Goal: Communication & Community: Participate in discussion

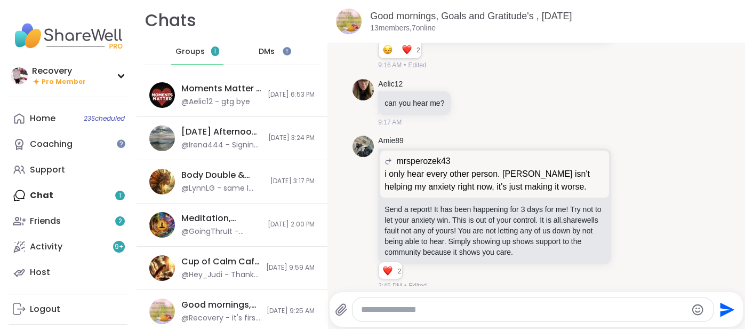
click at [176, 60] on div "Groups 1" at bounding box center [197, 52] width 52 height 26
click at [39, 193] on div "Home 23 Scheduled Coaching Support Chat 1 Friends 2 Activity 9 + Host" at bounding box center [68, 195] width 119 height 179
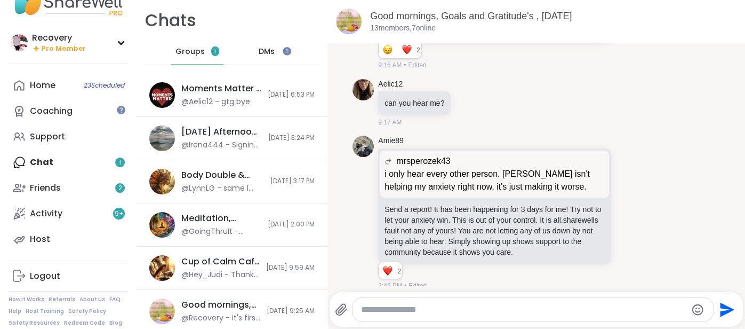
scroll to position [43, 0]
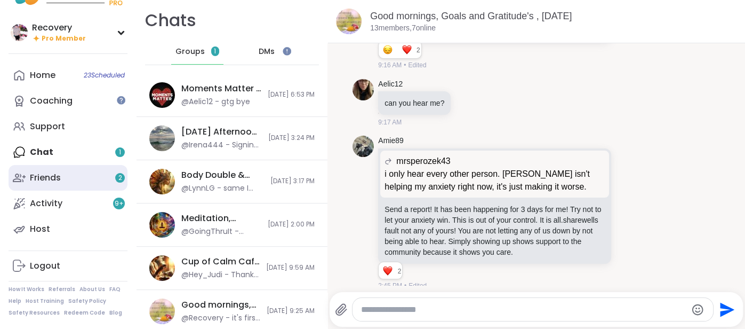
click at [43, 179] on div "Friends 2" at bounding box center [45, 178] width 31 height 12
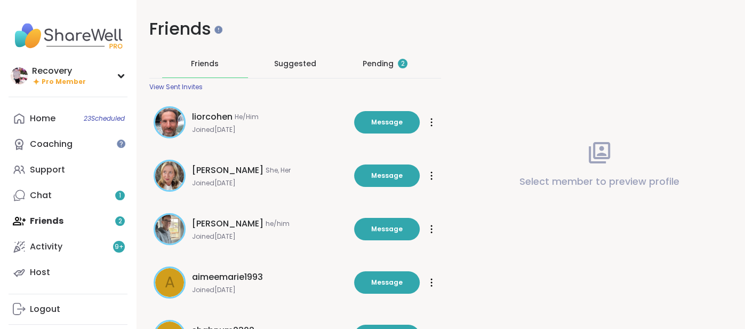
click at [371, 64] on div "Pending 2" at bounding box center [385, 63] width 45 height 11
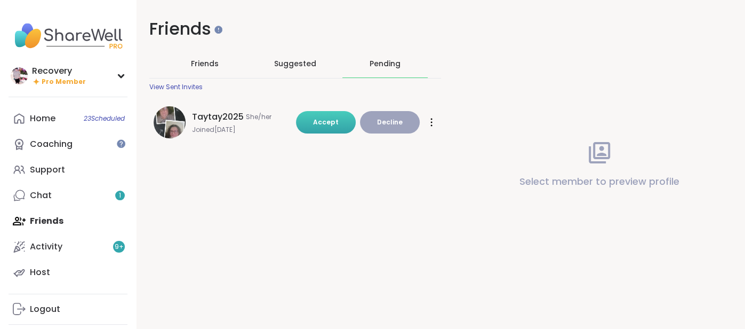
click at [343, 125] on button "Accept" at bounding box center [326, 122] width 60 height 22
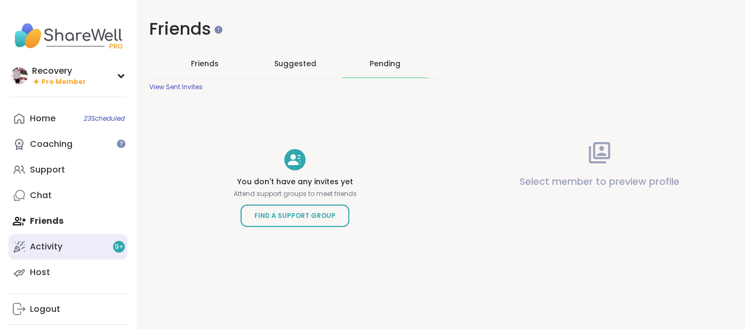
click at [45, 242] on div "Activity 9 +" at bounding box center [46, 247] width 33 height 12
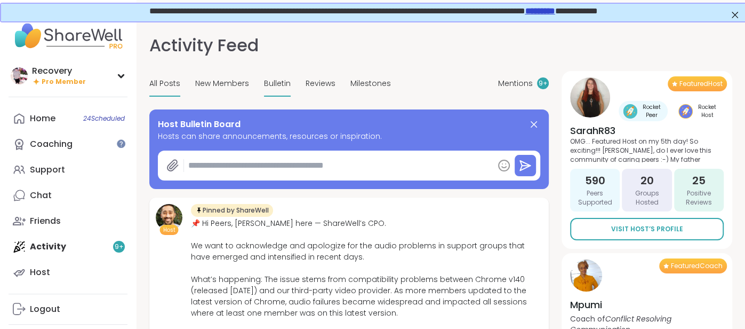
click at [264, 78] on span "Bulletin" at bounding box center [277, 83] width 27 height 11
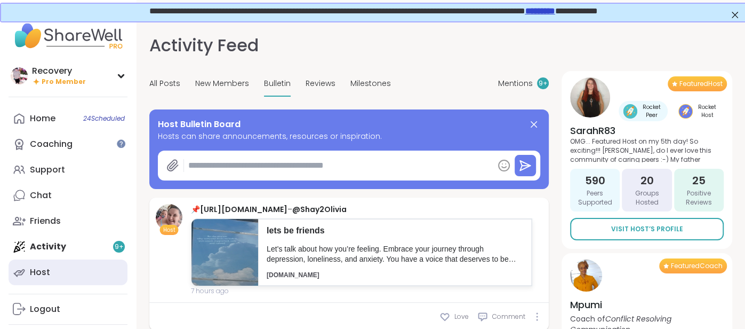
click at [44, 272] on div "Host" at bounding box center [40, 272] width 20 height 12
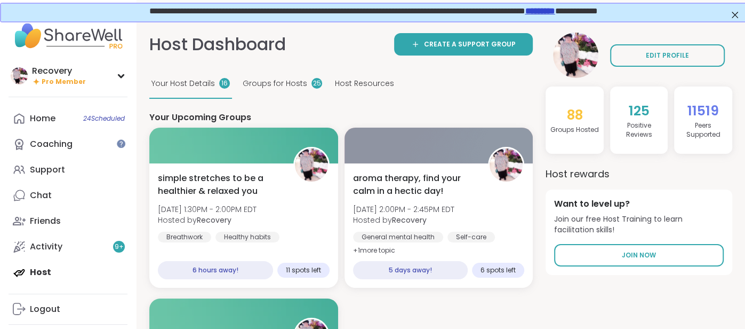
click at [251, 78] on span "Groups for Hosts" at bounding box center [275, 83] width 65 height 11
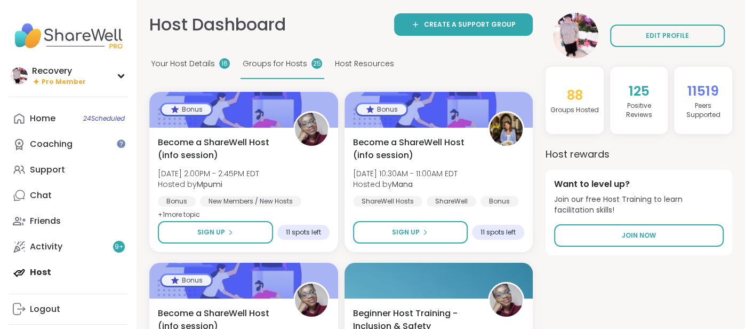
click at [201, 67] on span "Your Host Details" at bounding box center [182, 63] width 63 height 11
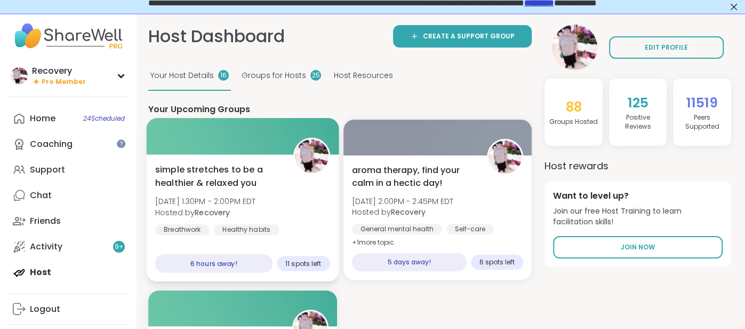
scroll to position [0, 1]
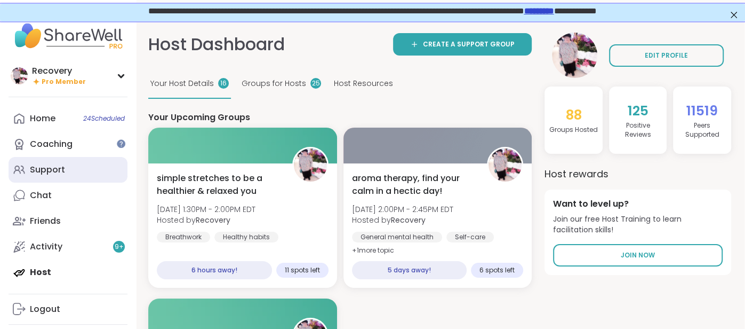
click at [82, 174] on link "Support" at bounding box center [68, 170] width 119 height 26
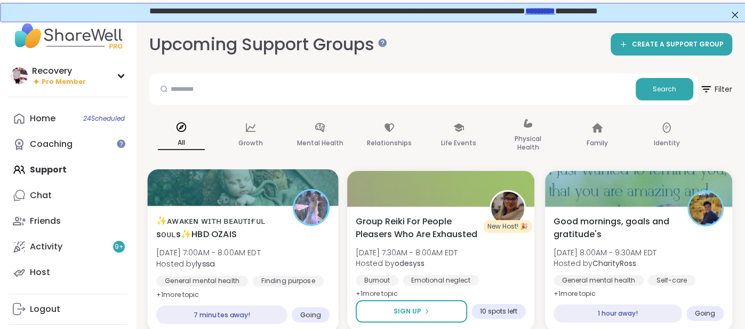
click at [275, 202] on div at bounding box center [242, 187] width 191 height 36
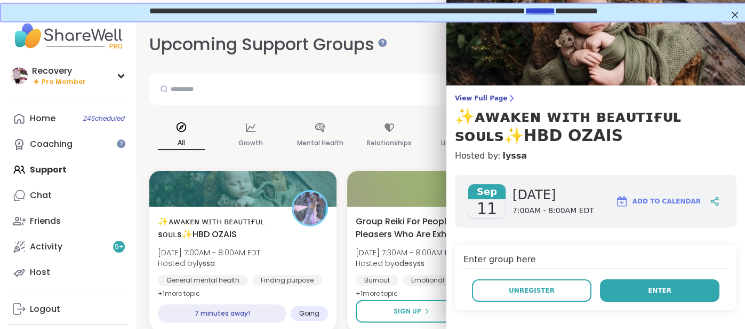
click at [685, 280] on button "Enter" at bounding box center [659, 290] width 119 height 22
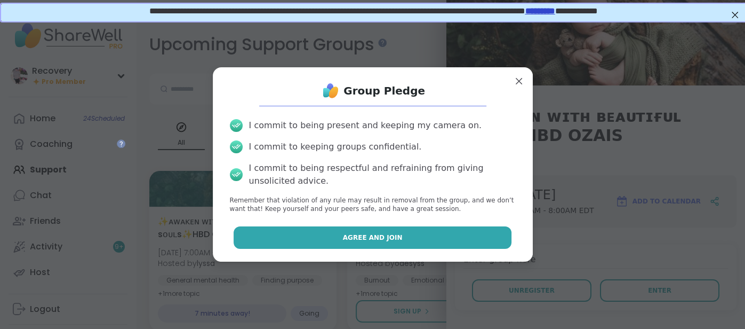
click at [504, 241] on button "Agree and Join" at bounding box center [373, 237] width 278 height 22
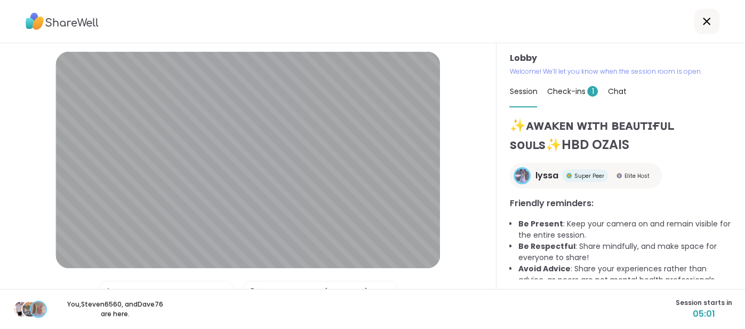
click at [574, 86] on span "Check-ins 1" at bounding box center [572, 91] width 51 height 11
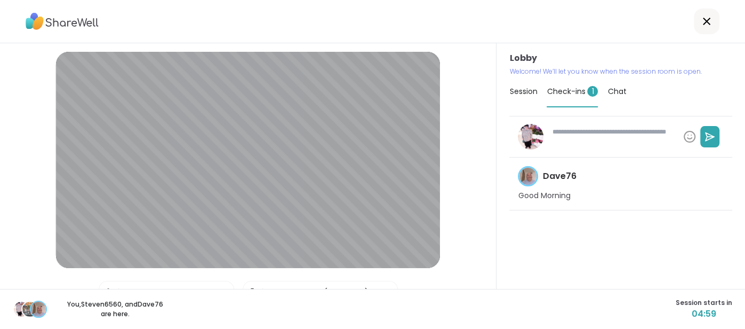
click at [561, 134] on textarea at bounding box center [613, 137] width 131 height 28
type textarea "*"
type textarea "**"
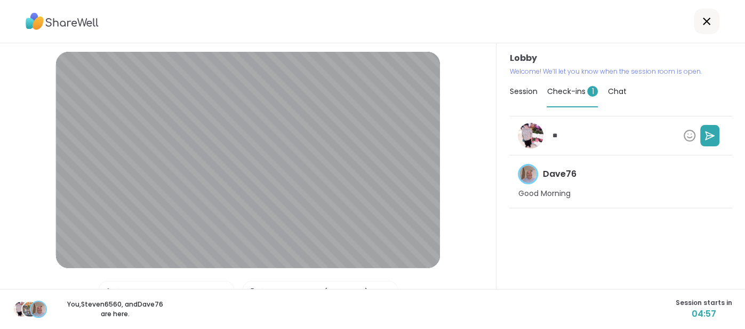
type textarea "*"
type textarea "***"
type textarea "*"
type textarea "****"
type textarea "*"
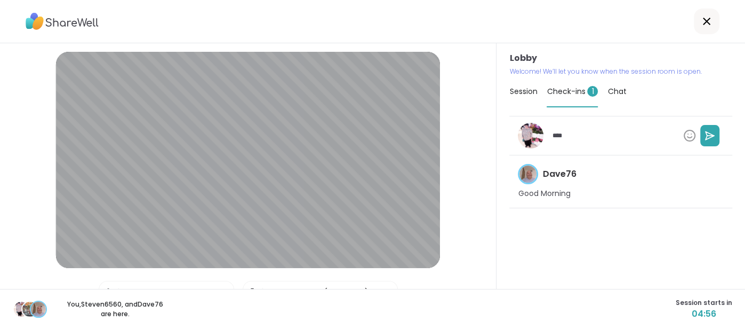
type textarea "****"
type textarea "*"
type textarea "******"
type textarea "*"
type textarea "*******"
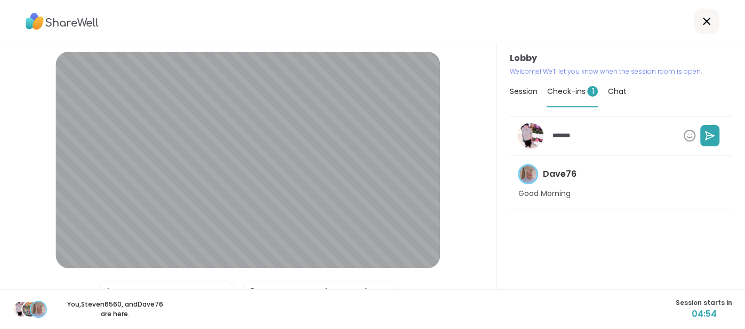
type textarea "*"
type textarea "********"
type textarea "*"
type textarea "*********"
type textarea "*"
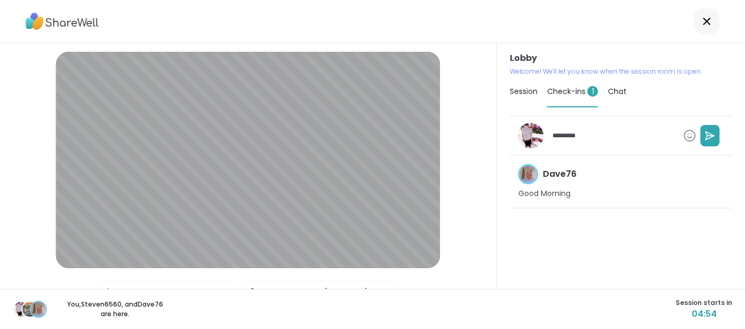
type textarea "**********"
type textarea "*"
type textarea "**********"
type textarea "*"
type textarea "**********"
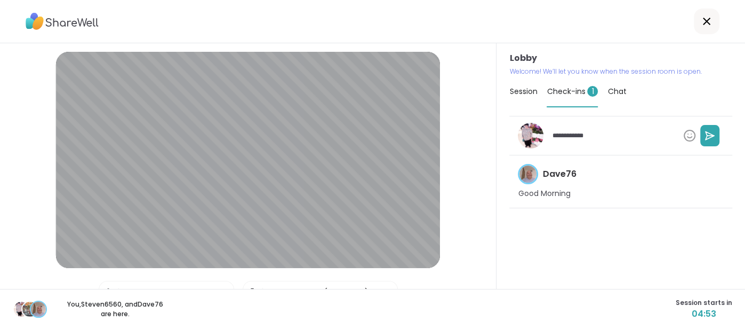
type textarea "*"
type textarea "**********"
type textarea "*"
type textarea "**********"
type textarea "*"
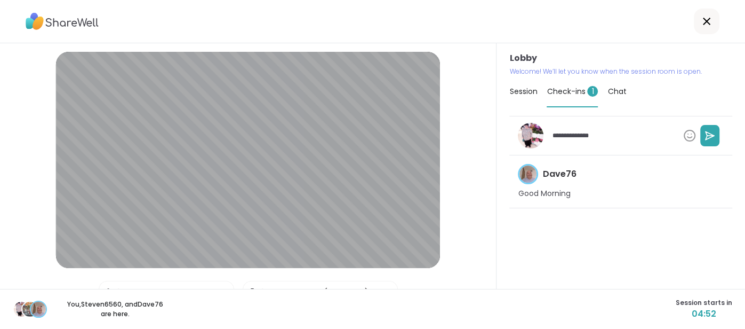
type textarea "**********"
type textarea "*"
type textarea "**********"
type textarea "*"
type textarea "**********"
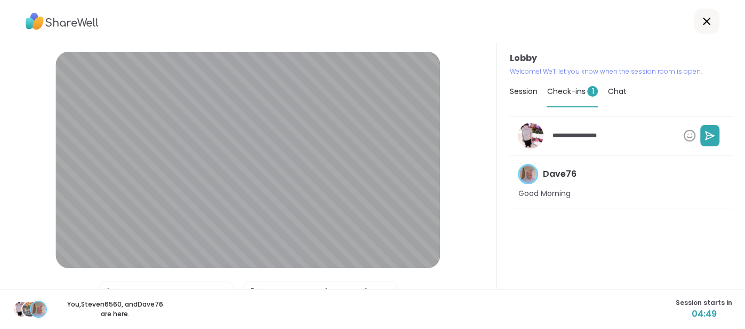
type textarea "*"
type textarea "**********"
type textarea "*"
type textarea "**********"
type textarea "*"
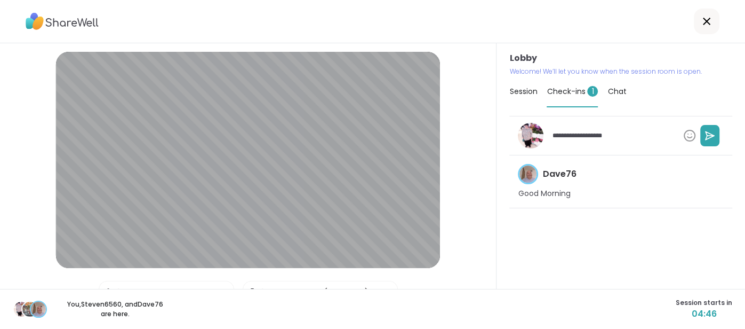
type textarea "**********"
type textarea "*"
type textarea "**********"
type textarea "*"
type textarea "**********"
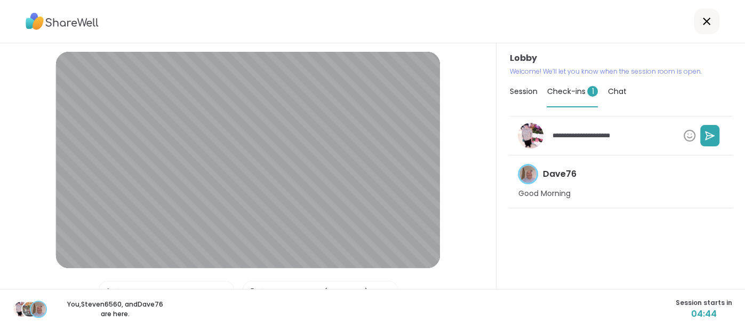
type textarea "*"
type textarea "**********"
type textarea "*"
type textarea "**********"
type textarea "*"
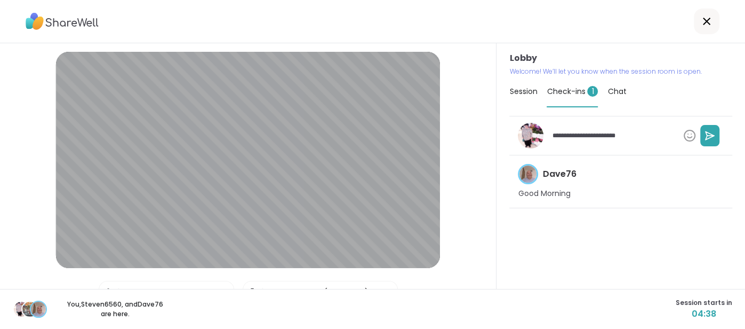
type textarea "**********"
type textarea "*"
type textarea "**********"
type textarea "*"
type textarea "**********"
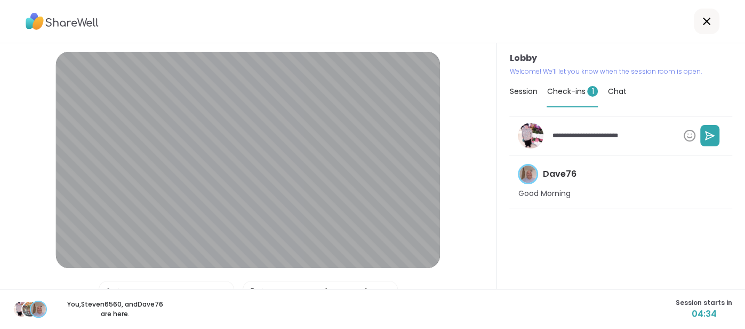
type textarea "*"
type textarea "**********"
click at [714, 137] on icon at bounding box center [710, 135] width 11 height 11
type textarea "*"
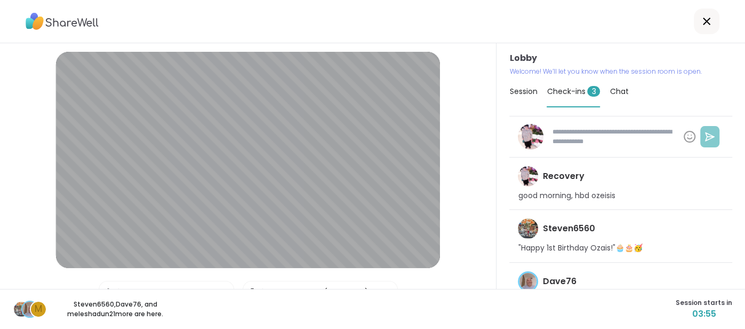
click at [526, 93] on span "Session" at bounding box center [523, 91] width 28 height 11
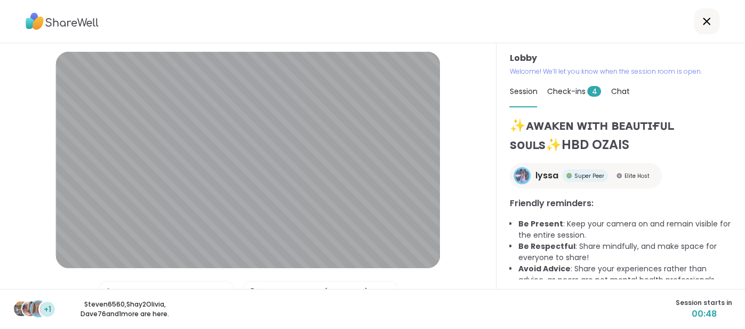
click at [553, 91] on span "Check-ins 4" at bounding box center [574, 91] width 54 height 11
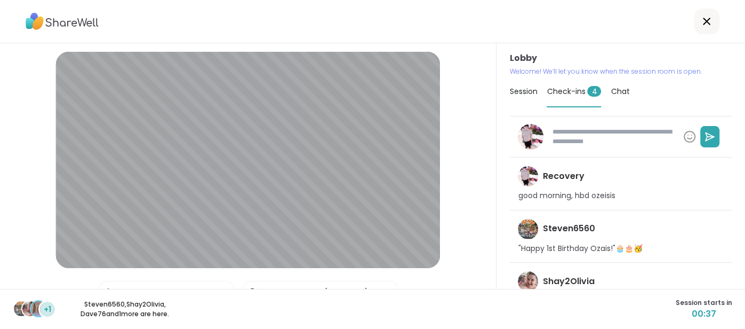
type textarea "*"
click at [527, 93] on span "Session" at bounding box center [523, 91] width 28 height 11
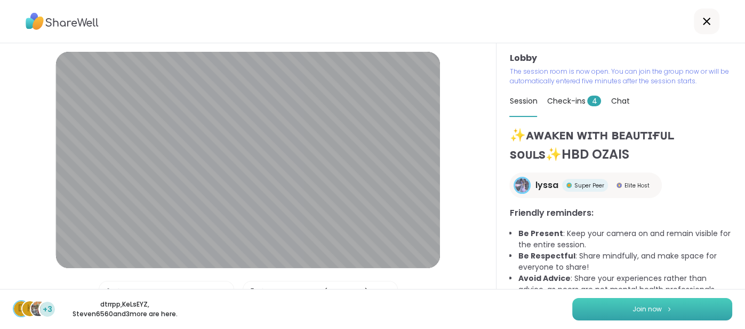
click at [595, 310] on button "Join now" at bounding box center [652, 309] width 160 height 22
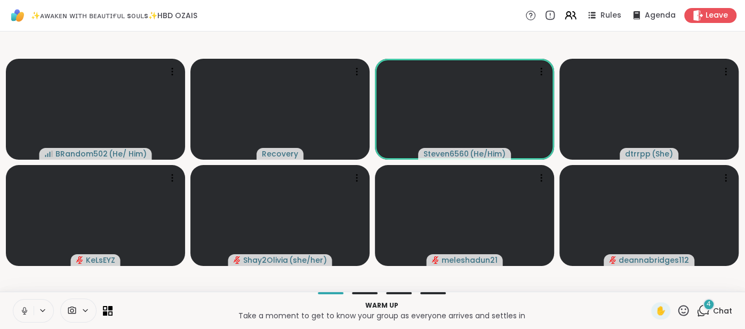
click at [721, 305] on div "4 Chat" at bounding box center [715, 310] width 36 height 17
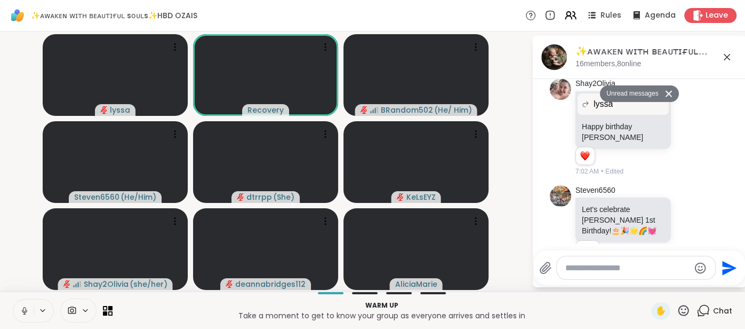
scroll to position [1978, 0]
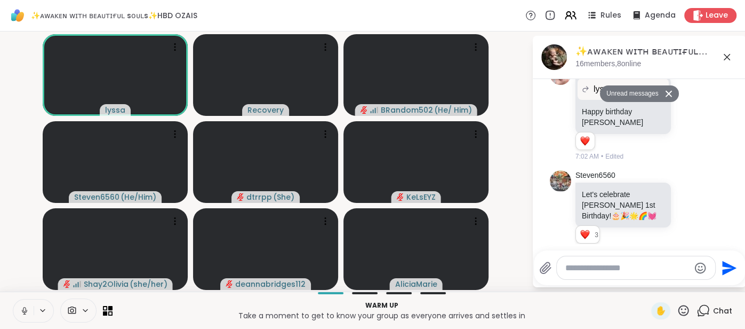
click at [725, 67] on div "✨ᴀᴡᴀᴋᴇɴ ᴡɪᴛʜ ʙᴇᴀᴜᴛɪғᴜʟ sᴏᴜʟs✨HBD OZAIS, Sep 11 16 members, 8 online" at bounding box center [656, 57] width 162 height 24
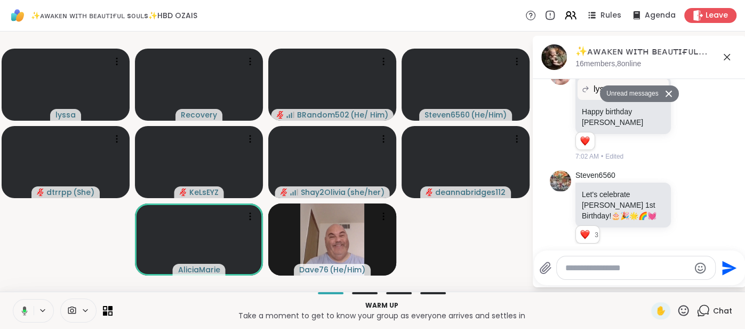
click at [726, 61] on icon at bounding box center [727, 57] width 13 height 13
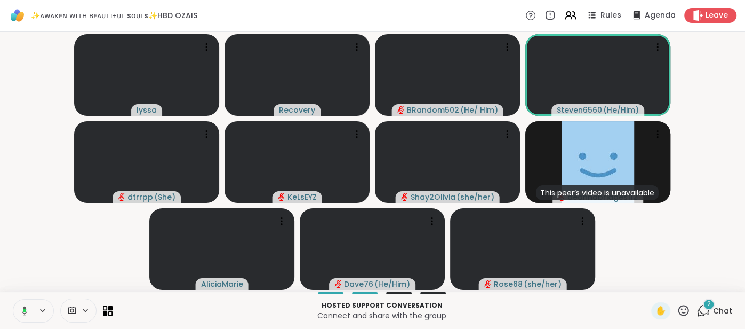
click at [710, 309] on div "2" at bounding box center [709, 304] width 12 height 12
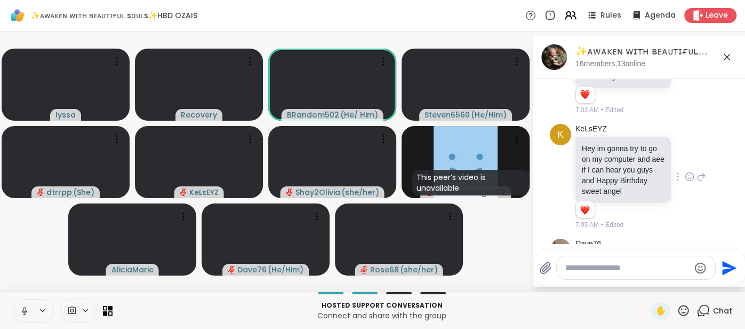
scroll to position [2491, 0]
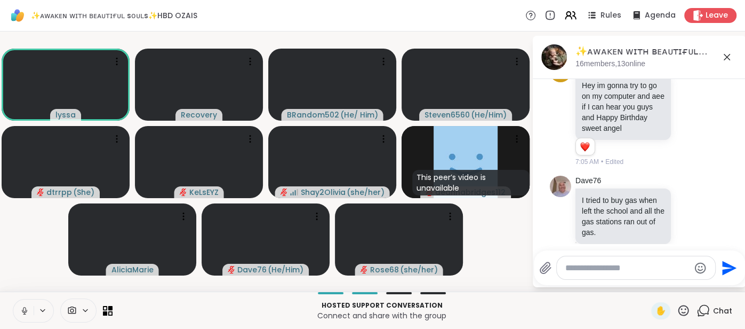
click at [723, 61] on icon at bounding box center [727, 57] width 13 height 13
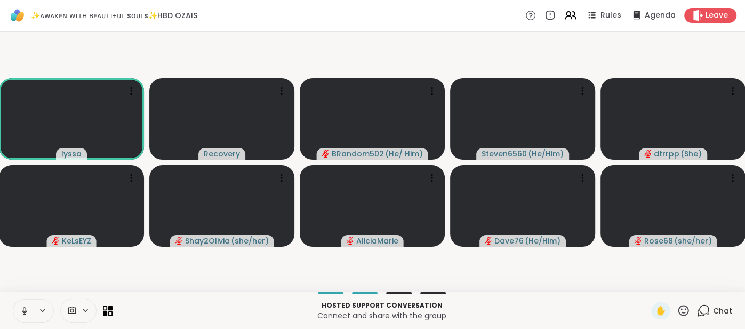
click at [19, 308] on button at bounding box center [23, 310] width 20 height 22
click at [717, 307] on span "Chat" at bounding box center [722, 310] width 19 height 11
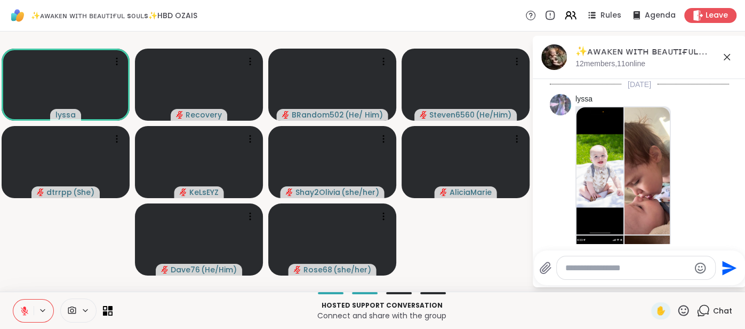
scroll to position [2682, 0]
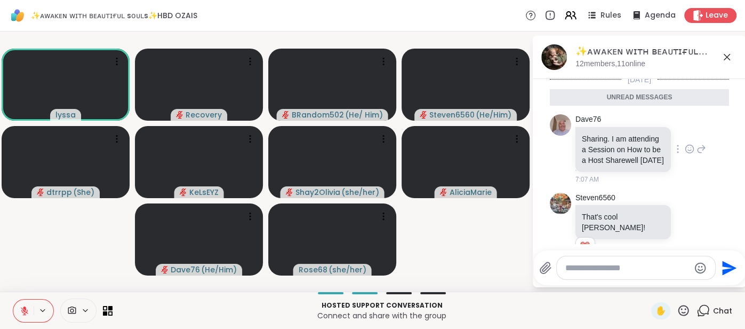
click at [684, 142] on div at bounding box center [689, 148] width 33 height 13
click at [687, 143] on icon at bounding box center [690, 148] width 10 height 11
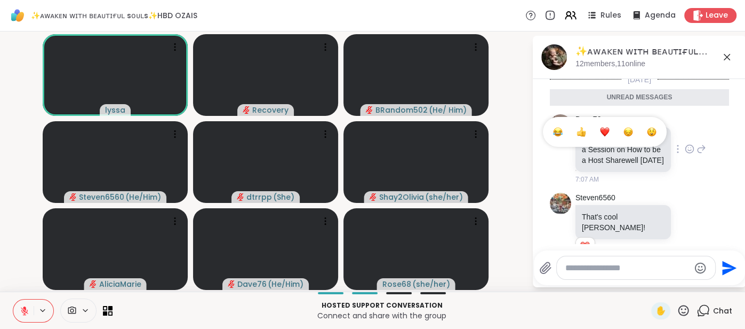
click at [587, 121] on button "Select Reaction: Thumbs up" at bounding box center [581, 131] width 21 height 21
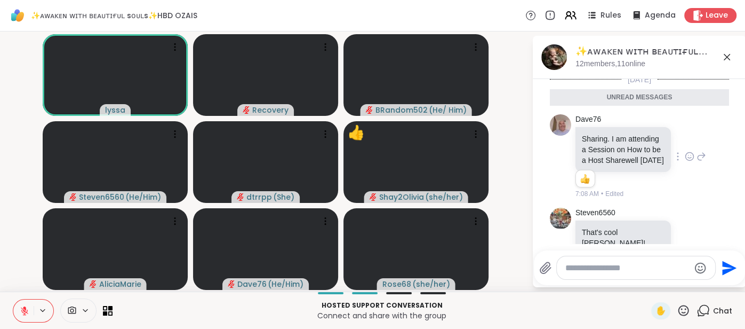
click at [591, 270] on textarea "Type your message" at bounding box center [627, 267] width 124 height 11
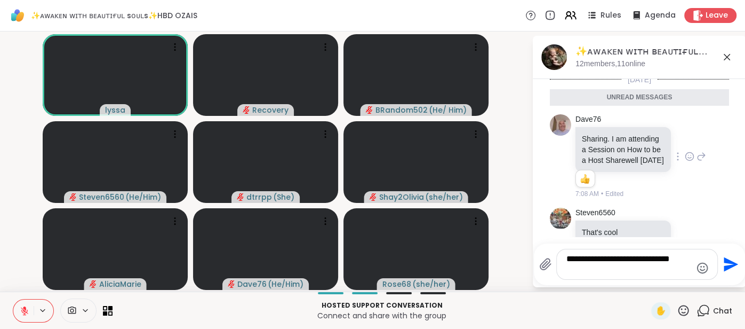
type textarea "**********"
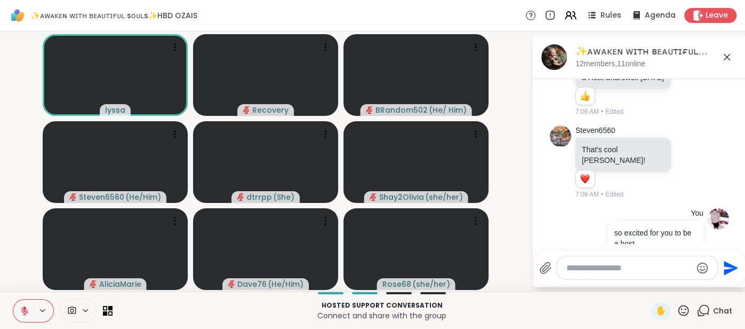
scroll to position [2754, 0]
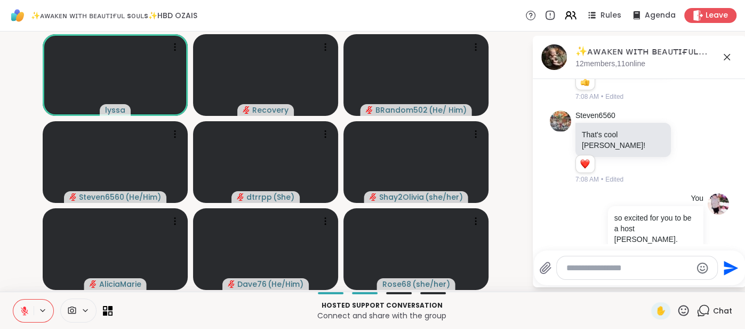
click at [728, 56] on icon at bounding box center [727, 57] width 13 height 13
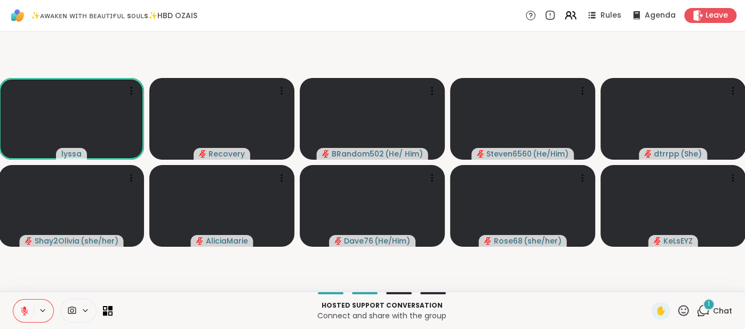
click at [686, 310] on icon at bounding box center [683, 309] width 13 height 13
click at [655, 287] on span "❤️" at bounding box center [652, 282] width 11 height 13
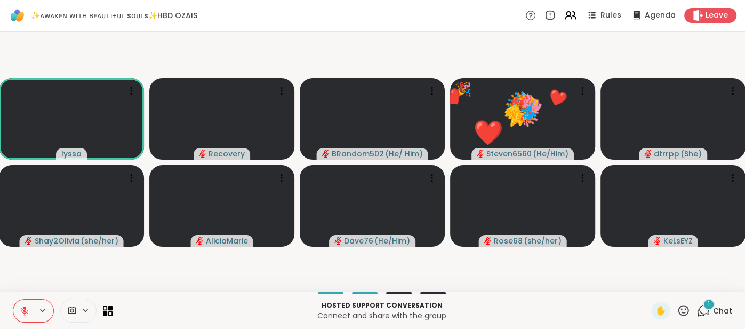
click at [679, 307] on icon at bounding box center [683, 309] width 13 height 13
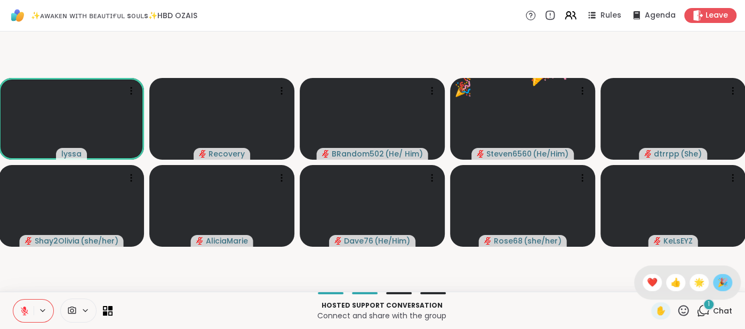
click at [719, 277] on span "🎉" at bounding box center [722, 282] width 11 height 13
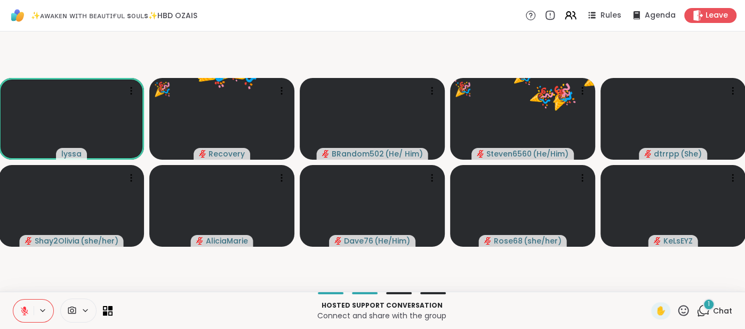
click at [722, 309] on span "Chat" at bounding box center [722, 310] width 19 height 11
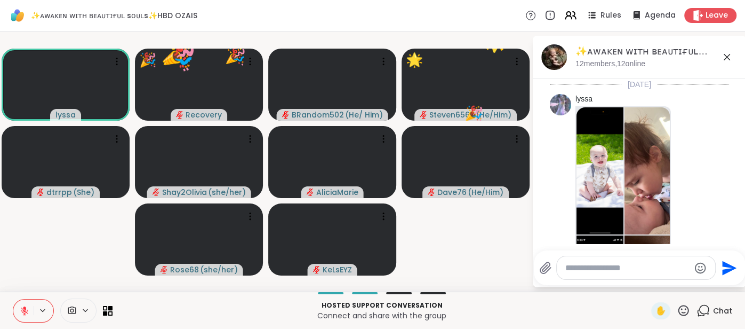
scroll to position [2846, 0]
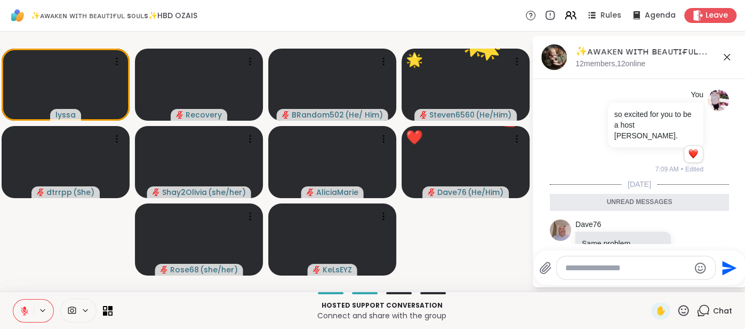
click at [725, 61] on icon at bounding box center [727, 57] width 13 height 13
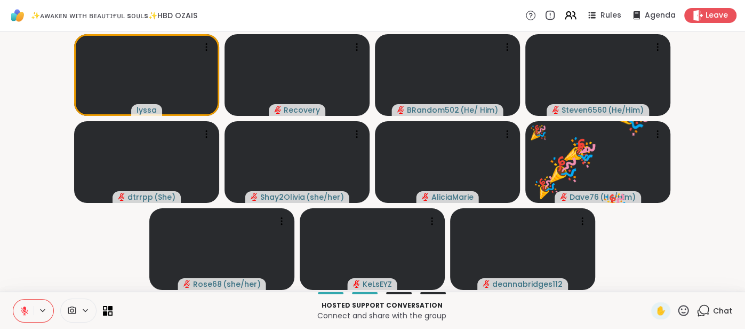
click at [687, 311] on icon at bounding box center [683, 309] width 13 height 13
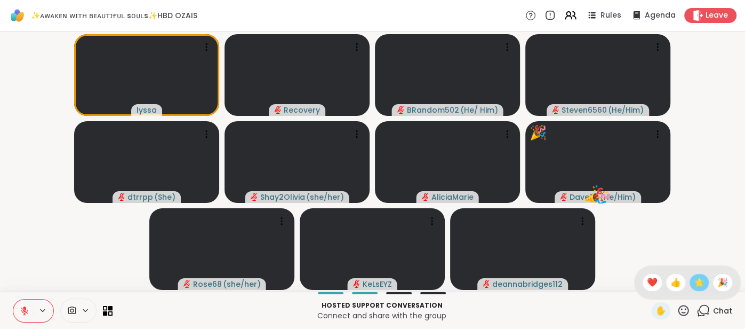
click at [701, 286] on span "🌟" at bounding box center [699, 282] width 11 height 13
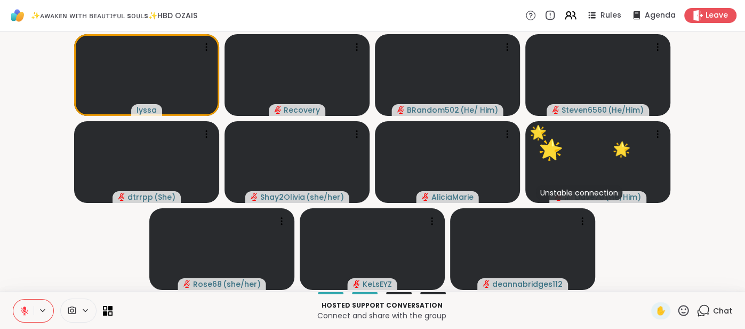
click at [683, 306] on icon at bounding box center [683, 310] width 11 height 11
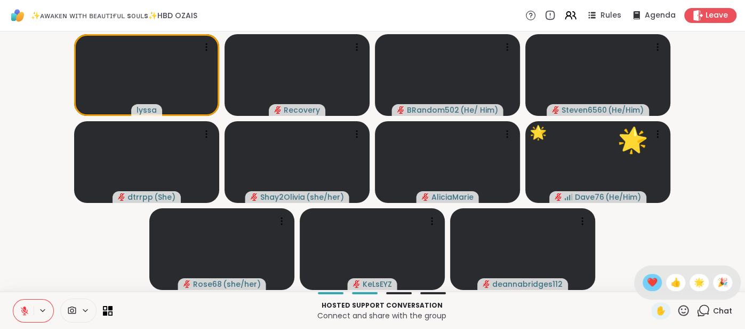
click at [655, 284] on span "❤️" at bounding box center [652, 282] width 11 height 13
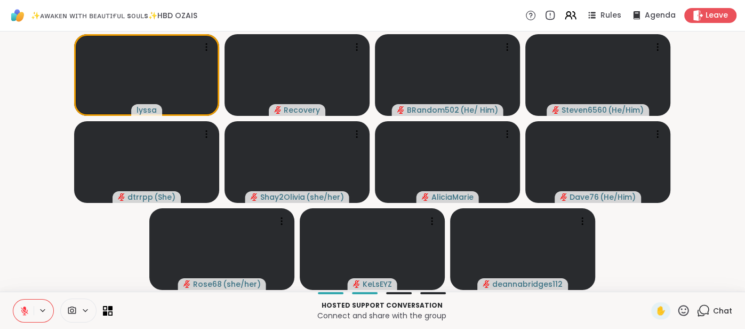
click at [684, 308] on icon at bounding box center [683, 309] width 13 height 13
click at [658, 285] on div "❤️" at bounding box center [652, 282] width 19 height 17
click at [658, 310] on span "✋" at bounding box center [660, 310] width 11 height 13
click at [20, 307] on icon at bounding box center [25, 311] width 10 height 10
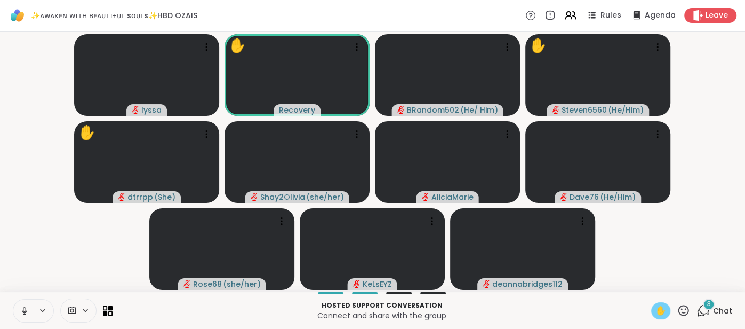
click at [657, 306] on span "✋" at bounding box center [660, 310] width 11 height 13
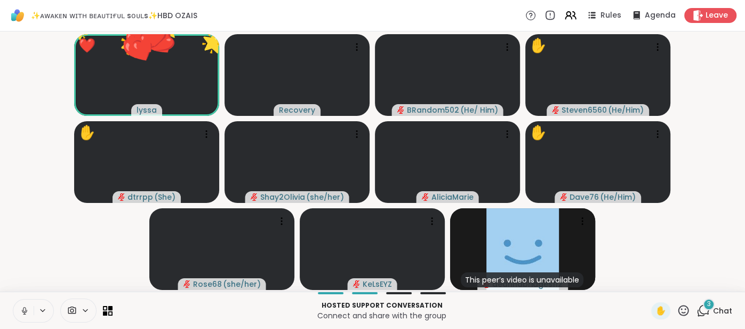
click at [22, 309] on icon at bounding box center [25, 311] width 10 height 10
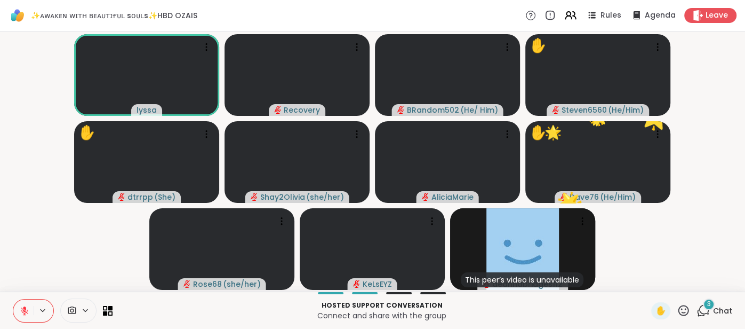
click at [724, 306] on span "Chat" at bounding box center [722, 310] width 19 height 11
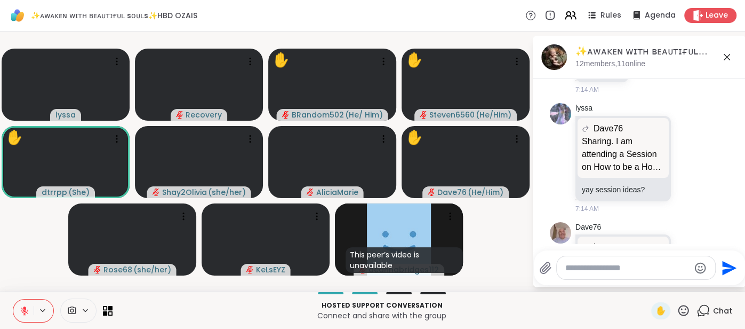
scroll to position [3125, 0]
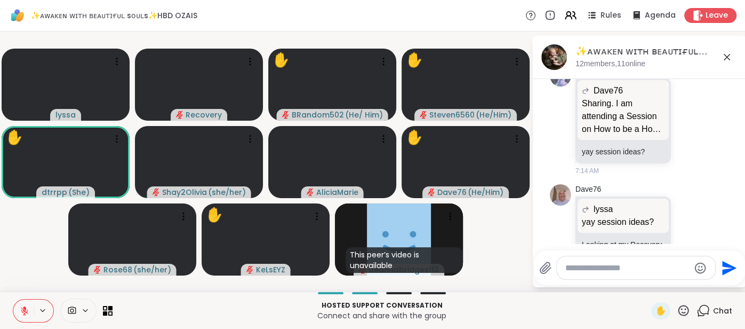
click at [725, 63] on div "✨ᴀᴡᴀᴋᴇɴ ᴡɪᴛʜ ʙᴇᴀᴜᴛɪғᴜʟ sᴏᴜʟs✨HBD OZAIS, Sep 11 12 members, 11 online" at bounding box center [656, 57] width 162 height 24
click at [725, 62] on icon at bounding box center [727, 57] width 13 height 13
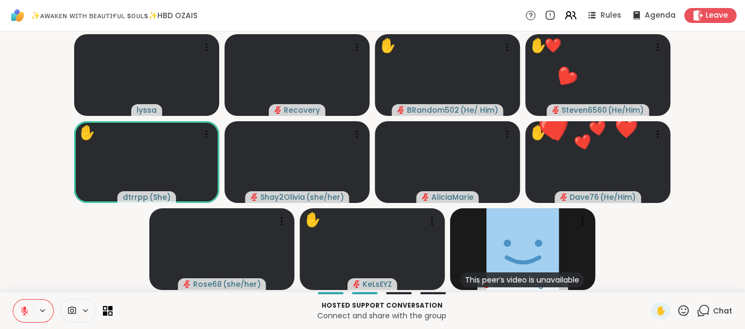
click at [683, 310] on icon at bounding box center [683, 309] width 13 height 13
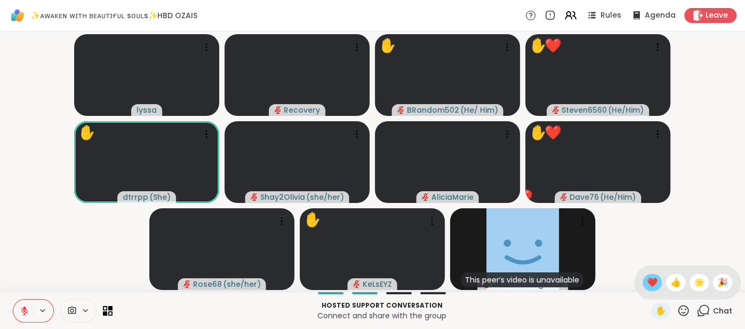
click at [647, 280] on span "❤️" at bounding box center [652, 282] width 11 height 13
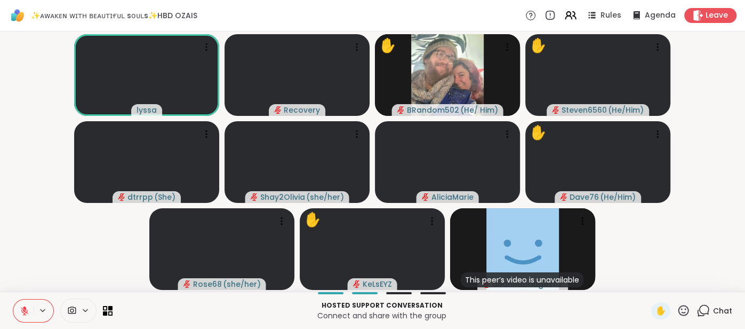
click at [727, 313] on span "Chat" at bounding box center [722, 310] width 19 height 11
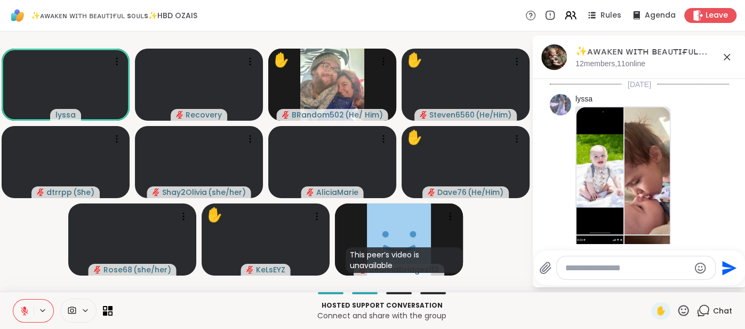
scroll to position [3088, 0]
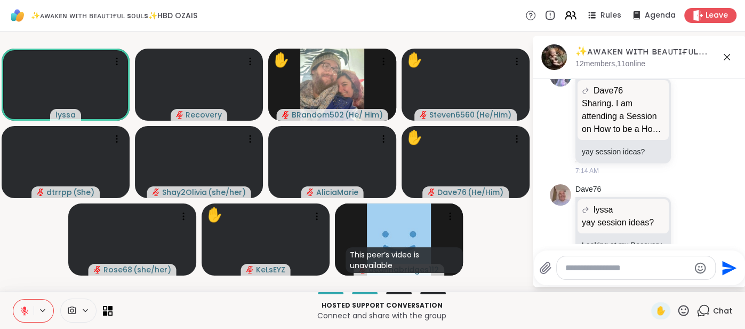
click at [605, 269] on textarea "Type your message" at bounding box center [627, 267] width 124 height 11
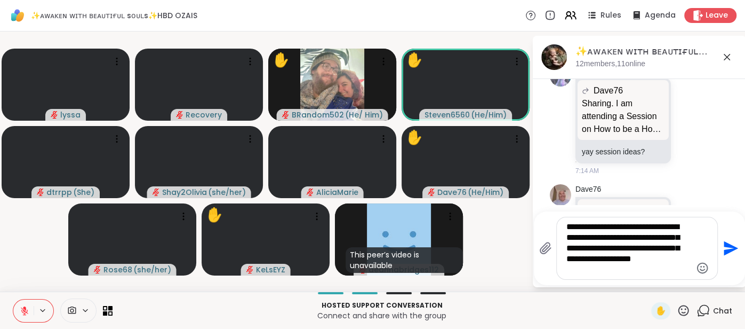
scroll to position [0, 0]
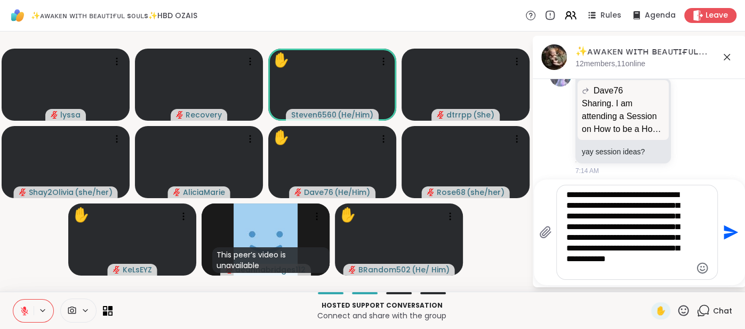
type textarea "**********"
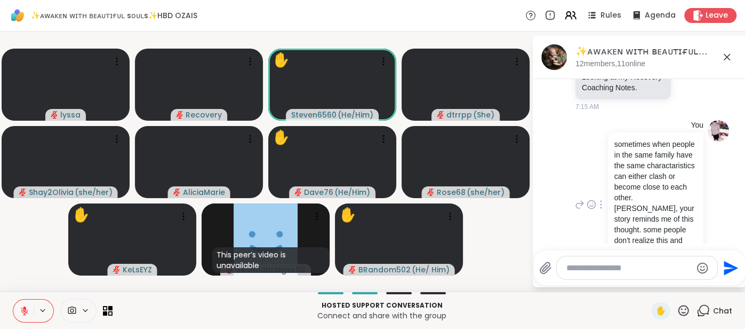
scroll to position [3313, 0]
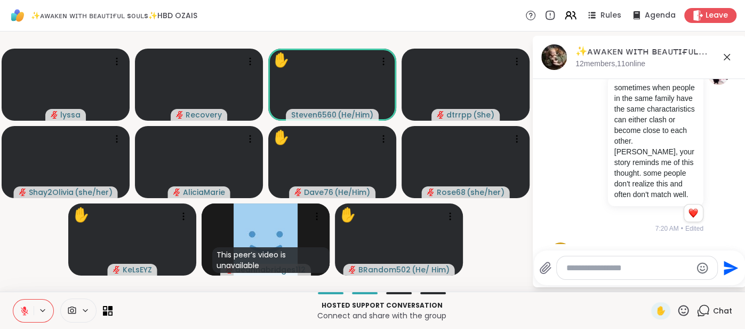
type textarea "*"
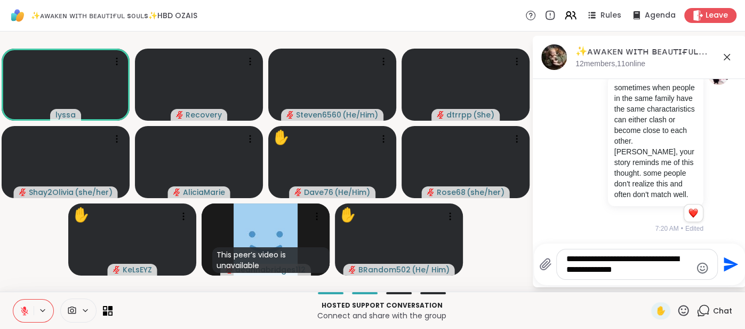
type textarea "**********"
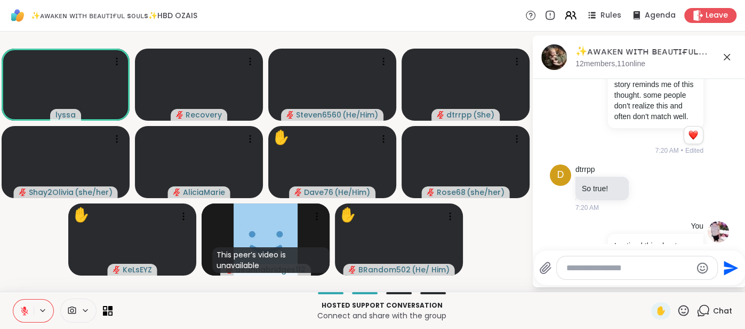
click at [23, 303] on button at bounding box center [23, 310] width 20 height 22
click at [21, 309] on icon at bounding box center [25, 311] width 10 height 10
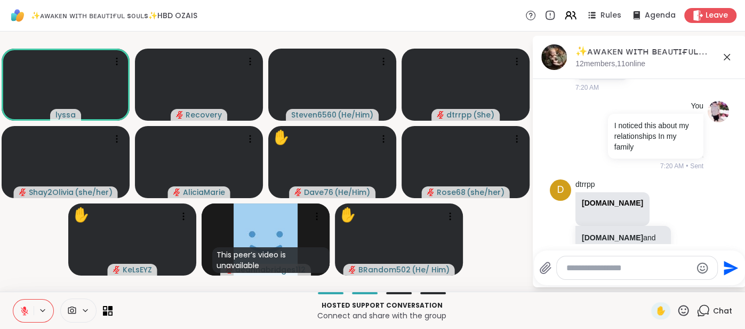
scroll to position [3514, 0]
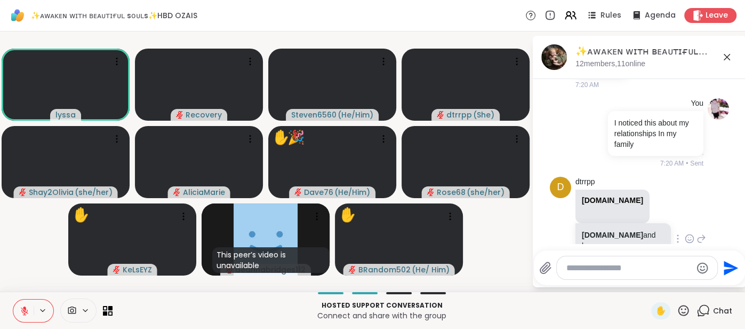
click at [686, 233] on icon at bounding box center [690, 238] width 10 height 11
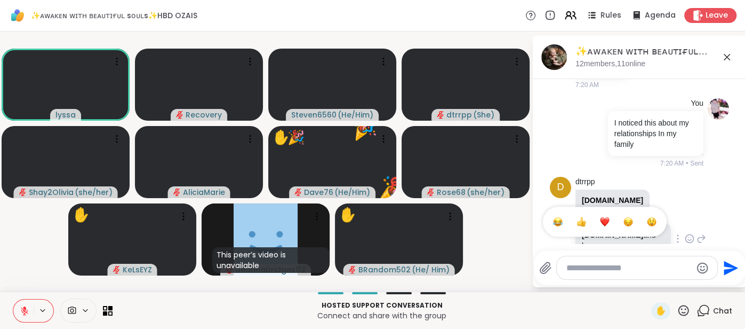
click at [603, 217] on div "Select Reaction: Heart" at bounding box center [605, 222] width 10 height 10
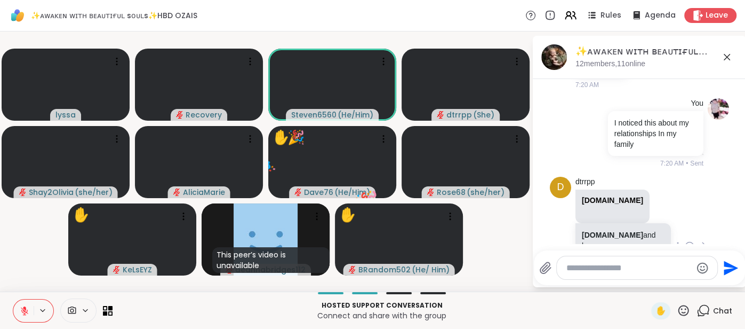
scroll to position [3529, 0]
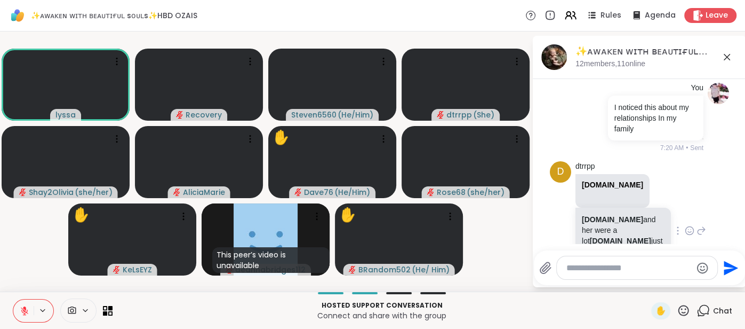
click at [592, 269] on textarea "Type your message" at bounding box center [628, 267] width 125 height 11
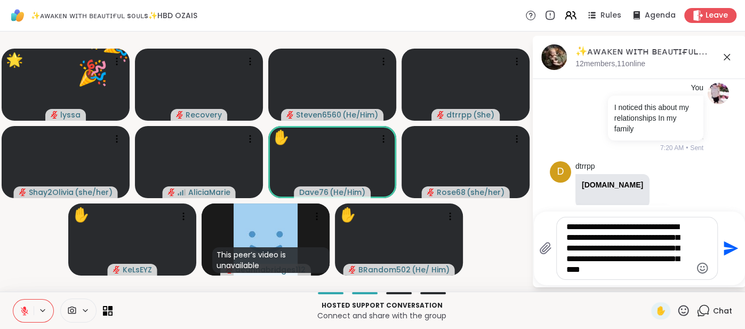
type textarea "**********"
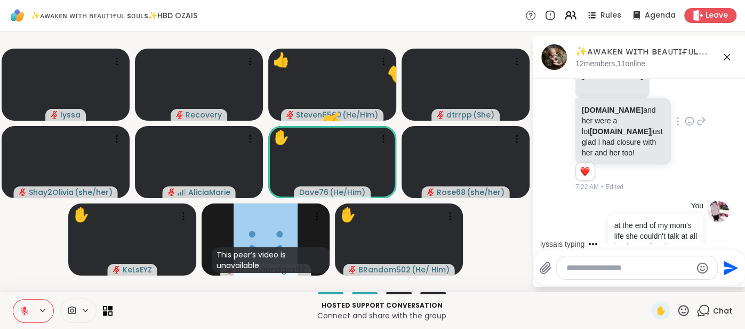
scroll to position [3706, 0]
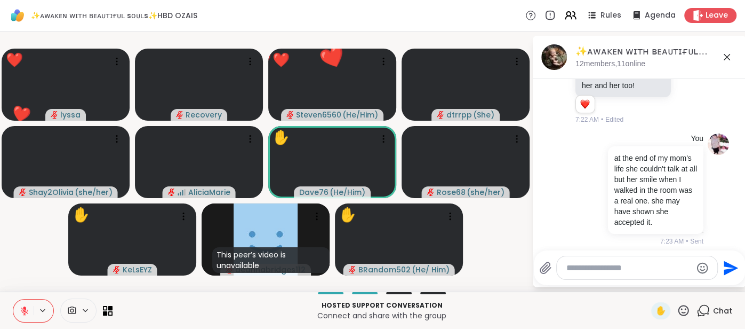
click at [689, 283] on icon at bounding box center [690, 288] width 10 height 11
click at [599, 261] on button "Select Reaction: Heart" at bounding box center [604, 271] width 21 height 21
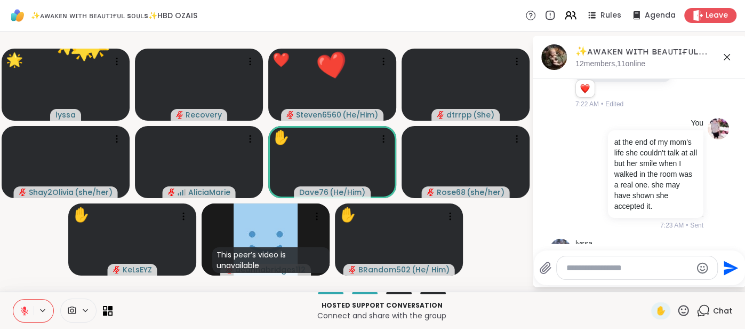
click at [678, 309] on icon at bounding box center [683, 309] width 13 height 13
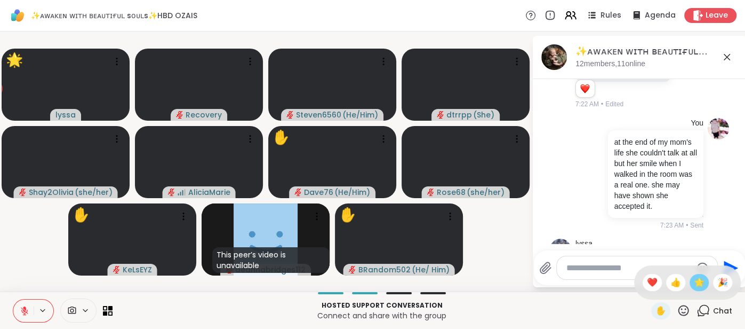
click at [694, 281] on span "🌟" at bounding box center [699, 282] width 11 height 13
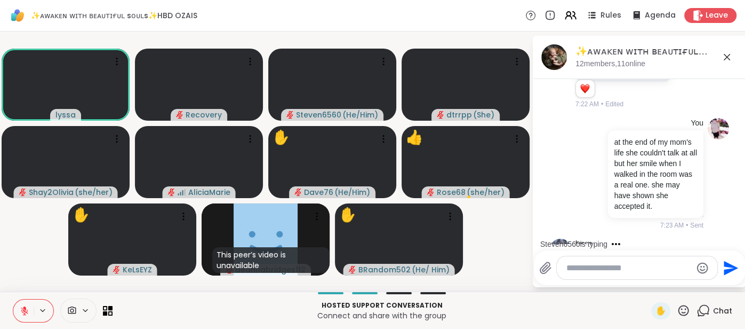
click at [585, 268] on textarea "Type your message" at bounding box center [628, 267] width 125 height 11
type textarea "*****"
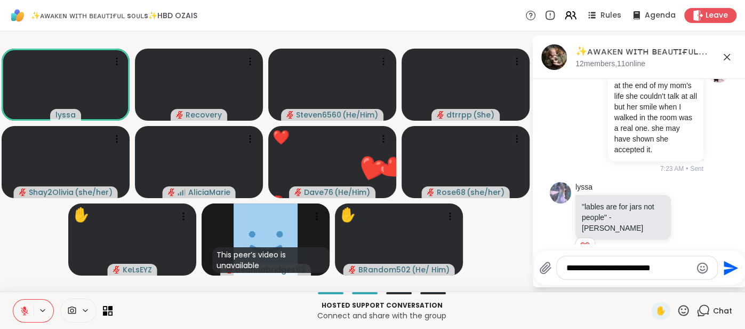
type textarea "**********"
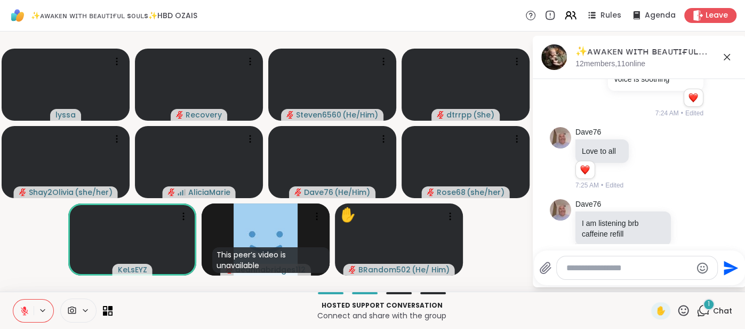
scroll to position [4228, 0]
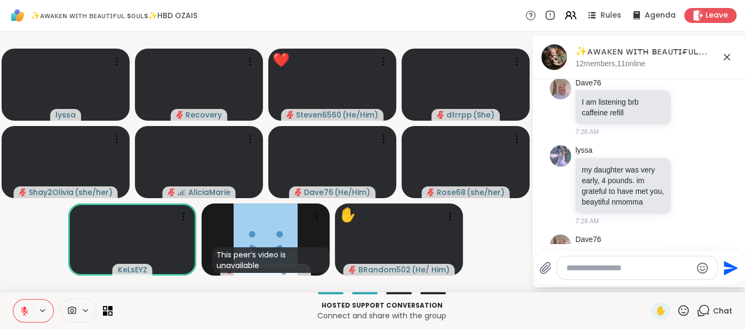
click at [686, 281] on icon at bounding box center [690, 285] width 8 height 8
click at [630, 262] on div "Select Reaction: Sad" at bounding box center [628, 267] width 10 height 10
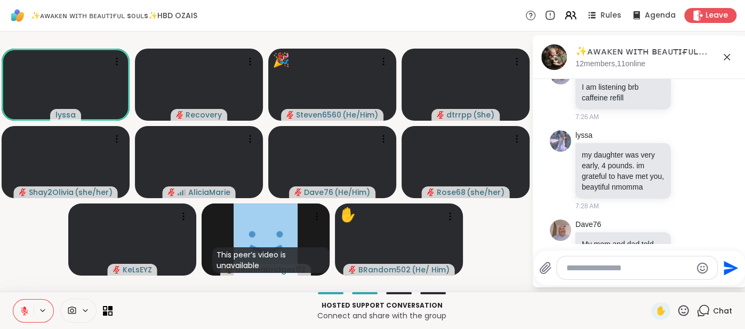
scroll to position [4300, 0]
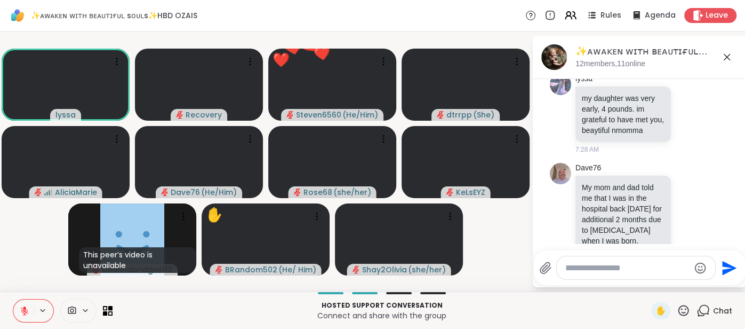
scroll to position [4367, 0]
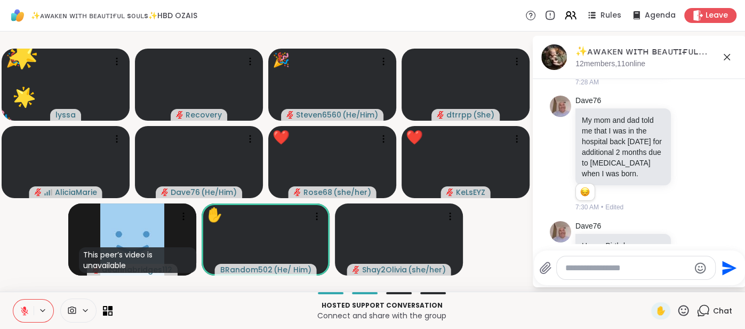
click at [681, 306] on icon at bounding box center [683, 309] width 13 height 13
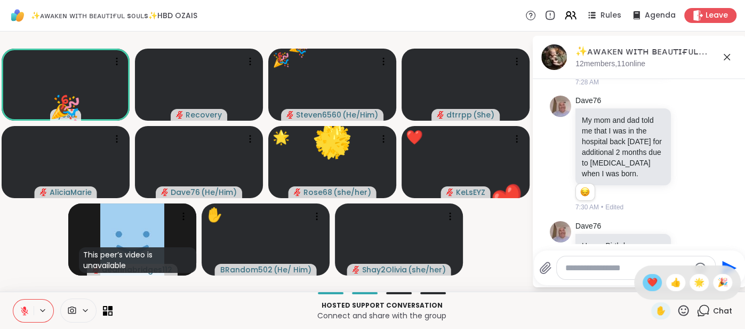
click at [655, 287] on span "❤️" at bounding box center [652, 282] width 11 height 13
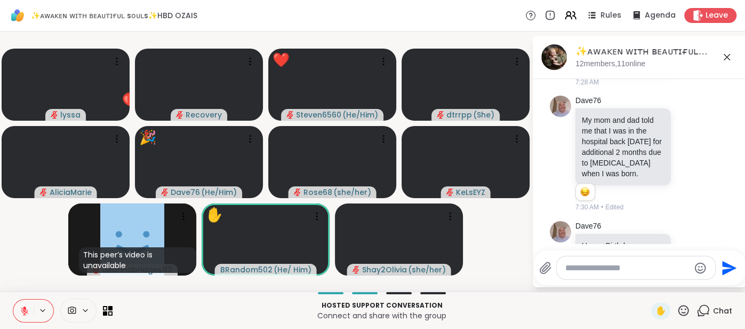
scroll to position [4397, 0]
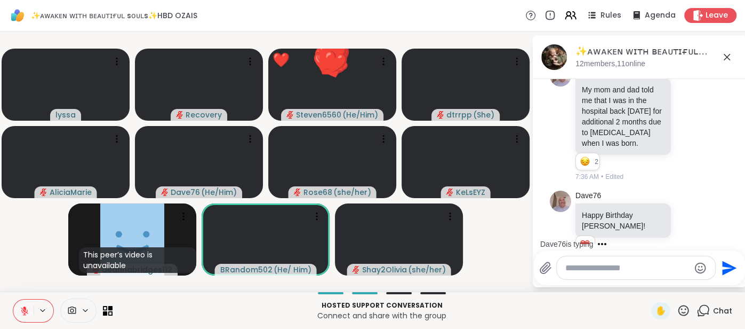
click at [21, 303] on button at bounding box center [23, 310] width 20 height 22
click at [21, 315] on icon at bounding box center [25, 311] width 10 height 10
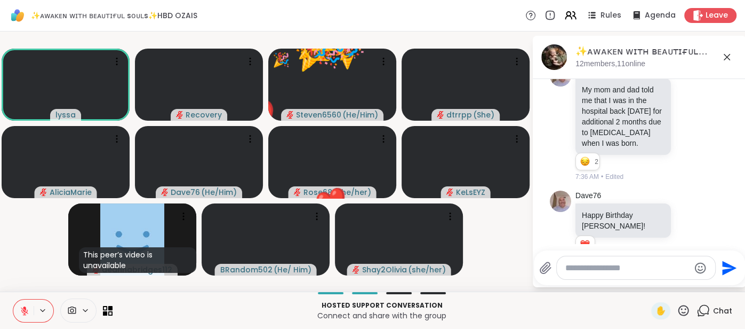
click at [24, 307] on icon at bounding box center [24, 308] width 3 height 4
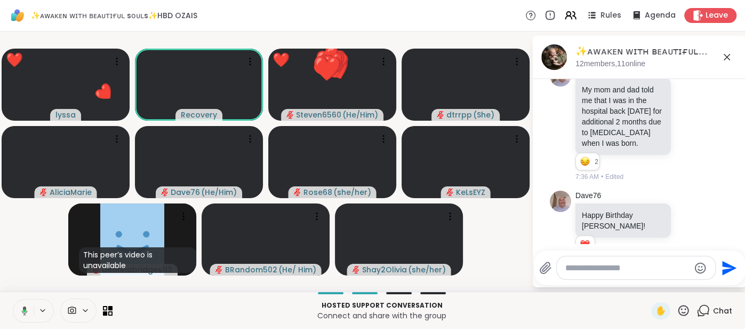
scroll to position [4486, 0]
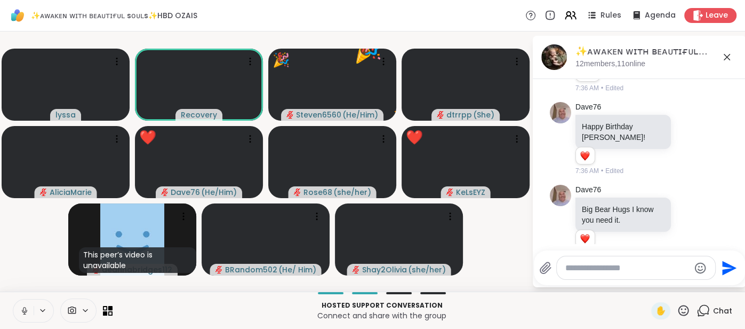
click at [22, 306] on icon at bounding box center [25, 311] width 10 height 10
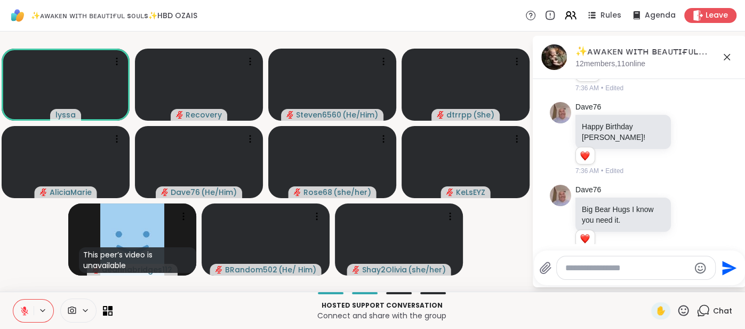
click at [20, 308] on icon at bounding box center [25, 311] width 10 height 10
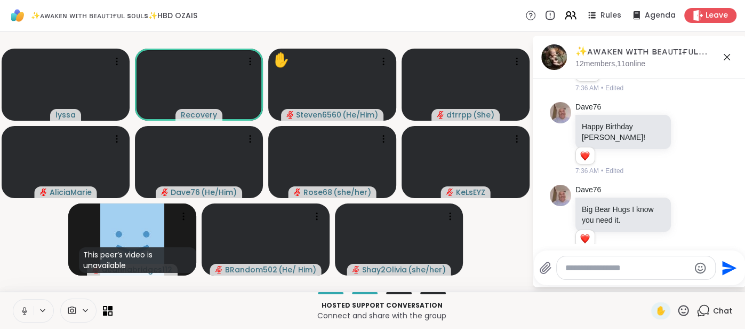
click at [20, 307] on icon at bounding box center [25, 311] width 10 height 10
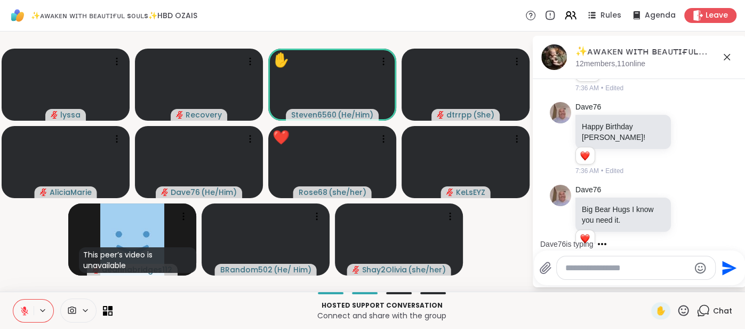
click at [681, 307] on icon at bounding box center [683, 310] width 11 height 11
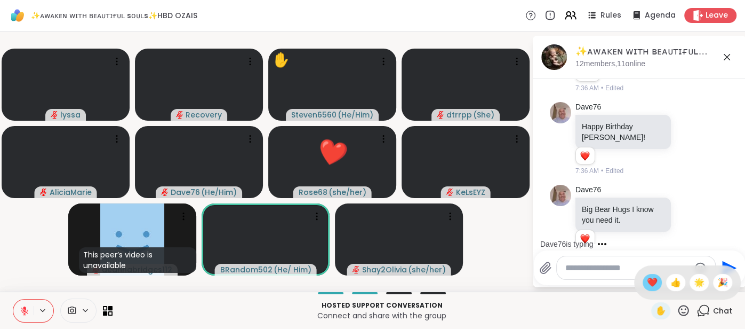
click at [649, 278] on span "❤️" at bounding box center [652, 282] width 11 height 13
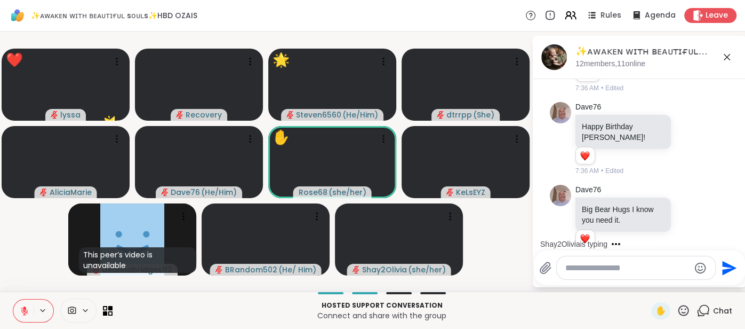
click at [688, 308] on icon at bounding box center [689, 308] width 3 height 1
click at [604, 285] on div "Select Reaction: Heart" at bounding box center [605, 290] width 10 height 10
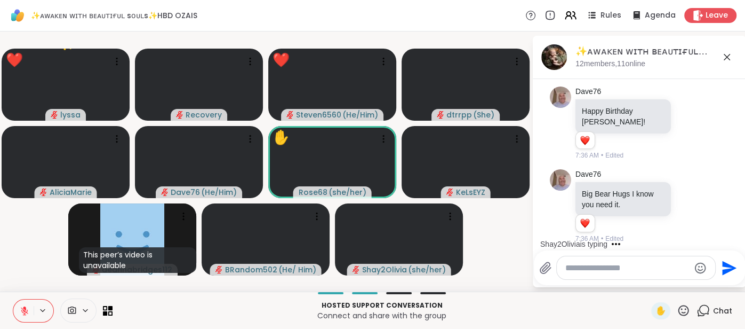
click at [593, 273] on div at bounding box center [636, 267] width 158 height 23
click at [593, 271] on textarea "Type your message" at bounding box center [627, 267] width 124 height 11
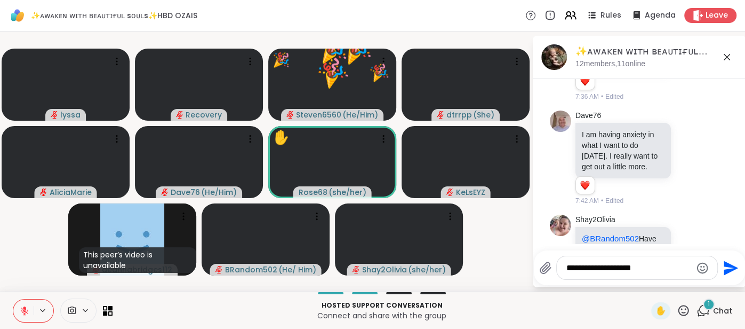
scroll to position [4753, 0]
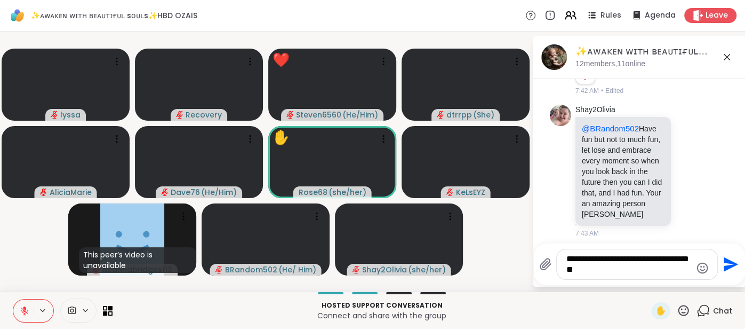
type textarea "**********"
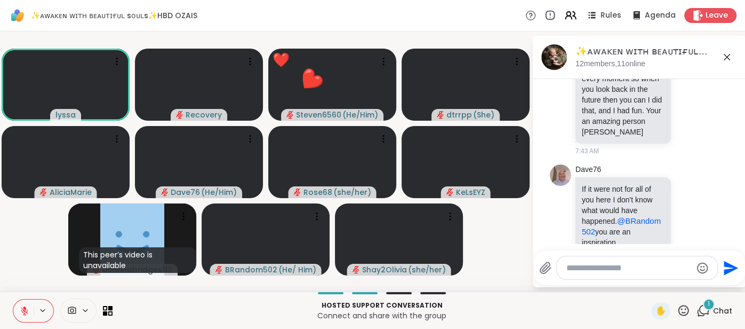
scroll to position [4975, 0]
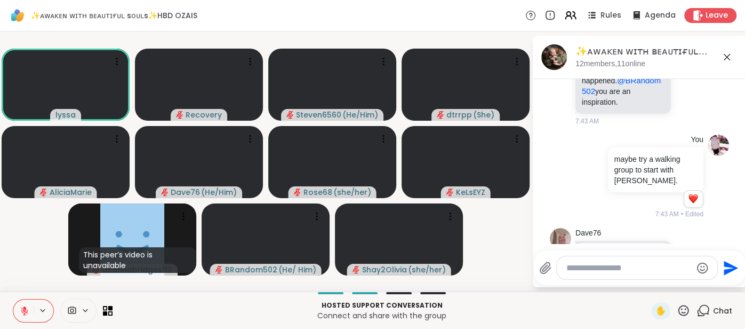
click at [573, 268] on textarea "Type your message" at bounding box center [628, 267] width 125 height 11
click at [730, 58] on icon at bounding box center [727, 57] width 13 height 13
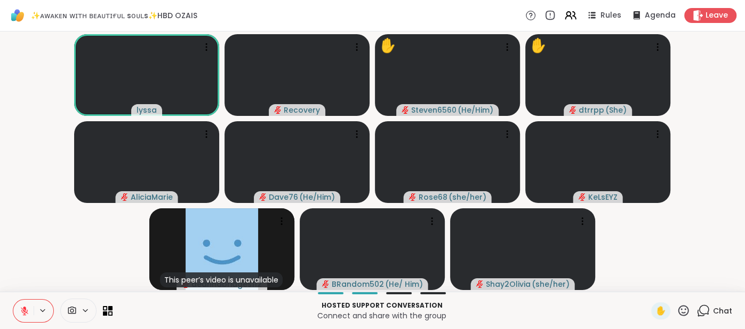
click at [662, 319] on div "Hosted support conversation Connect and share with the group ✋ Chat" at bounding box center [372, 309] width 745 height 37
click at [662, 314] on span "✋" at bounding box center [660, 310] width 11 height 13
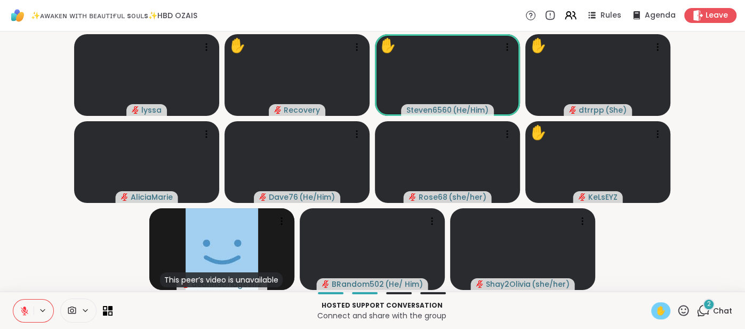
click at [687, 307] on icon at bounding box center [683, 309] width 13 height 13
click at [697, 289] on span "🌟" at bounding box center [699, 282] width 11 height 13
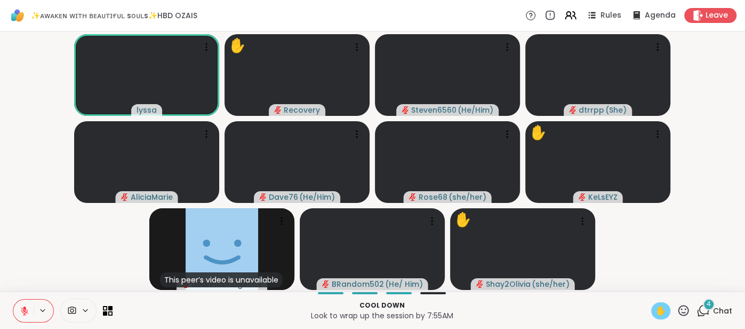
click at [22, 310] on icon at bounding box center [25, 311] width 10 height 10
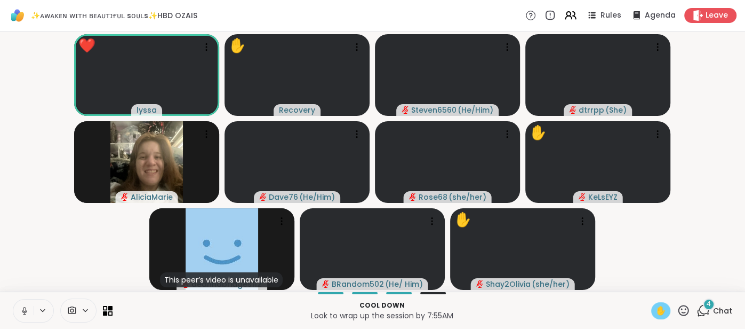
click at [661, 310] on span "✋" at bounding box center [660, 310] width 11 height 13
click at [20, 310] on icon at bounding box center [25, 311] width 10 height 10
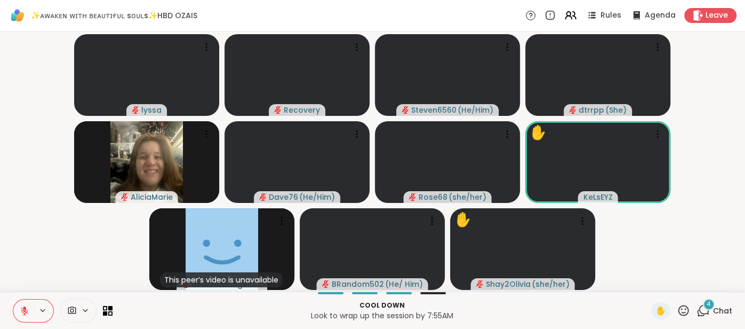
click at [728, 310] on span "Chat" at bounding box center [722, 310] width 19 height 11
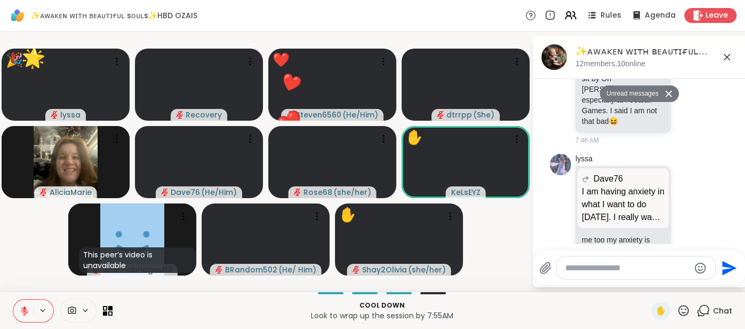
scroll to position [5379, 0]
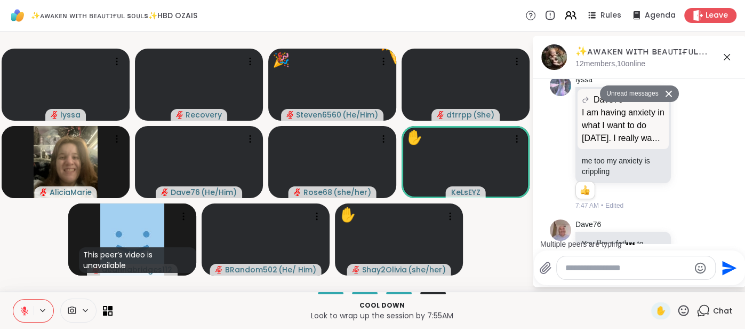
click at [585, 276] on div at bounding box center [636, 267] width 158 height 23
click at [582, 270] on textarea "Type your message" at bounding box center [627, 267] width 124 height 11
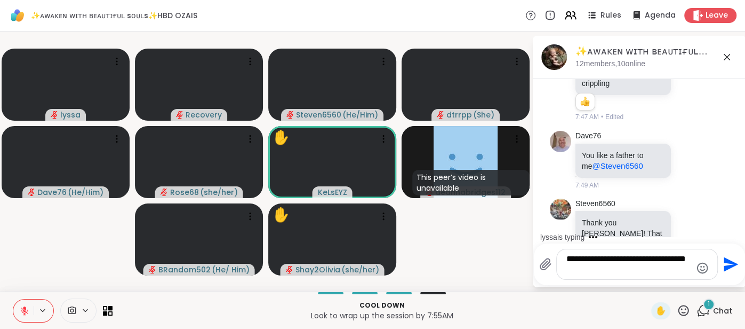
scroll to position [5505, 0]
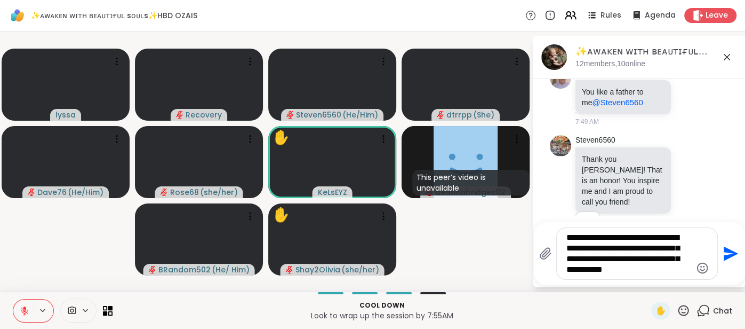
type textarea "**********"
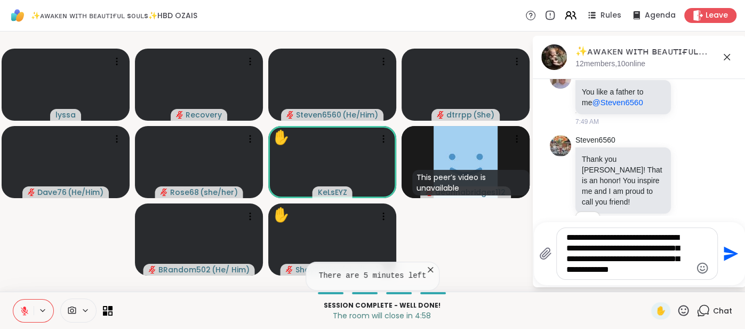
scroll to position [0, 0]
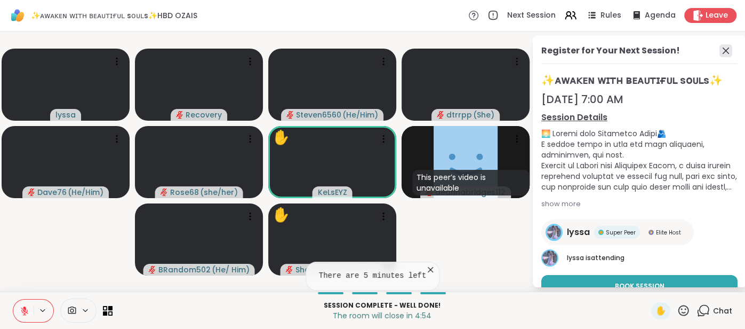
click at [723, 44] on icon at bounding box center [725, 50] width 13 height 13
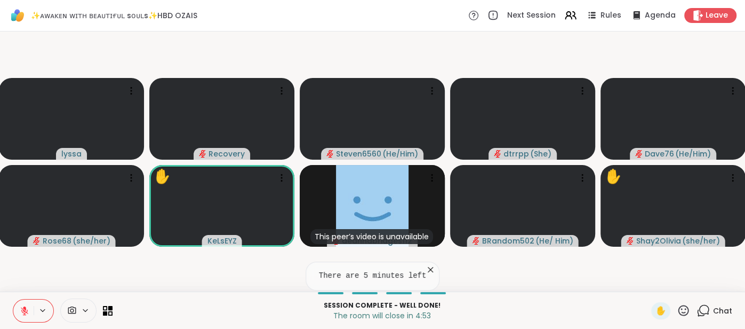
click at [715, 308] on span "Chat" at bounding box center [722, 310] width 19 height 11
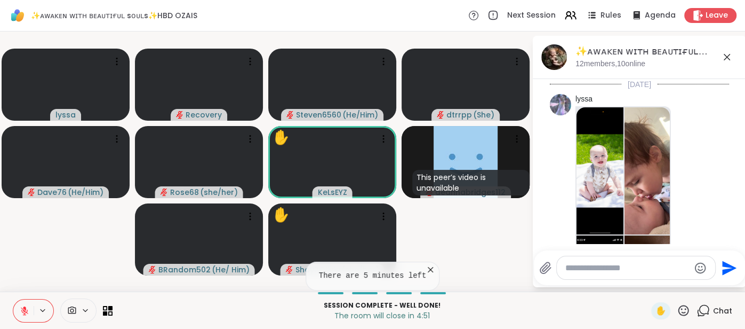
scroll to position [5608, 0]
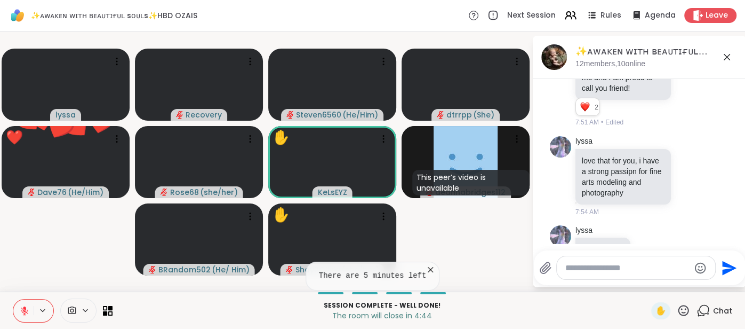
click at [584, 273] on textarea "Type your message" at bounding box center [627, 267] width 124 height 11
type textarea "*"
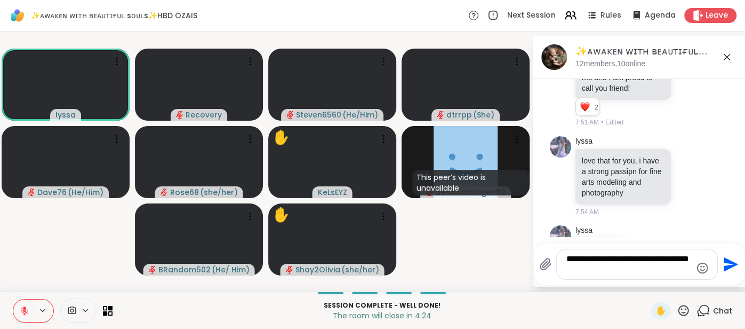
scroll to position [0, 0]
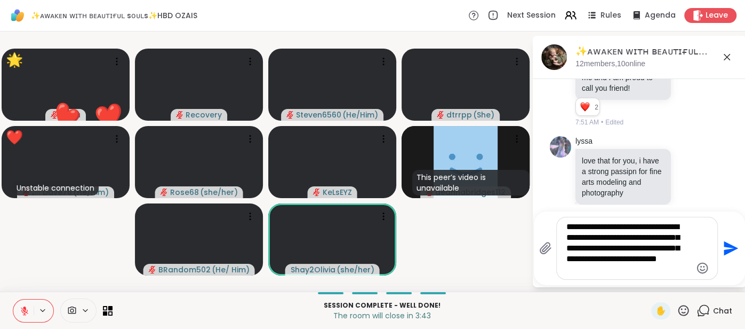
type textarea "**********"
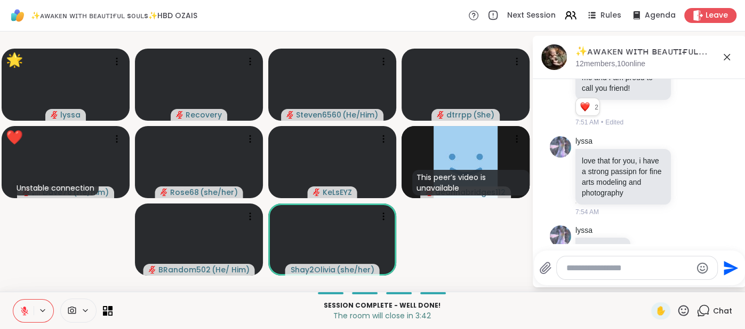
scroll to position [5719, 0]
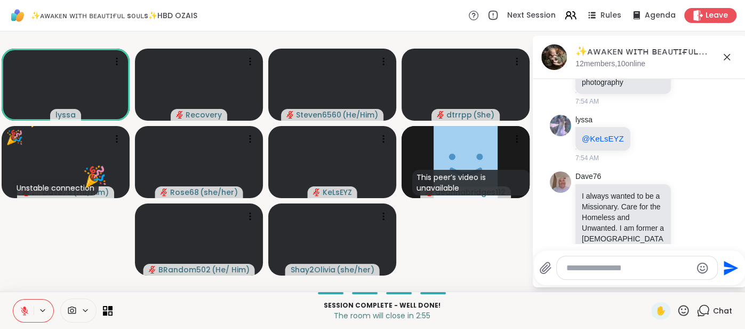
click at [725, 63] on icon at bounding box center [727, 57] width 13 height 13
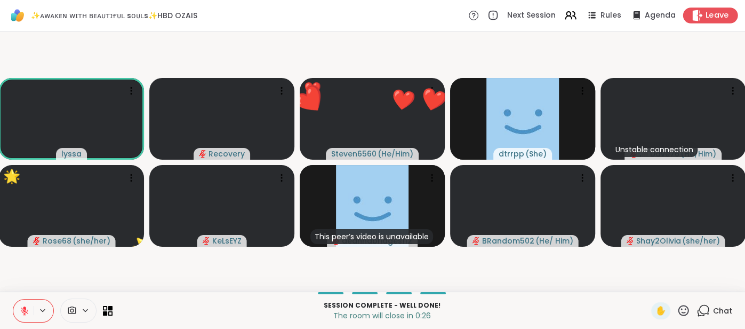
click at [715, 12] on span "Leave" at bounding box center [717, 15] width 23 height 11
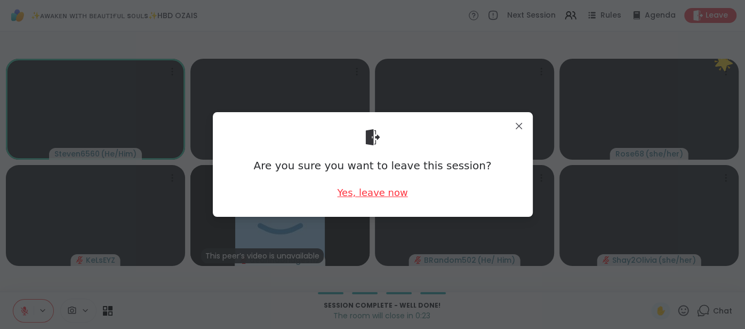
click at [348, 193] on div "Yes, leave now" at bounding box center [372, 192] width 70 height 13
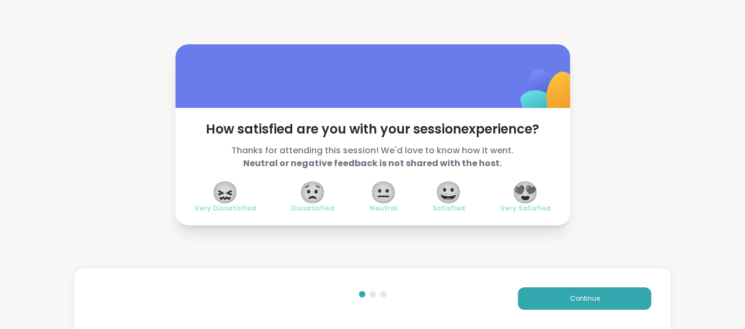
click at [539, 196] on span "😍" at bounding box center [525, 191] width 27 height 19
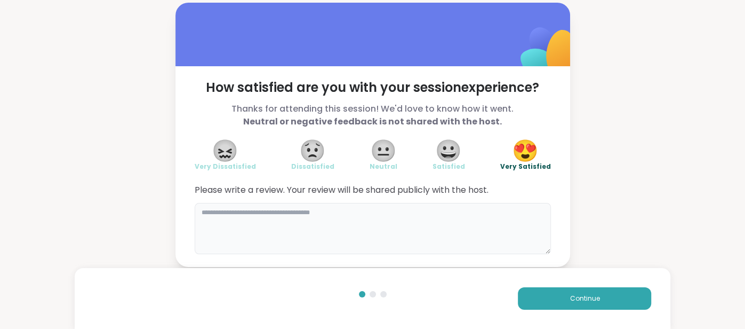
click at [484, 223] on textarea at bounding box center [373, 228] width 356 height 51
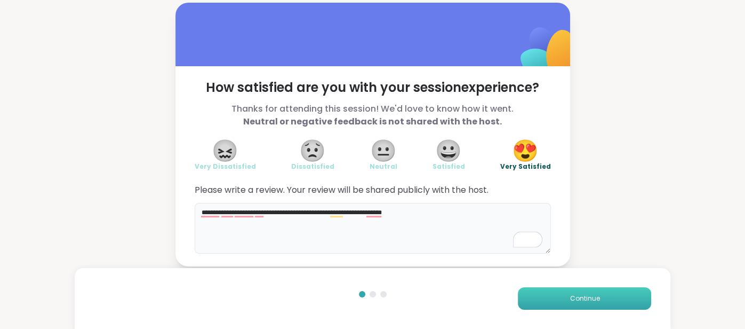
type textarea "**********"
click at [546, 299] on button "Continue" at bounding box center [584, 298] width 133 height 22
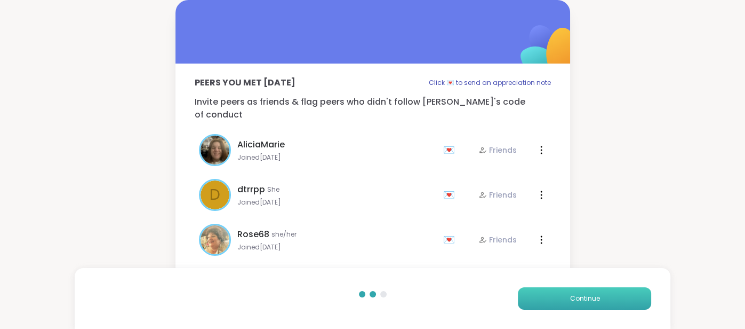
click at [546, 299] on button "Continue" at bounding box center [584, 298] width 133 height 22
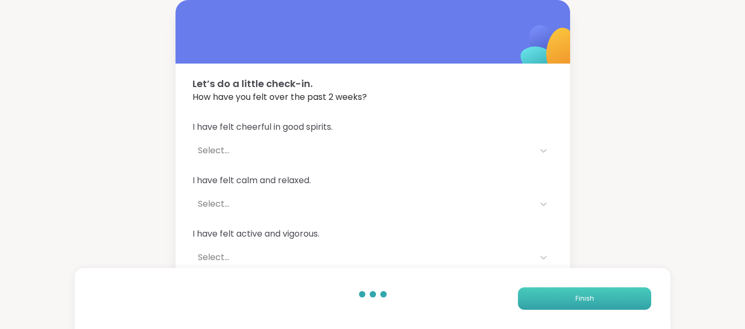
click at [547, 299] on button "Finish" at bounding box center [584, 298] width 133 height 22
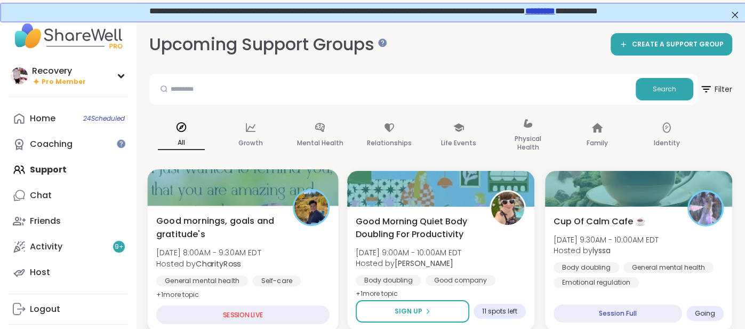
click at [286, 222] on div "Good mornings, goals and gratitude's Thu, Sep 11 | 8:00AM - 9:30AM EDT Hosted b…" at bounding box center [242, 257] width 173 height 87
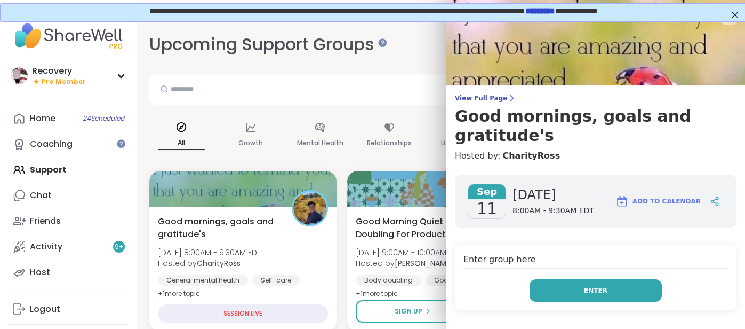
click at [574, 280] on button "Enter" at bounding box center [596, 290] width 132 height 22
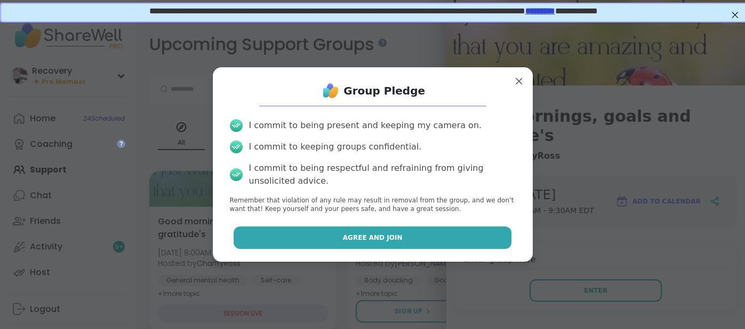
click at [485, 235] on button "Agree and Join" at bounding box center [373, 237] width 278 height 22
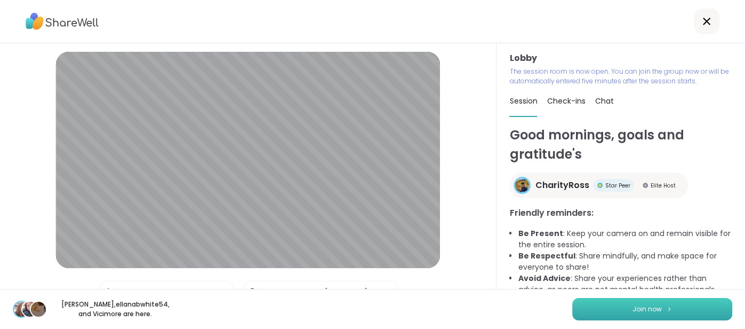
click at [688, 303] on button "Join now" at bounding box center [652, 309] width 160 height 22
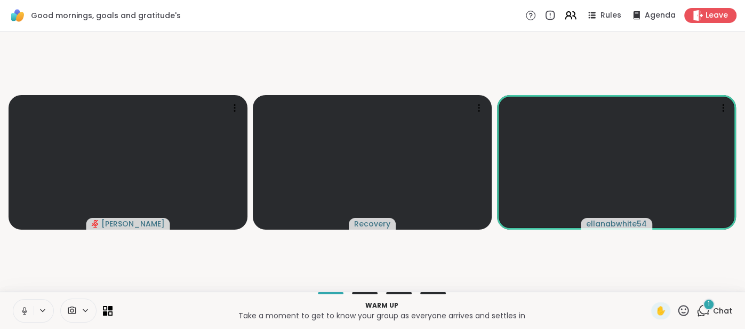
click at [725, 309] on span "Chat" at bounding box center [722, 310] width 19 height 11
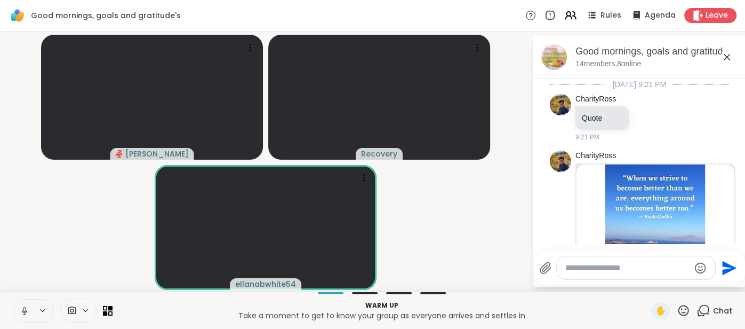
scroll to position [918, 0]
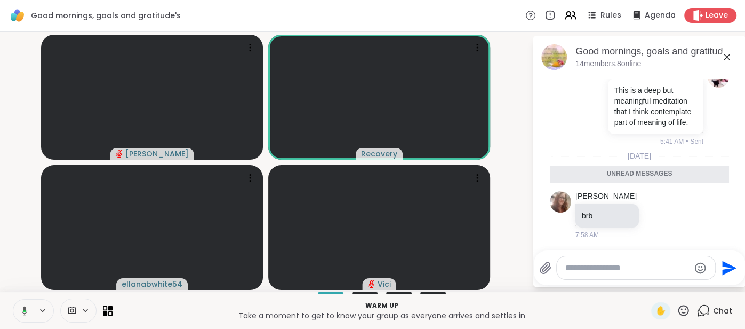
click at [730, 57] on icon at bounding box center [727, 57] width 13 height 13
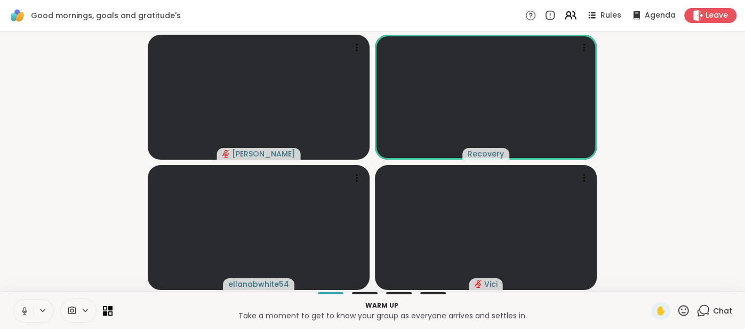
click at [721, 310] on span "Chat" at bounding box center [722, 310] width 19 height 11
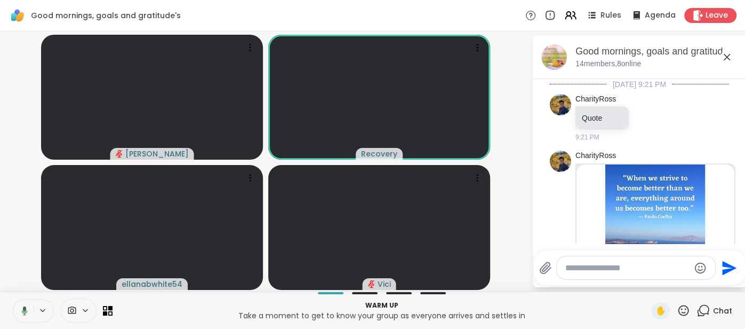
scroll to position [882, 0]
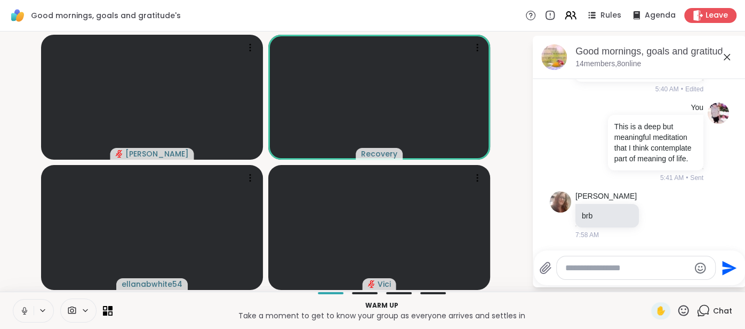
click at [724, 55] on icon at bounding box center [727, 57] width 13 height 13
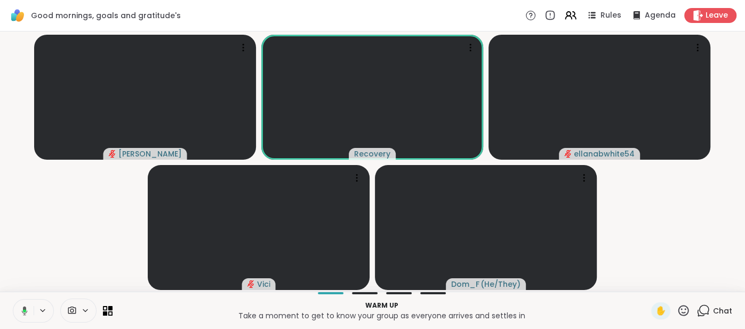
click at [719, 308] on span "Chat" at bounding box center [722, 310] width 19 height 11
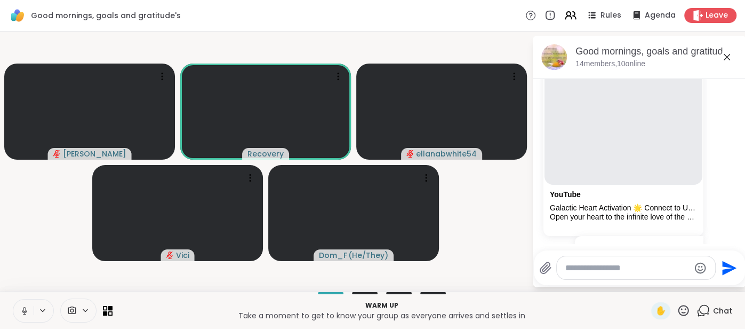
scroll to position [687, 0]
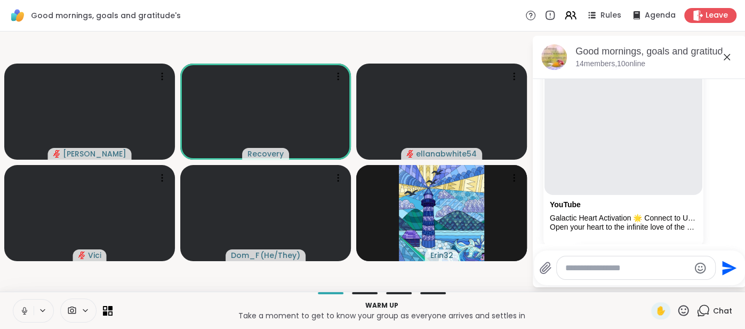
click at [727, 58] on icon at bounding box center [727, 57] width 13 height 13
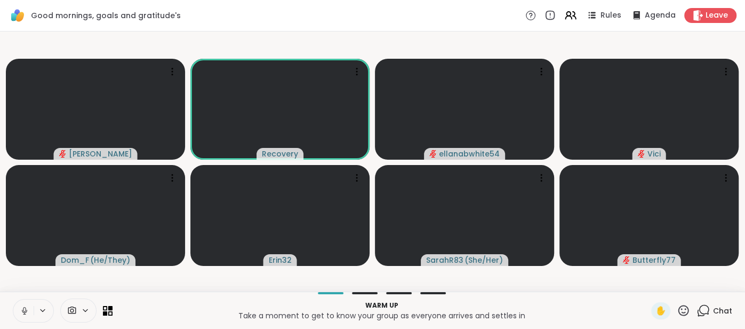
click at [722, 311] on span "Chat" at bounding box center [722, 310] width 19 height 11
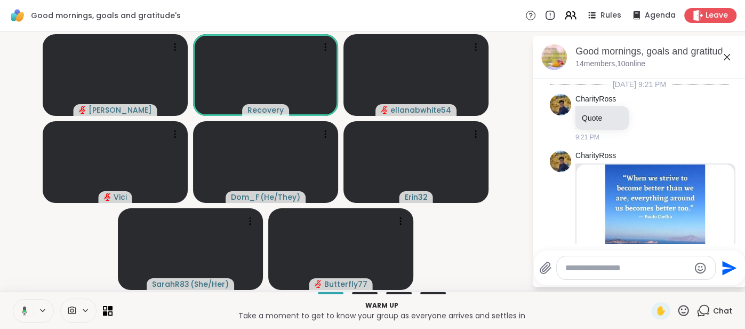
scroll to position [882, 0]
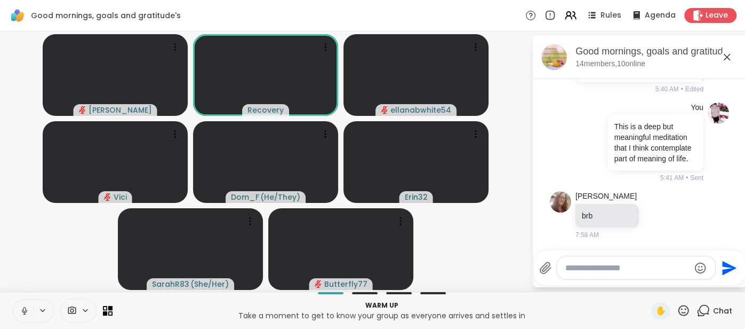
click at [727, 58] on icon at bounding box center [727, 57] width 6 height 6
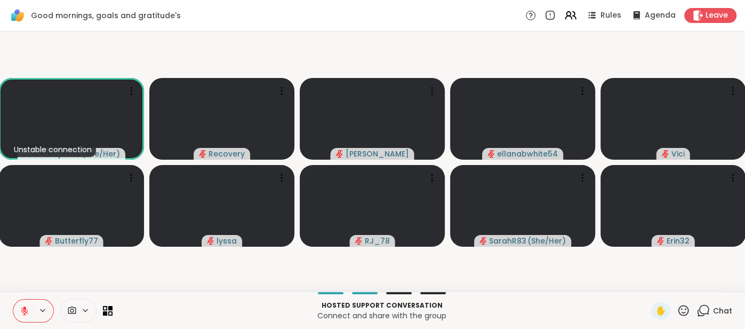
click at [22, 306] on icon at bounding box center [25, 311] width 10 height 10
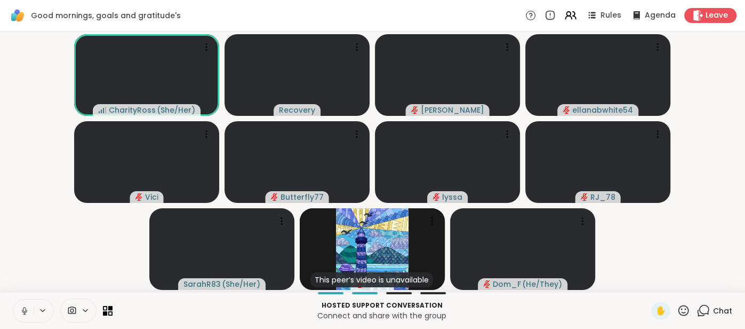
click at [21, 308] on icon at bounding box center [25, 311] width 10 height 10
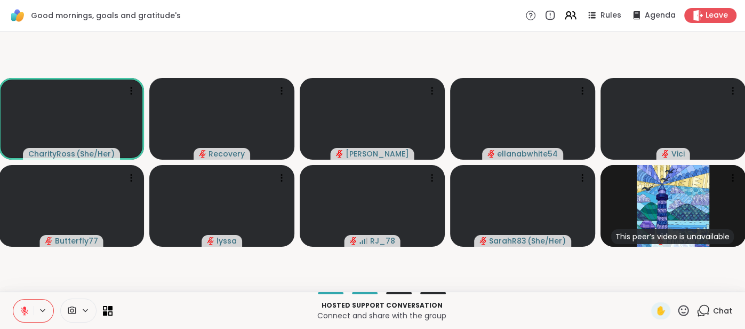
click at [19, 308] on button at bounding box center [23, 310] width 20 height 22
click at [20, 306] on icon at bounding box center [25, 311] width 10 height 10
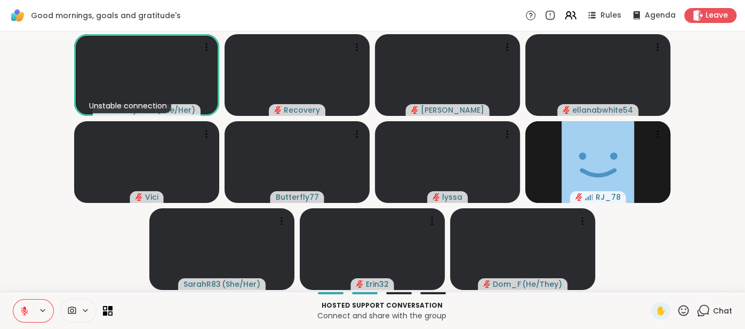
click at [25, 303] on button at bounding box center [23, 310] width 20 height 22
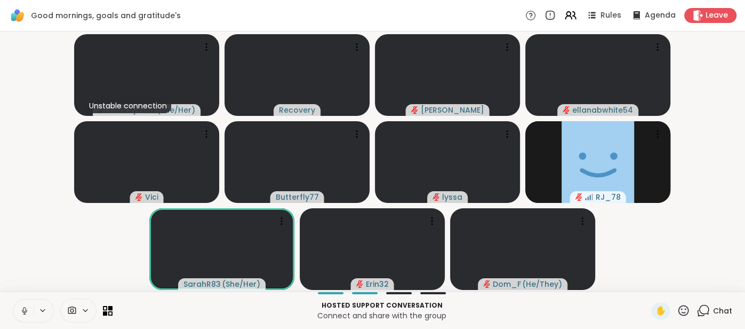
click at [20, 307] on icon at bounding box center [25, 311] width 10 height 10
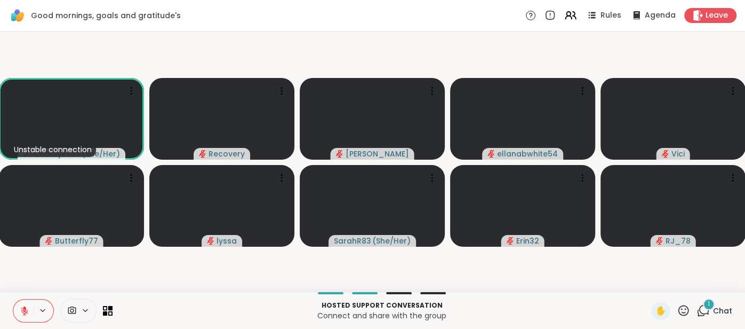
click at [15, 311] on button at bounding box center [23, 310] width 20 height 22
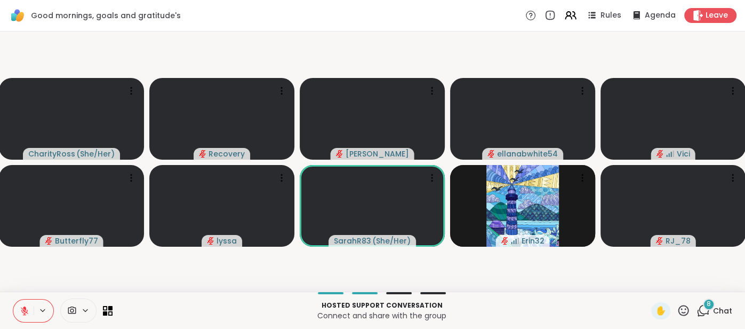
click at [20, 308] on icon at bounding box center [25, 311] width 10 height 10
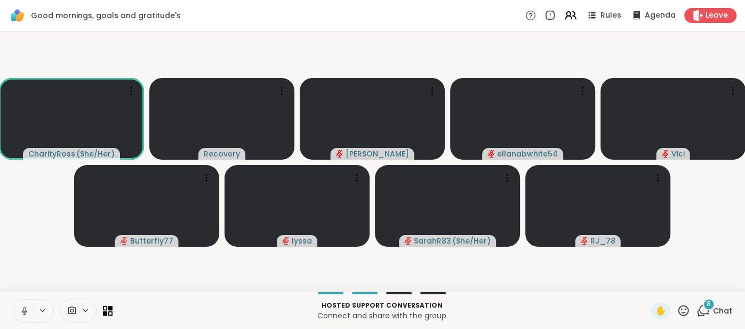
click at [17, 309] on button at bounding box center [23, 310] width 20 height 22
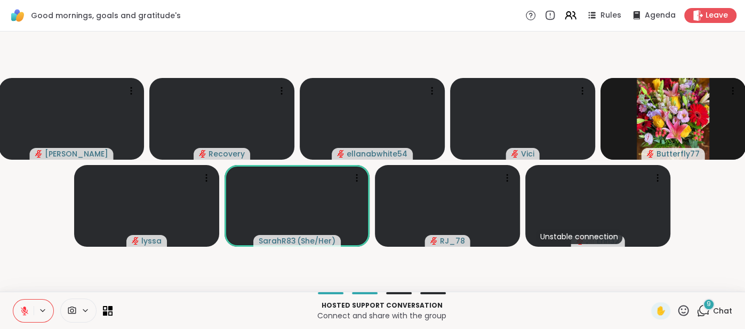
click at [20, 308] on icon at bounding box center [25, 311] width 10 height 10
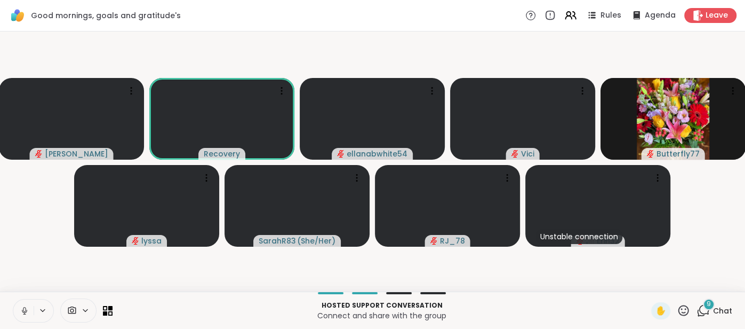
click at [717, 305] on div "9 Chat" at bounding box center [715, 310] width 36 height 17
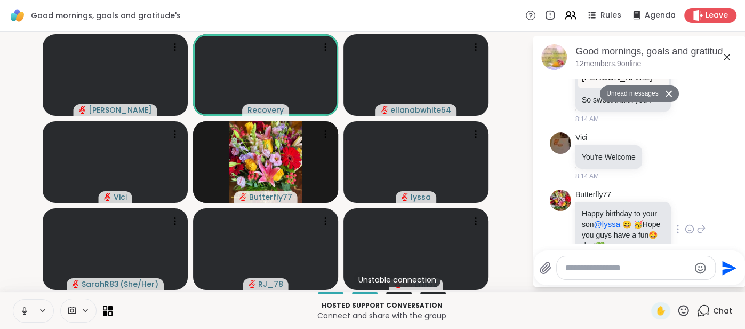
scroll to position [2206, 0]
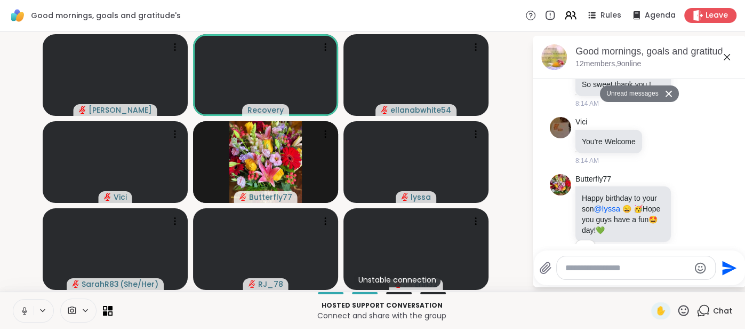
click at [24, 309] on icon at bounding box center [25, 311] width 10 height 10
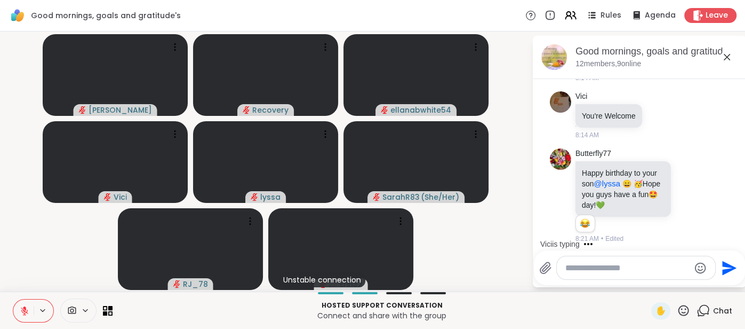
scroll to position [2237, 0]
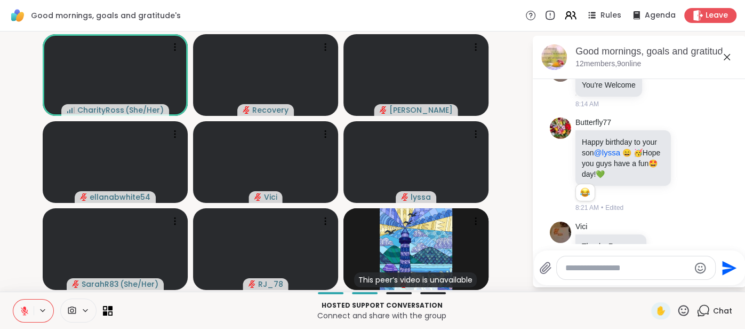
click at [19, 313] on button at bounding box center [23, 310] width 20 height 22
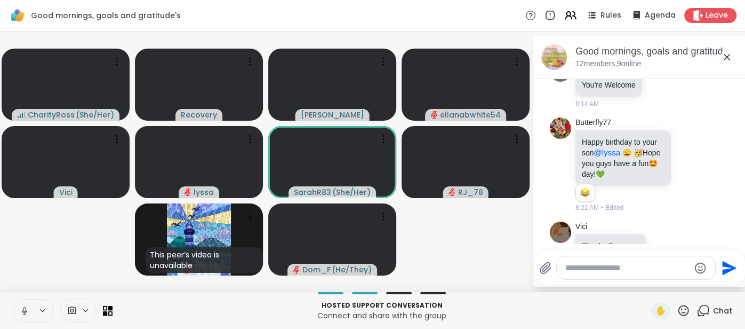
click at [21, 307] on icon at bounding box center [25, 311] width 10 height 10
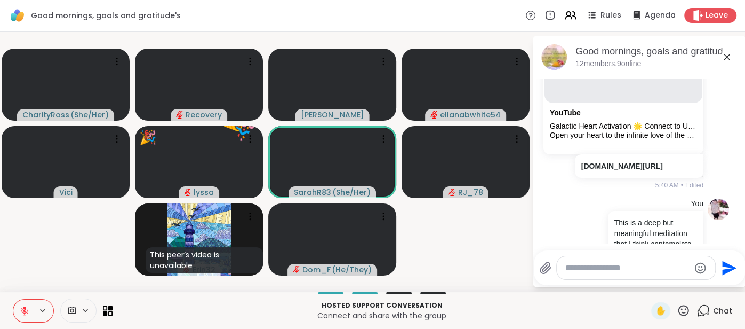
scroll to position [889, 0]
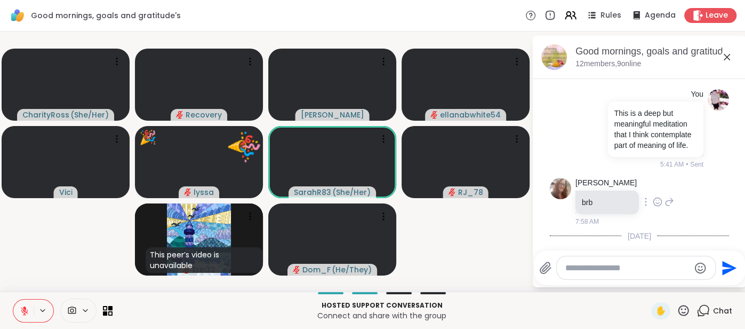
click at [655, 226] on div "dodi brb 7:58 AM" at bounding box center [624, 202] width 99 height 49
click at [654, 226] on div "dodi brb 7:58 AM" at bounding box center [624, 202] width 99 height 49
click at [656, 226] on div "dodi brb 7:58 AM" at bounding box center [624, 202] width 99 height 49
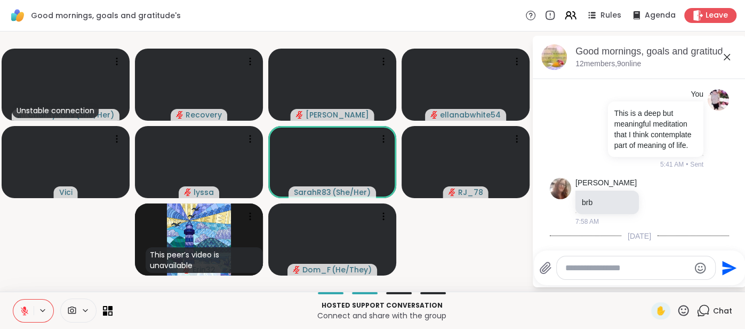
click at [728, 57] on icon at bounding box center [727, 57] width 13 height 13
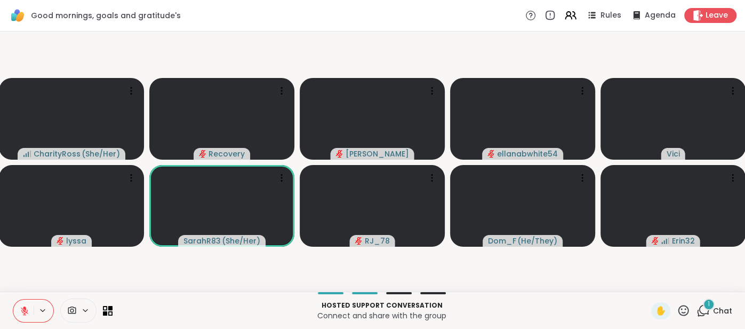
click at [718, 309] on span "Chat" at bounding box center [722, 310] width 19 height 11
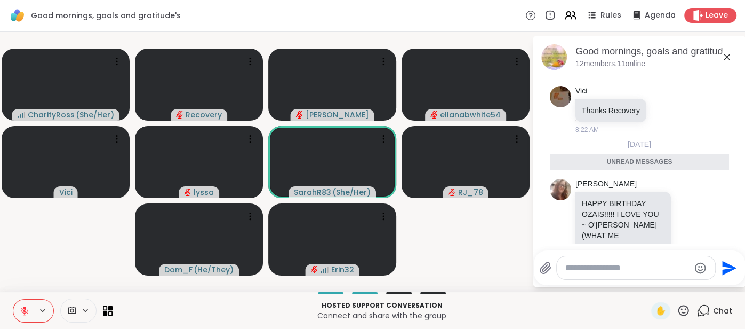
scroll to position [2377, 0]
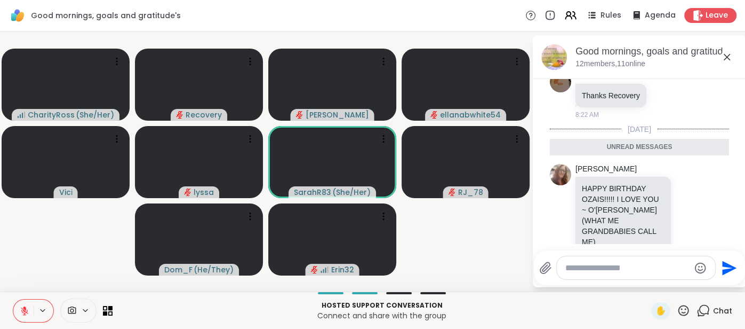
click at [592, 263] on textarea "Type your message" at bounding box center [627, 267] width 124 height 11
click at [730, 58] on icon at bounding box center [727, 57] width 13 height 13
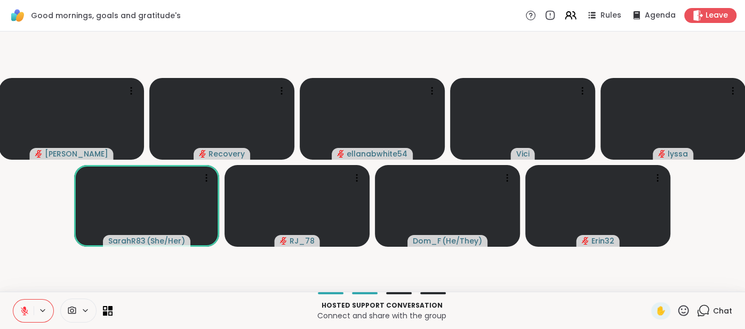
click at [25, 307] on icon at bounding box center [24, 308] width 3 height 4
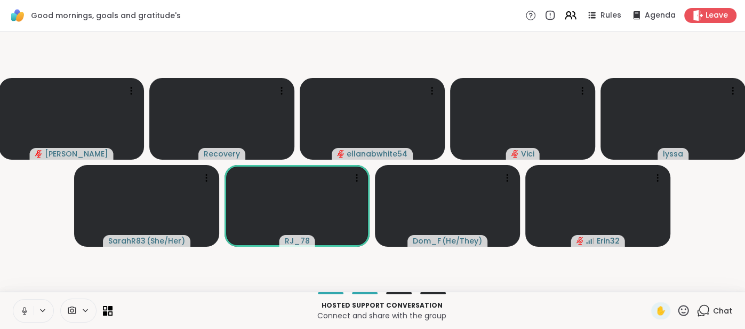
click at [20, 305] on button at bounding box center [23, 310] width 20 height 22
click at [28, 311] on icon at bounding box center [25, 311] width 10 height 10
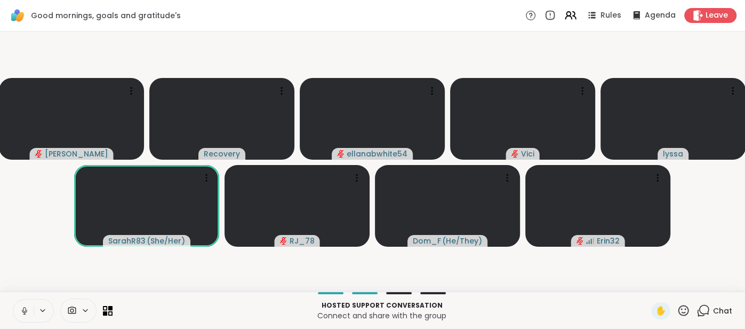
click at [21, 309] on icon at bounding box center [25, 311] width 10 height 10
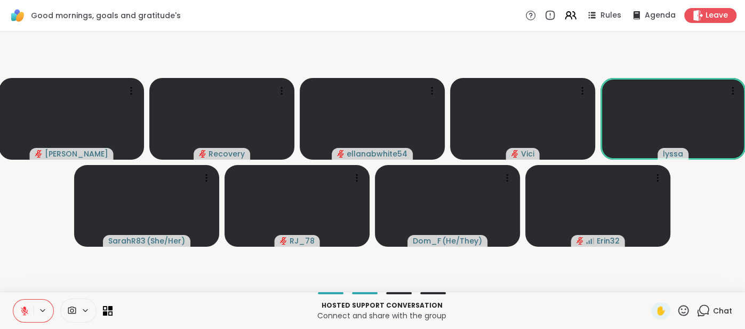
click at [20, 306] on icon at bounding box center [25, 311] width 10 height 10
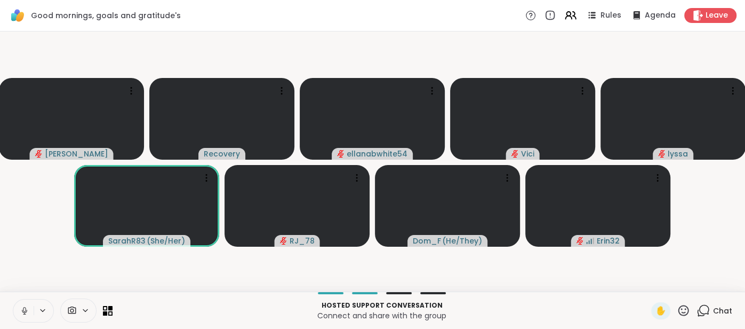
click at [22, 316] on button at bounding box center [23, 310] width 20 height 22
click at [24, 311] on icon at bounding box center [24, 310] width 7 height 7
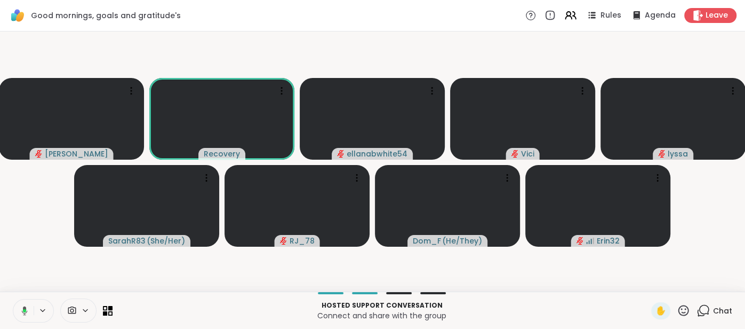
click at [20, 309] on icon at bounding box center [23, 311] width 10 height 10
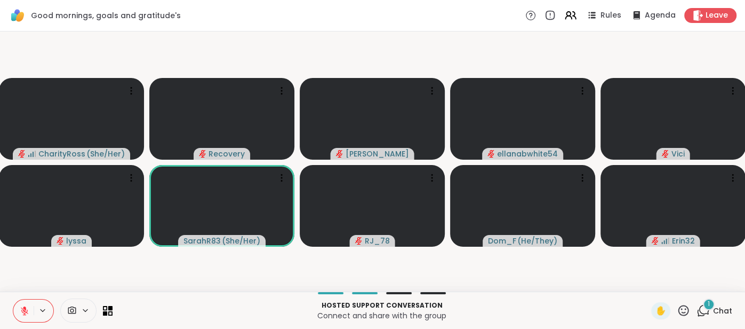
click at [17, 307] on button at bounding box center [23, 310] width 20 height 22
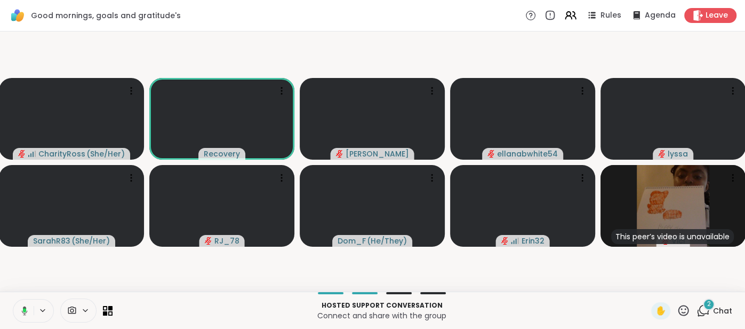
click at [21, 306] on icon at bounding box center [23, 311] width 10 height 10
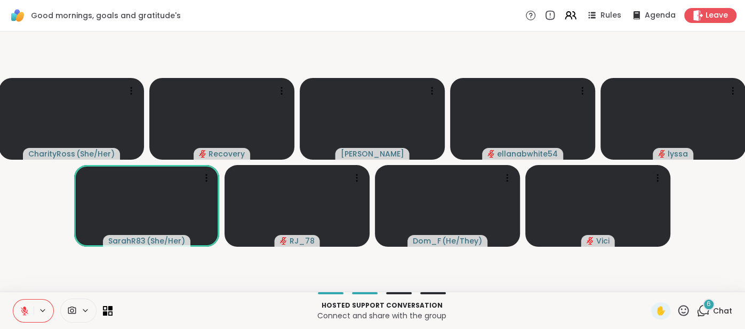
click at [715, 308] on span "Chat" at bounding box center [722, 310] width 19 height 11
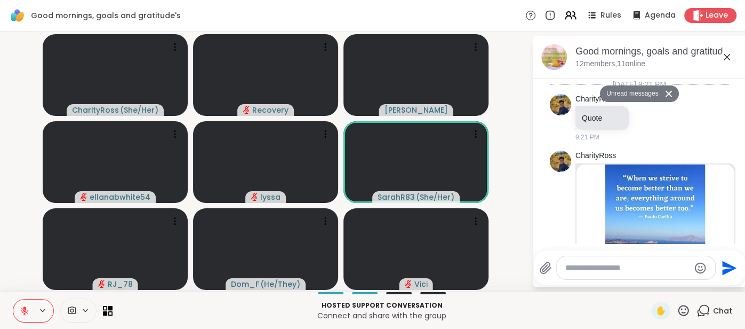
scroll to position [3011, 0]
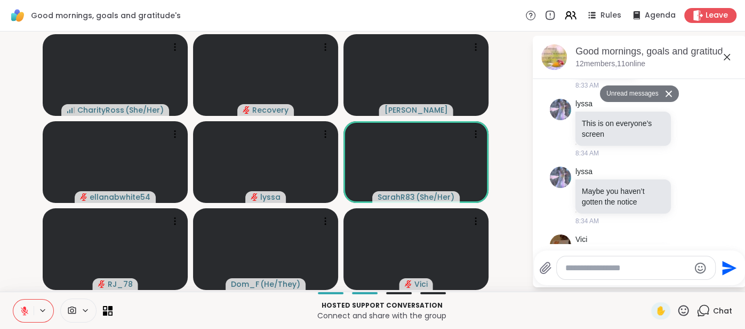
click at [729, 58] on icon at bounding box center [727, 57] width 13 height 13
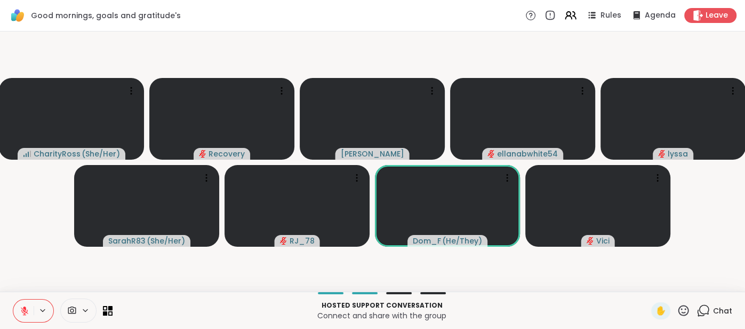
click at [18, 308] on button at bounding box center [23, 310] width 20 height 22
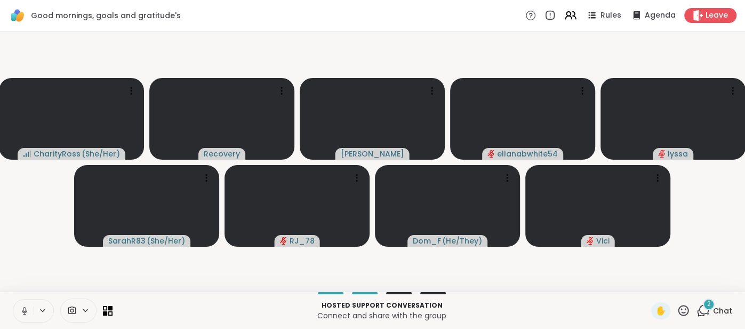
click at [710, 311] on div "2 Chat" at bounding box center [715, 310] width 36 height 17
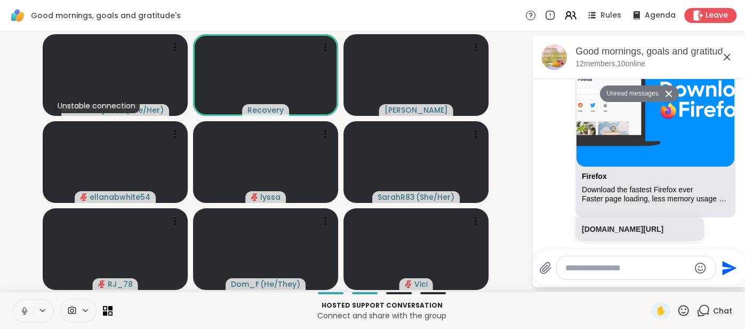
scroll to position [3292, 0]
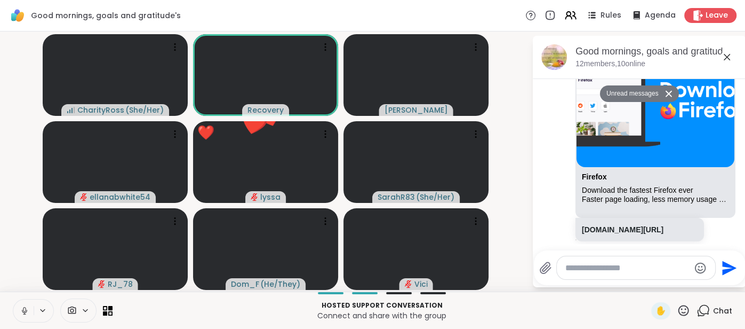
click at [12, 311] on div "Hosted support conversation Connect and share with the group ✋ Chat" at bounding box center [372, 309] width 745 height 37
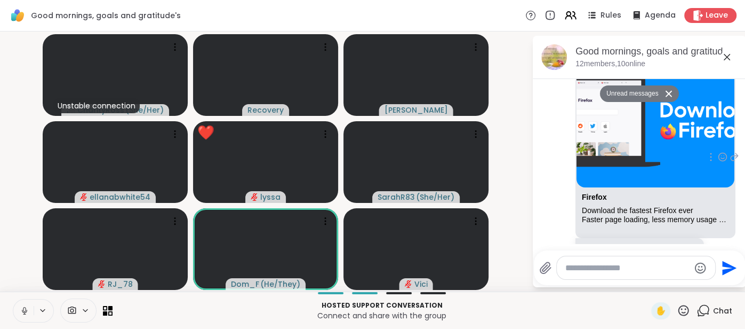
scroll to position [3263, 0]
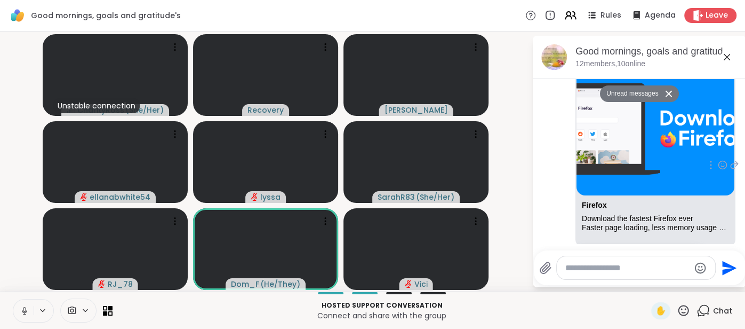
click at [642, 252] on p "[DOMAIN_NAME][URL]" at bounding box center [640, 257] width 116 height 11
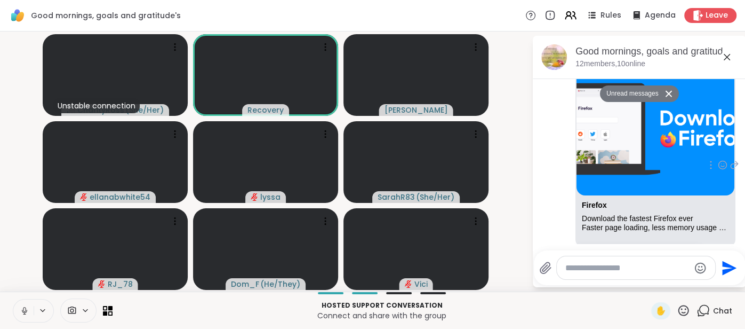
click at [618, 253] on link "[DOMAIN_NAME][URL]" at bounding box center [623, 257] width 82 height 9
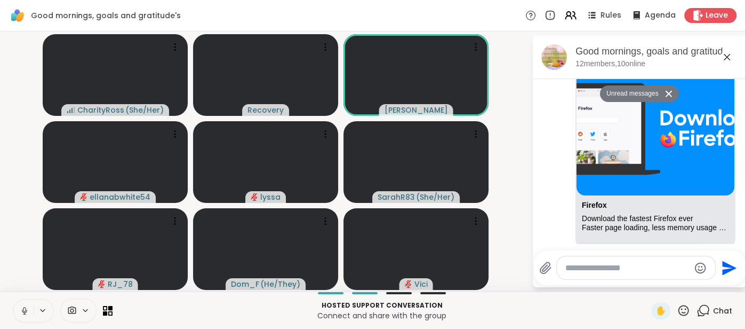
click at [503, 46] on video-player-container "CharityRoss ( She/Her ) Recovery dodi ellanabwhite54 lyssa SarahR83 ( She/Her )…" at bounding box center [265, 161] width 519 height 251
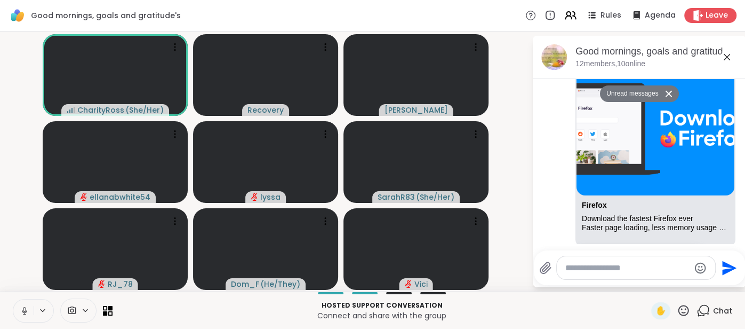
click at [725, 58] on icon at bounding box center [727, 57] width 6 height 6
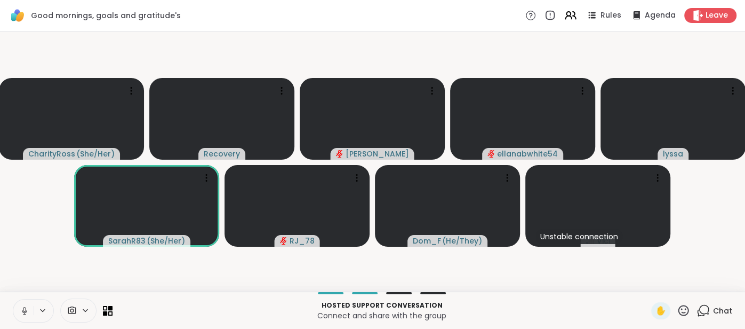
click at [21, 306] on icon at bounding box center [25, 311] width 10 height 10
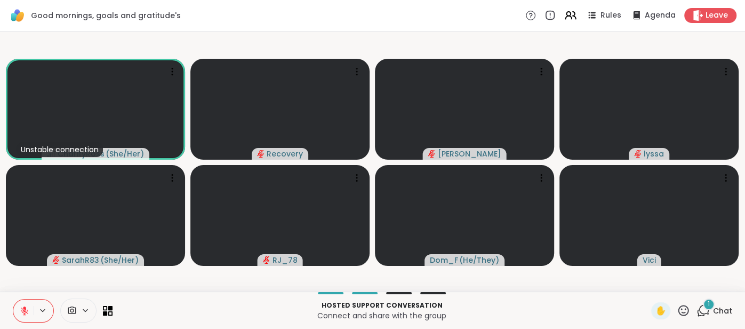
click at [719, 313] on span "Chat" at bounding box center [722, 310] width 19 height 11
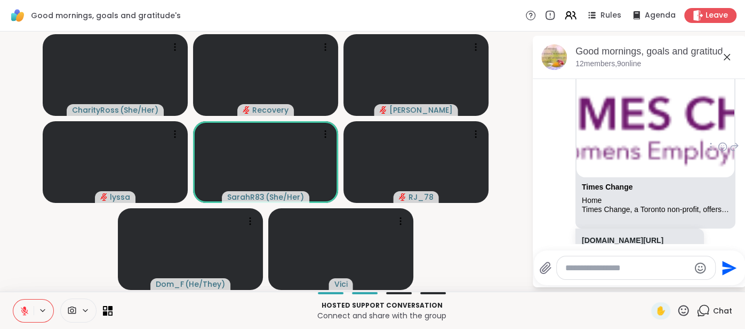
scroll to position [3650, 0]
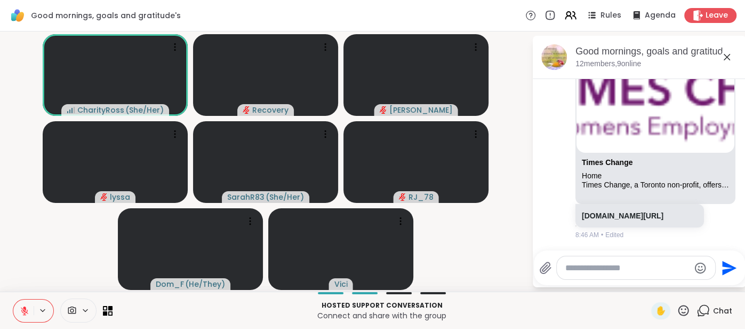
click at [727, 62] on icon at bounding box center [727, 57] width 13 height 13
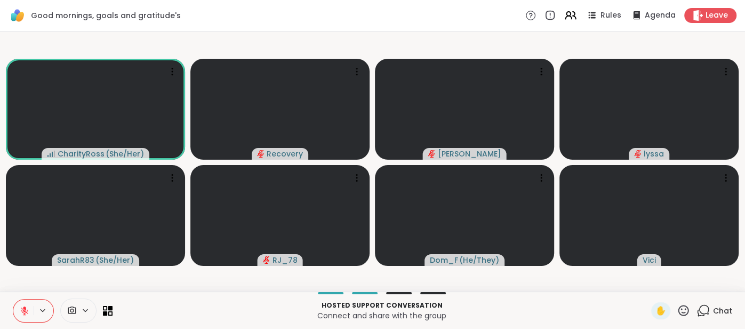
click at [684, 311] on icon at bounding box center [683, 309] width 13 height 13
click at [650, 276] on span "❤️" at bounding box center [652, 282] width 11 height 13
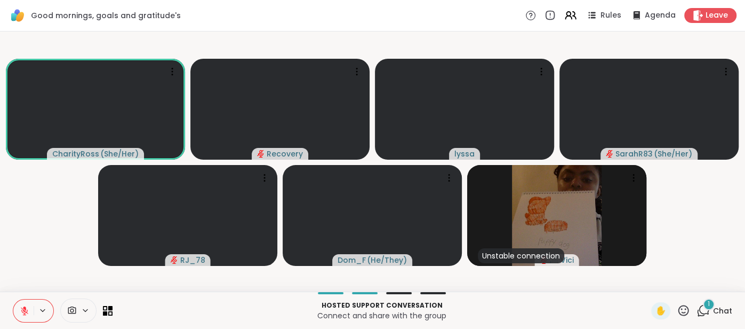
click at [21, 302] on button at bounding box center [23, 310] width 20 height 22
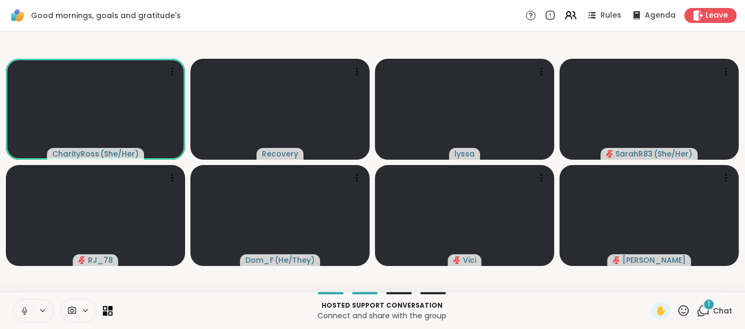
click at [719, 308] on span "Chat" at bounding box center [722, 310] width 19 height 11
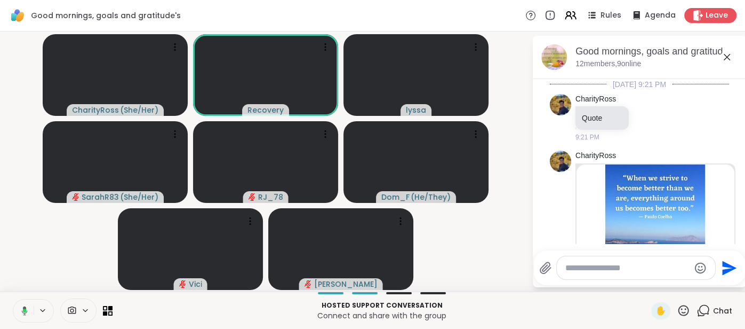
scroll to position [3722, 0]
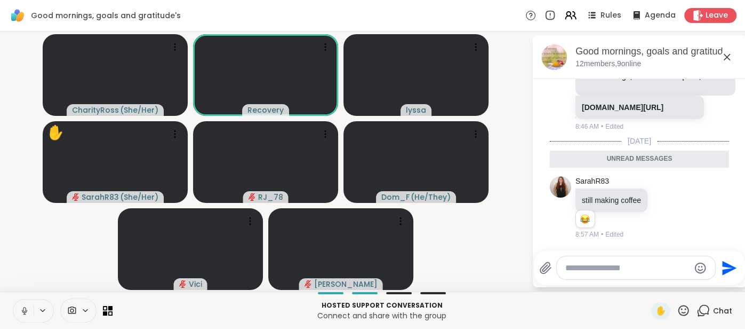
click at [727, 57] on icon at bounding box center [727, 57] width 6 height 6
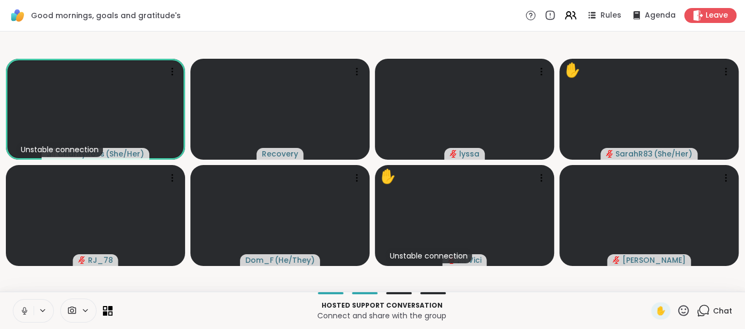
click at [19, 308] on button at bounding box center [23, 310] width 20 height 22
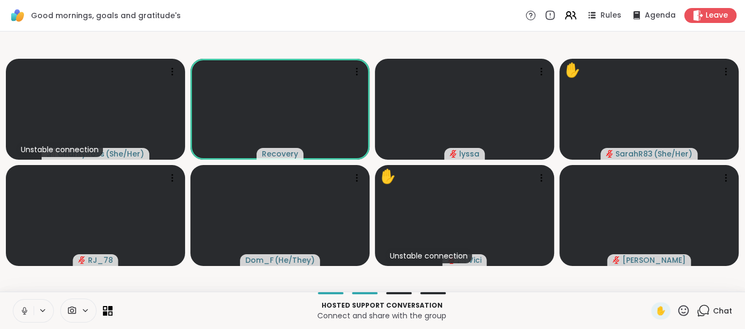
click at [19, 308] on button at bounding box center [23, 310] width 20 height 22
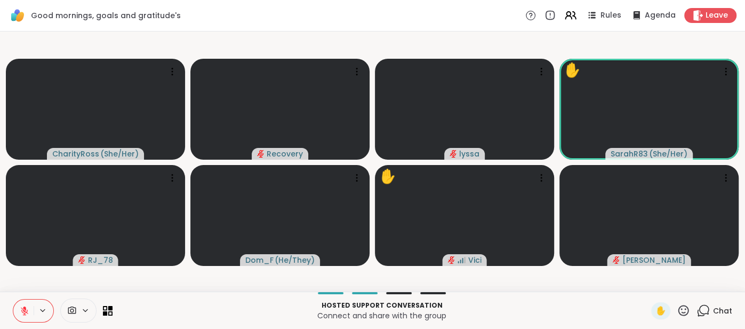
click at [16, 301] on button at bounding box center [23, 310] width 20 height 22
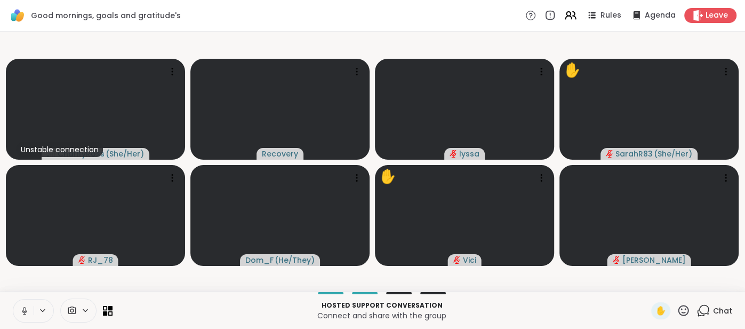
click at [18, 314] on button at bounding box center [23, 310] width 20 height 22
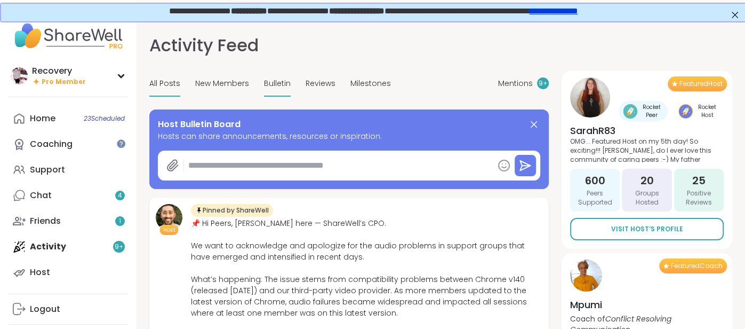
click at [276, 86] on span "Bulletin" at bounding box center [277, 83] width 27 height 11
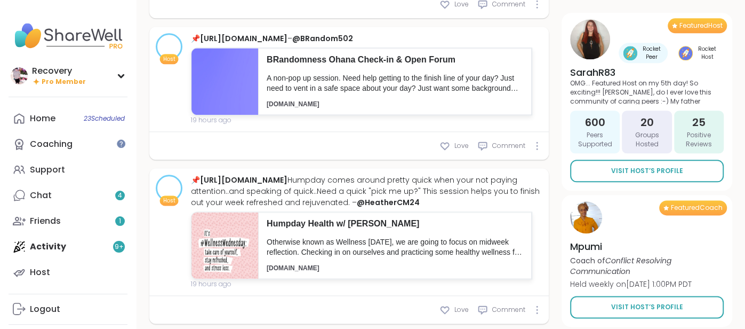
scroll to position [834, 0]
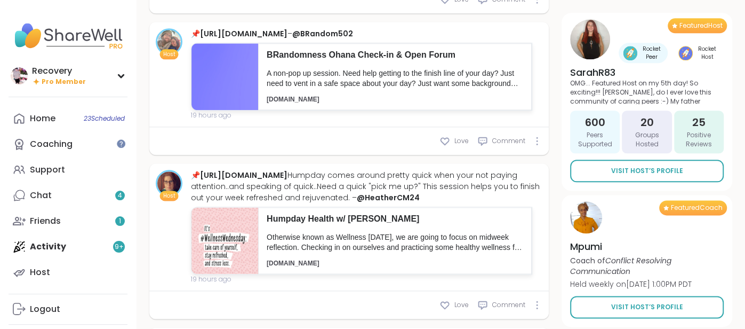
click at [33, 239] on div "Home 23 Scheduled Coaching Support Chat 4 Friends 1 Activity 9 + Host" at bounding box center [68, 195] width 119 height 179
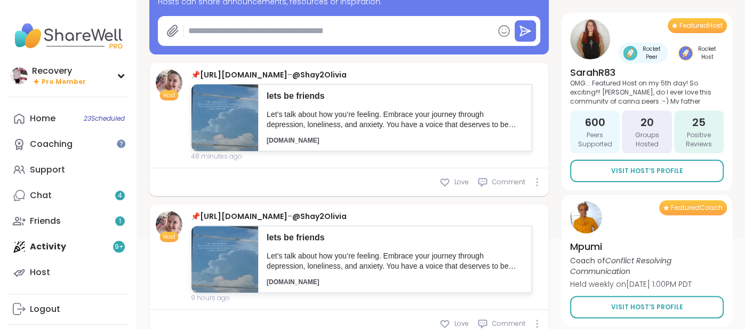
scroll to position [0, 0]
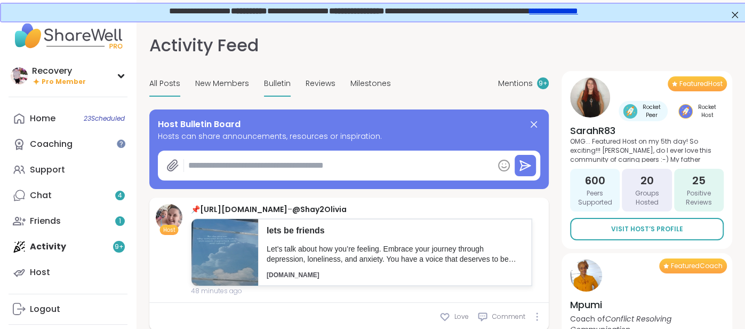
click at [152, 81] on span "All Posts" at bounding box center [164, 83] width 31 height 11
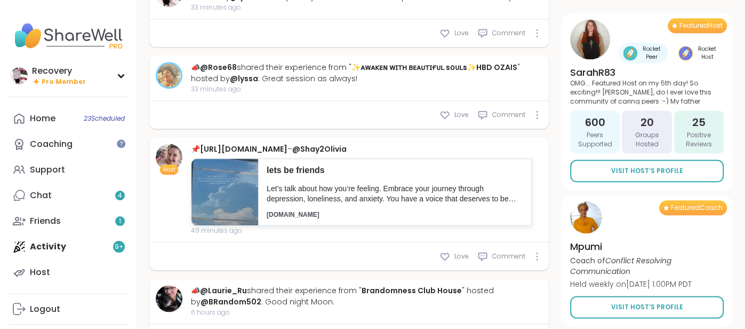
scroll to position [754, 0]
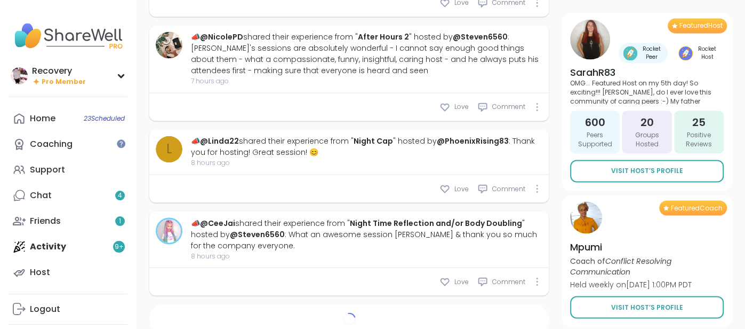
type textarea "*"
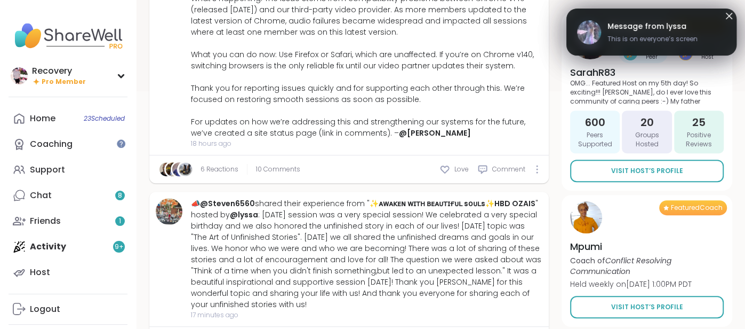
scroll to position [283, 0]
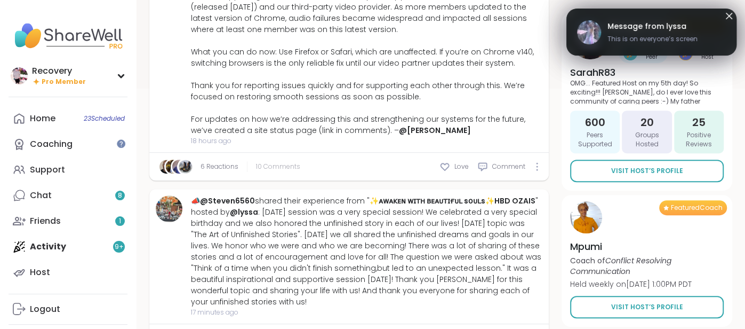
click at [257, 164] on span "10 Comments" at bounding box center [278, 167] width 44 height 10
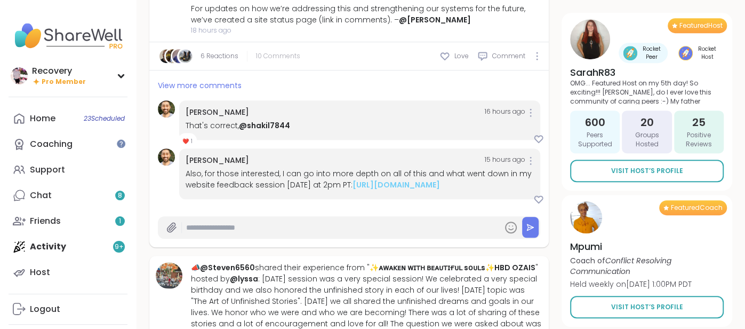
scroll to position [401, 0]
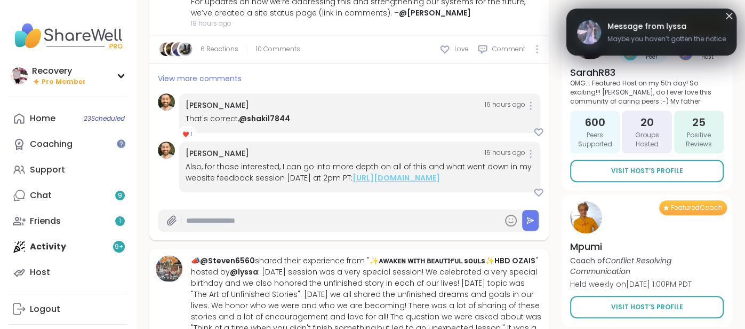
click at [364, 183] on link "https://sharewellnow.com/session/sharewell-website-feedback-session/275cacdd-cf…" at bounding box center [396, 177] width 87 height 11
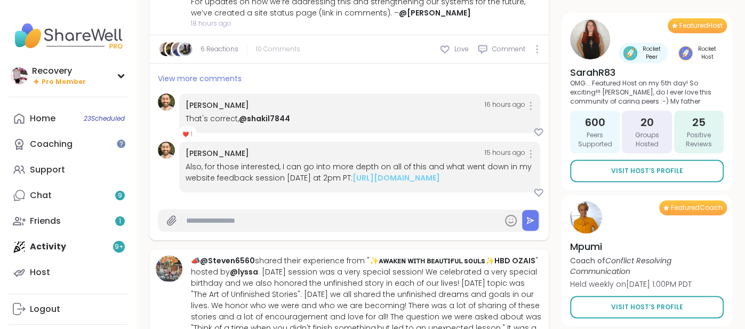
click at [276, 50] on span "10 Comments" at bounding box center [278, 49] width 44 height 10
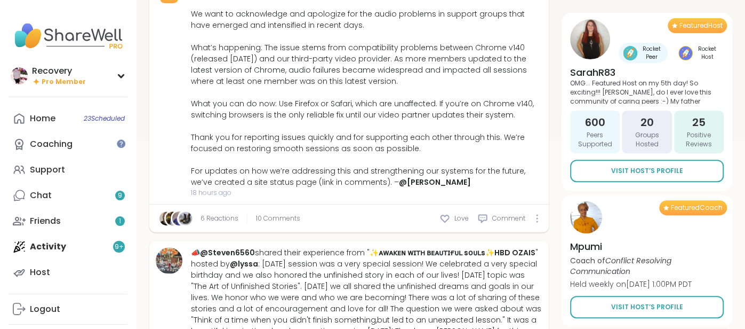
scroll to position [231, 0]
click at [262, 215] on span "10 Comments" at bounding box center [278, 219] width 44 height 10
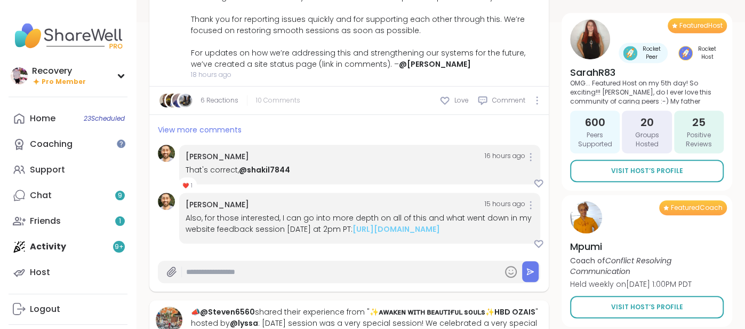
scroll to position [349, 0]
click at [205, 129] on span "View more comments" at bounding box center [200, 130] width 84 height 11
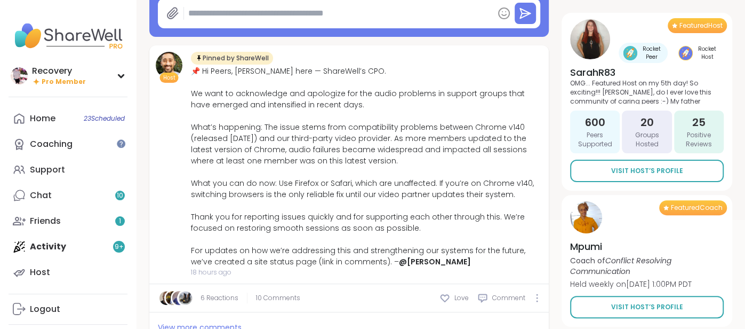
scroll to position [150, 0]
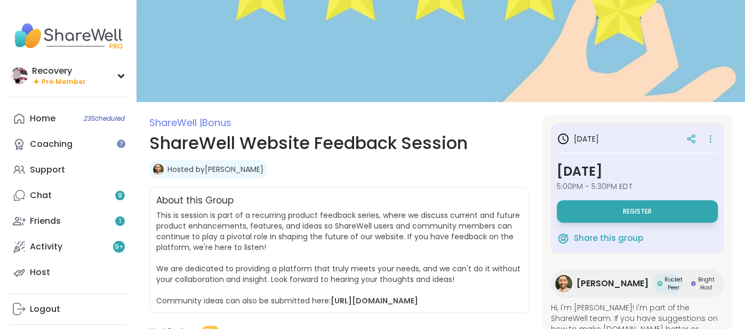
scroll to position [35, 0]
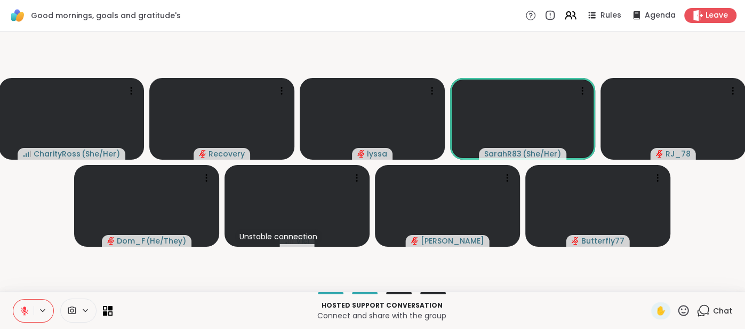
click at [20, 307] on icon at bounding box center [25, 311] width 10 height 10
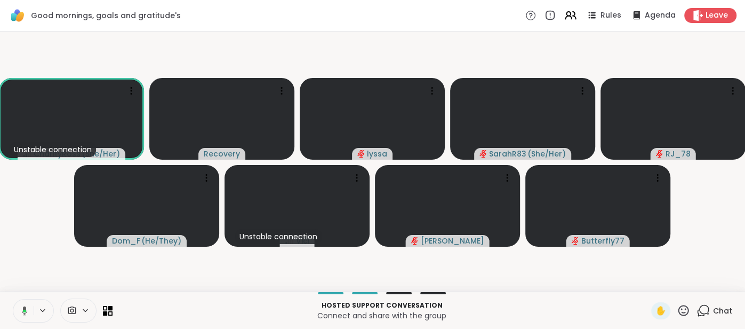
click at [23, 309] on icon at bounding box center [25, 310] width 6 height 9
click at [20, 308] on icon at bounding box center [25, 311] width 10 height 10
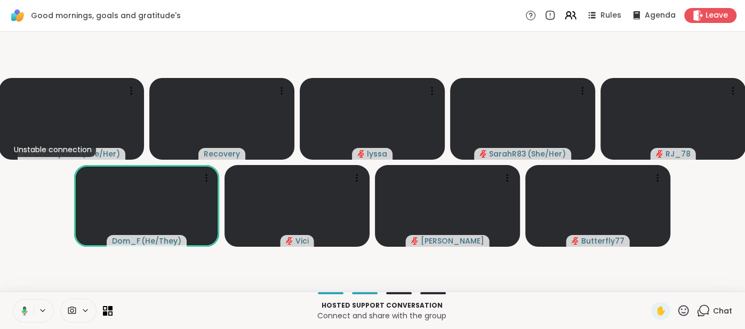
click at [19, 308] on icon at bounding box center [23, 311] width 10 height 10
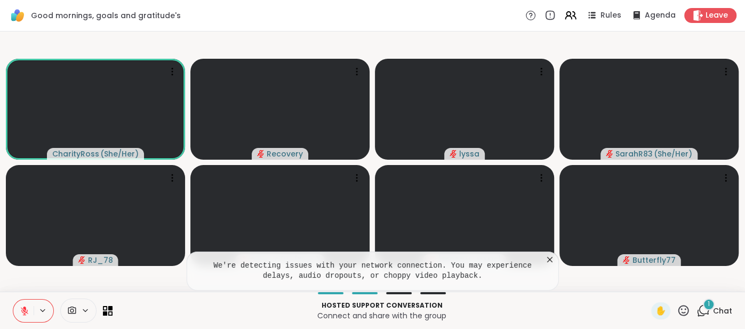
click at [18, 321] on button at bounding box center [23, 310] width 20 height 22
click at [550, 259] on icon at bounding box center [550, 259] width 11 height 11
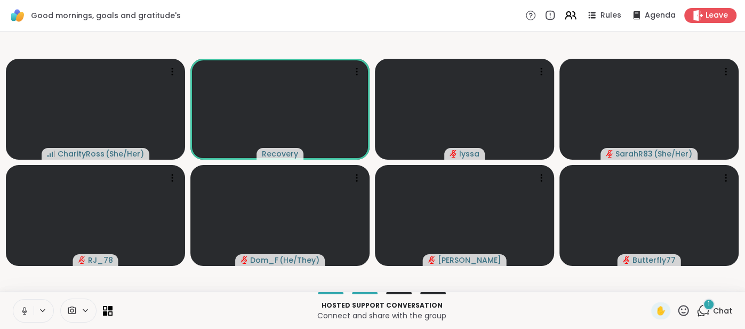
click at [727, 314] on span "Chat" at bounding box center [722, 310] width 19 height 11
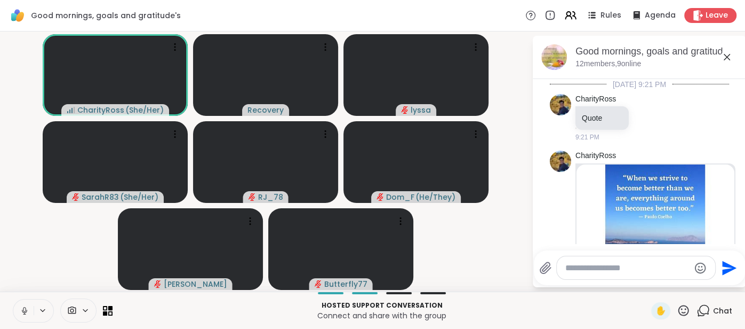
scroll to position [3794, 0]
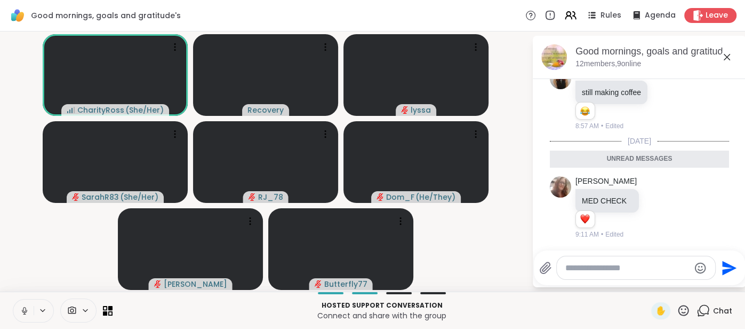
click at [724, 61] on icon at bounding box center [727, 57] width 13 height 13
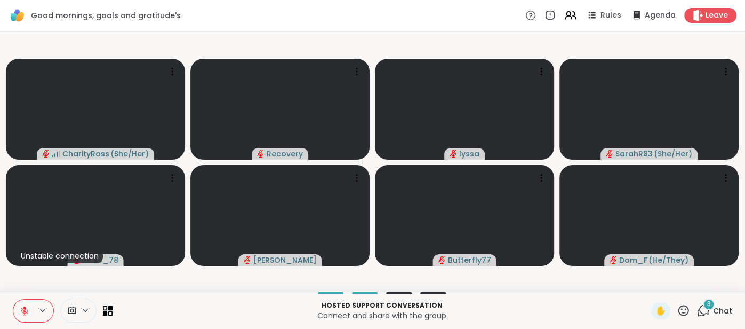
click at [24, 305] on button at bounding box center [23, 310] width 20 height 22
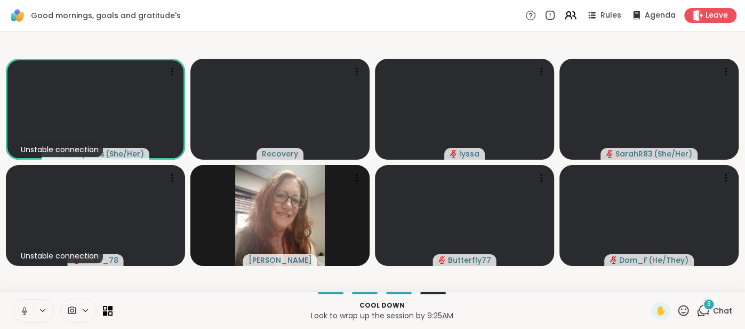
click at [25, 315] on icon at bounding box center [25, 311] width 10 height 10
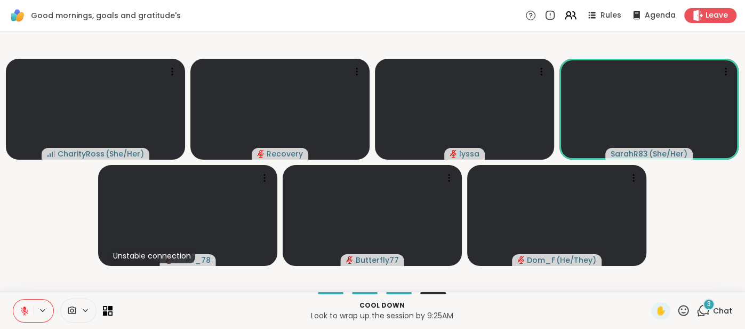
click at [719, 305] on span "Chat" at bounding box center [722, 310] width 19 height 11
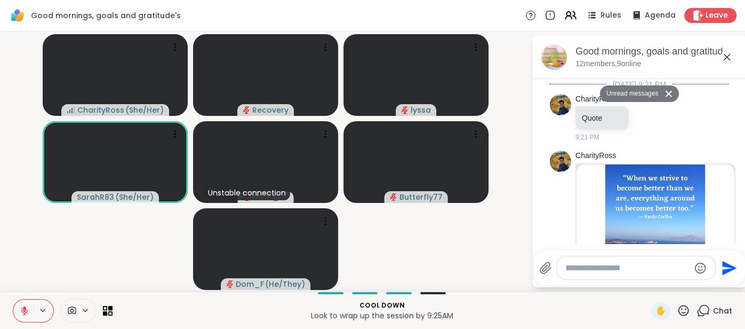
scroll to position [4093, 0]
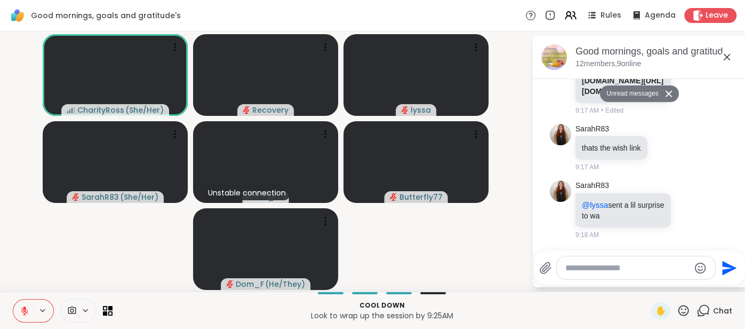
click at [725, 59] on icon at bounding box center [727, 57] width 13 height 13
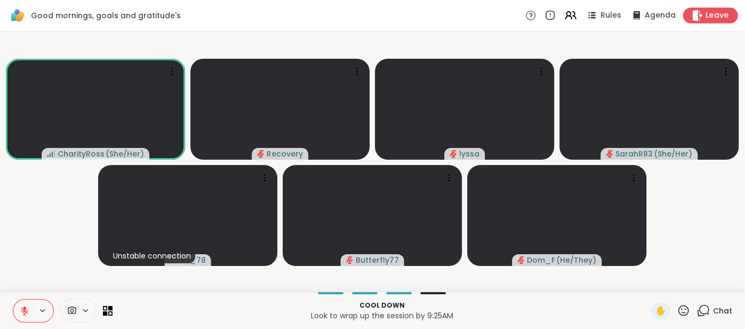
click at [702, 20] on icon at bounding box center [697, 15] width 11 height 11
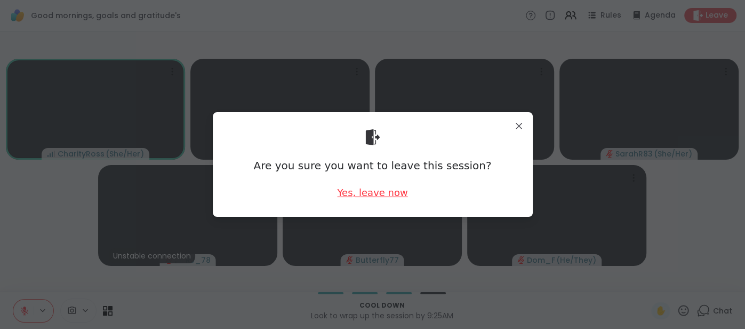
click at [383, 193] on div "Yes, leave now" at bounding box center [372, 192] width 70 height 13
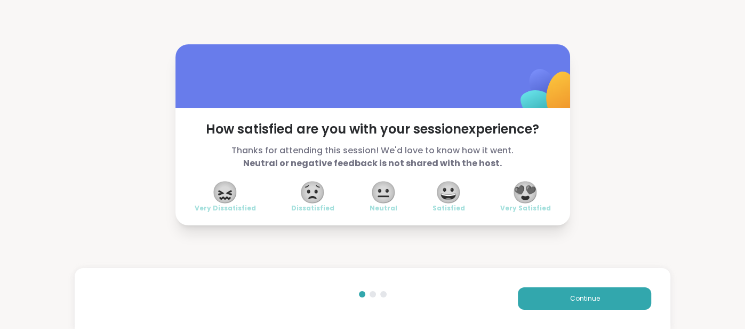
click at [523, 194] on span "😍" at bounding box center [525, 191] width 27 height 19
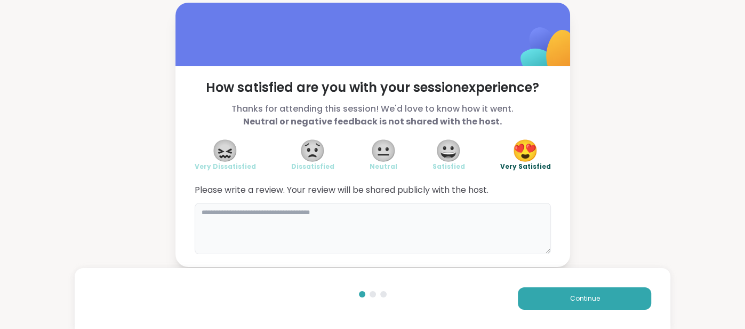
click at [474, 212] on textarea at bounding box center [373, 228] width 356 height 51
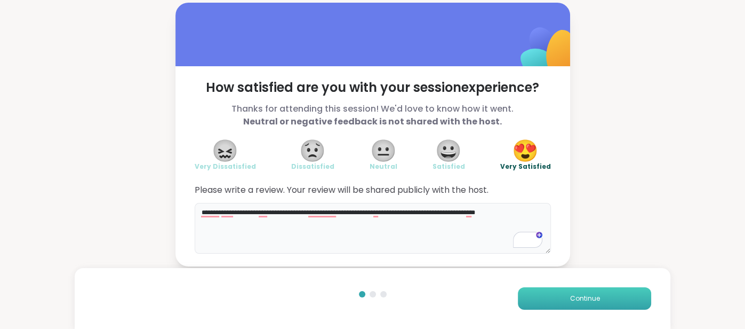
type textarea "**********"
click at [534, 299] on button "Continue" at bounding box center [584, 298] width 133 height 22
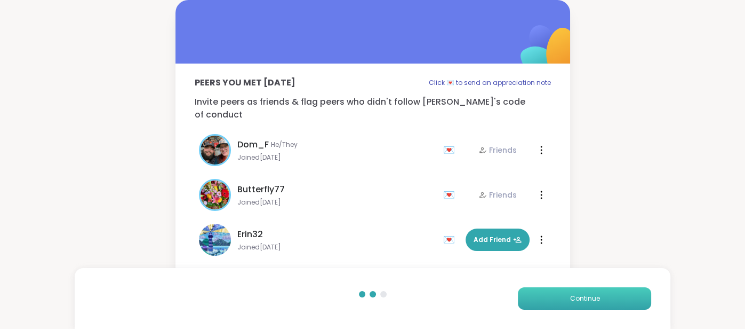
click at [534, 299] on button "Continue" at bounding box center [584, 298] width 133 height 22
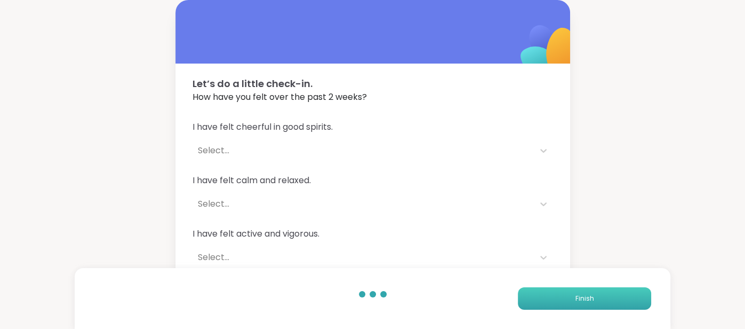
click at [534, 299] on button "Finish" at bounding box center [584, 298] width 133 height 22
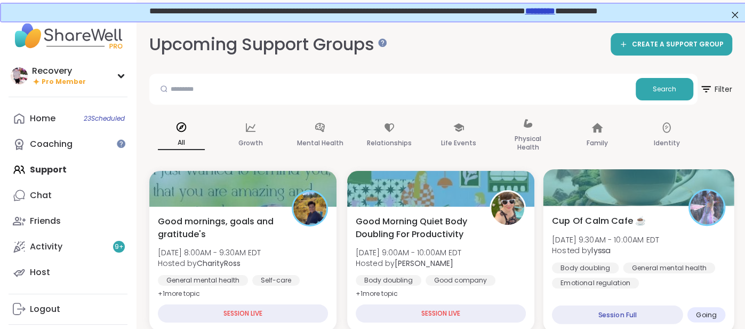
click at [585, 221] on span "Cup Of Calm Cafe ☕️" at bounding box center [599, 220] width 94 height 13
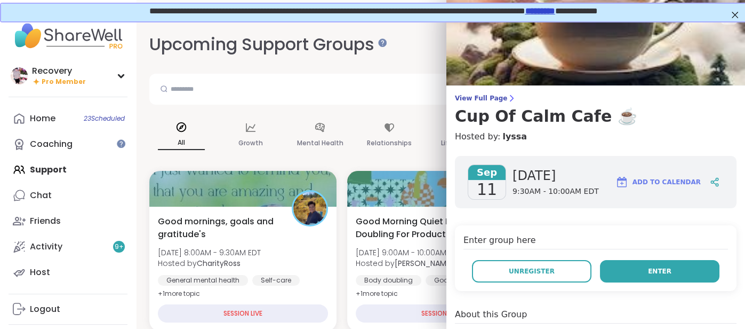
click at [623, 267] on button "Enter" at bounding box center [659, 271] width 119 height 22
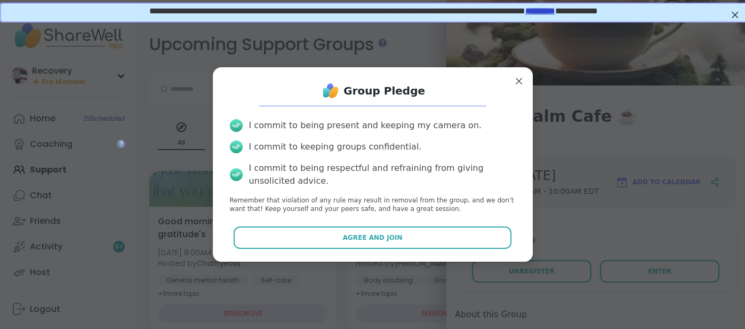
click at [441, 250] on div "Group Pledge I commit to being present and keeping my camera on. I commit to ke…" at bounding box center [372, 164] width 303 height 177
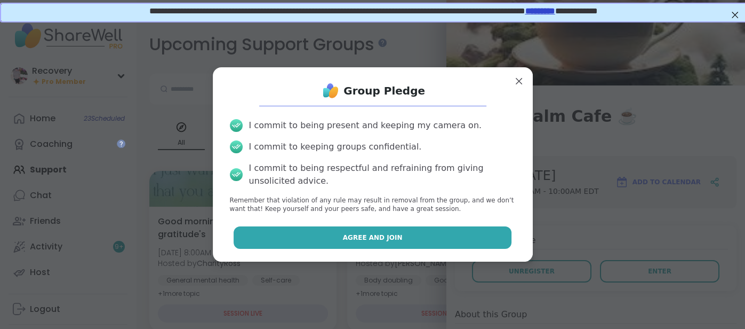
click at [441, 232] on button "Agree and Join" at bounding box center [373, 237] width 278 height 22
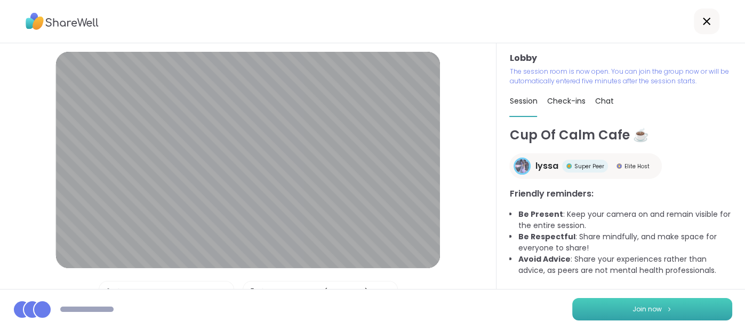
click at [588, 308] on button "Join now" at bounding box center [652, 309] width 160 height 22
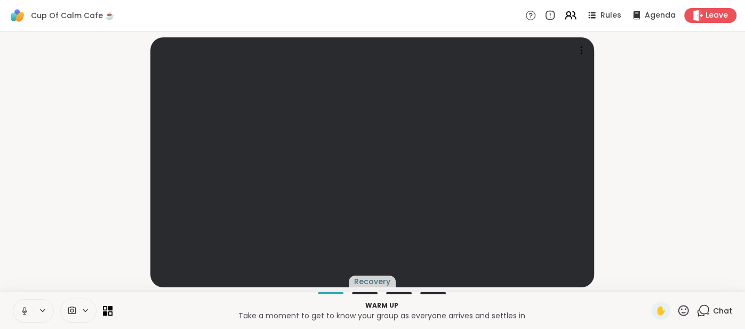
click at [23, 313] on icon at bounding box center [25, 311] width 10 height 10
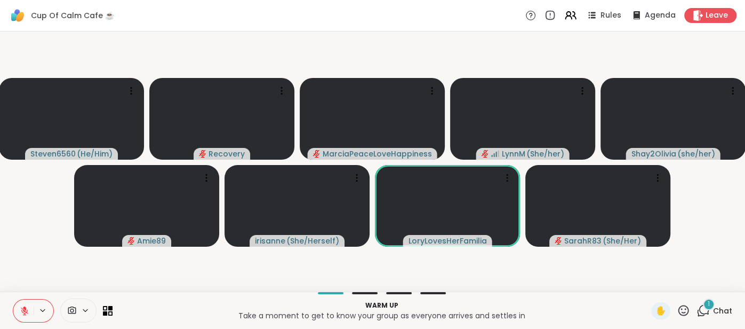
click at [22, 313] on icon at bounding box center [25, 311] width 10 height 10
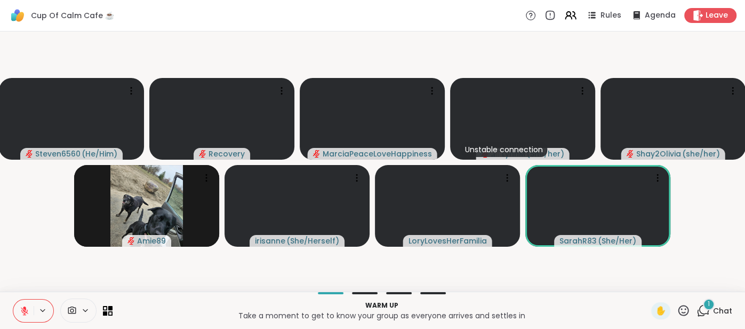
click at [16, 310] on button at bounding box center [23, 310] width 20 height 22
click at [22, 310] on icon at bounding box center [24, 310] width 5 height 3
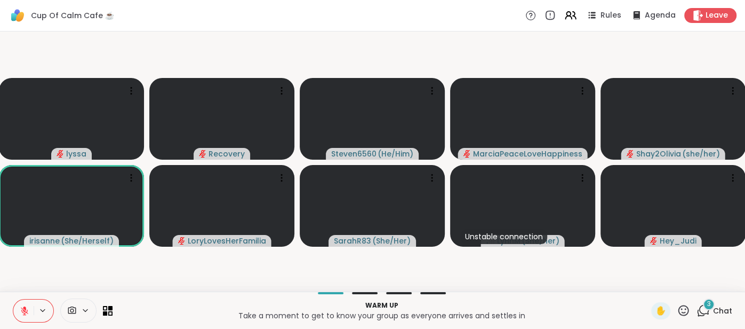
click at [23, 307] on icon at bounding box center [24, 308] width 3 height 4
click at [17, 313] on button at bounding box center [23, 310] width 20 height 22
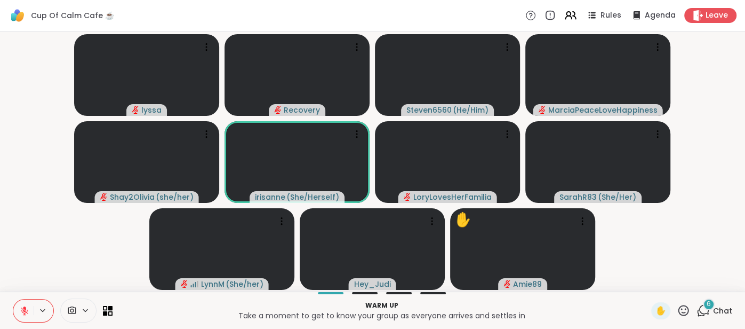
click at [714, 307] on span "Chat" at bounding box center [722, 310] width 19 height 11
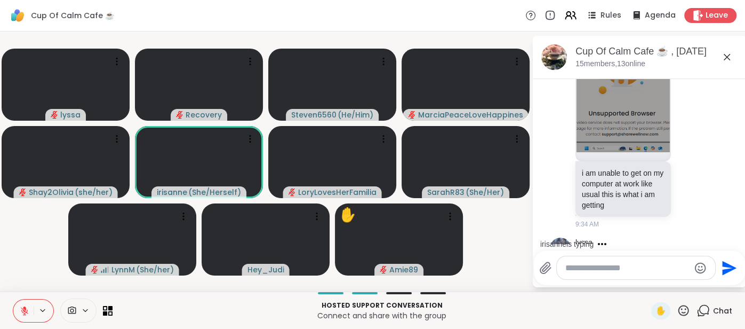
scroll to position [546, 0]
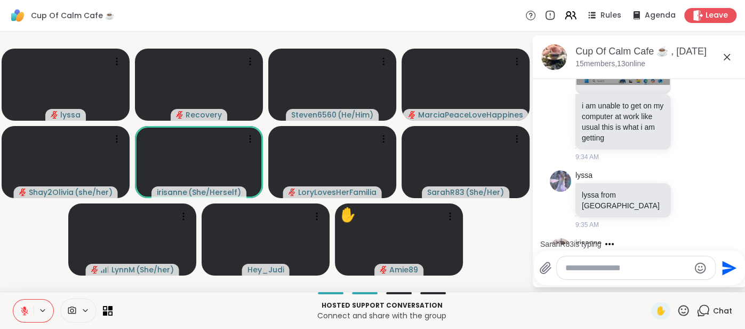
click at [572, 269] on textarea "Type your message" at bounding box center [627, 267] width 124 height 11
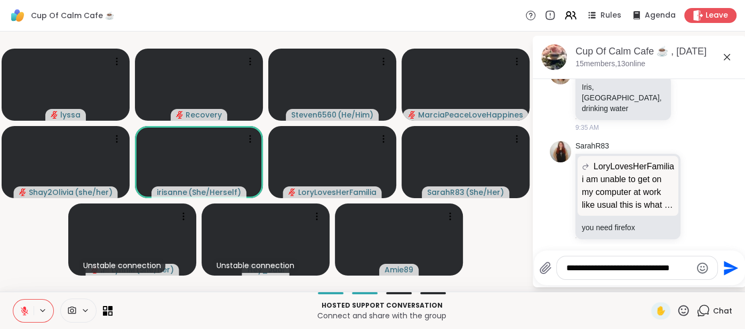
scroll to position [0, 0]
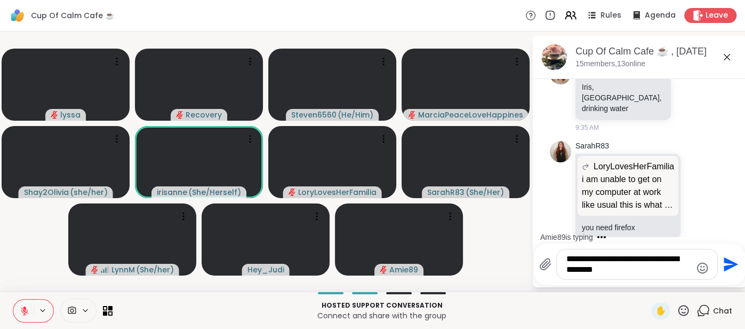
type textarea "**********"
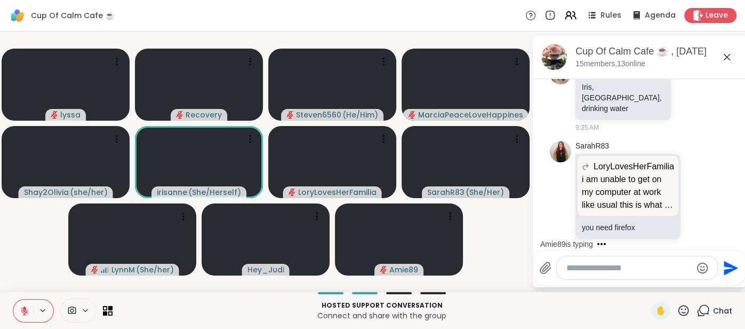
scroll to position [798, 0]
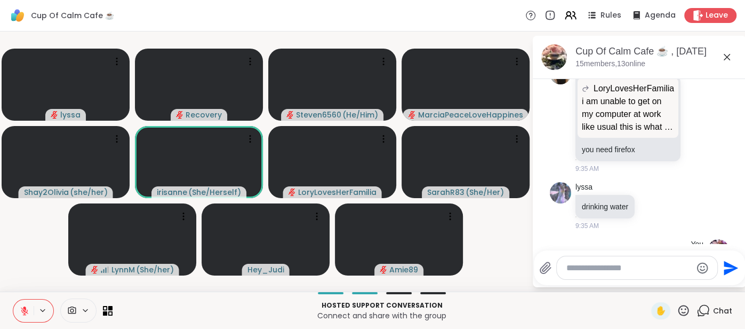
click at [726, 58] on icon at bounding box center [727, 57] width 13 height 13
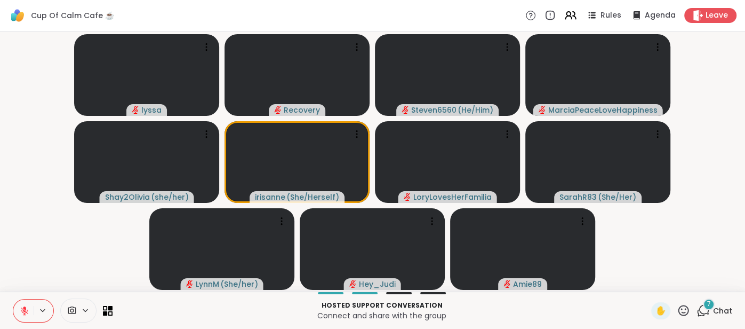
click at [722, 313] on span "Chat" at bounding box center [722, 310] width 19 height 11
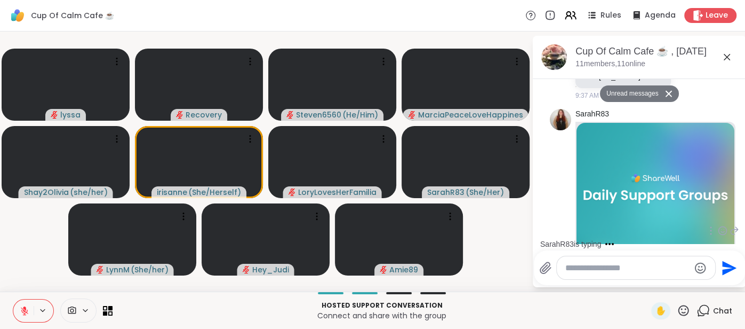
scroll to position [2076, 0]
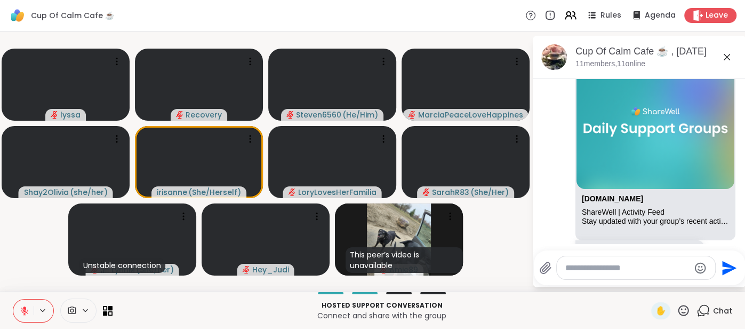
click at [727, 62] on icon at bounding box center [727, 57] width 13 height 13
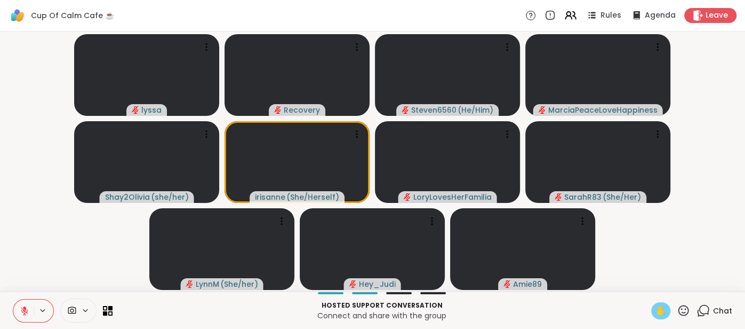
click at [658, 307] on span "✋" at bounding box center [660, 310] width 11 height 13
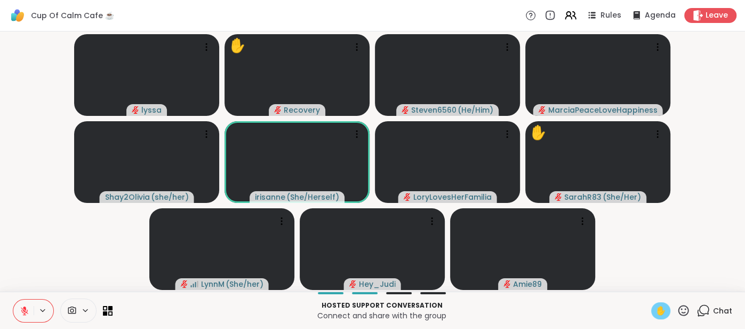
click at [19, 303] on button at bounding box center [23, 310] width 20 height 22
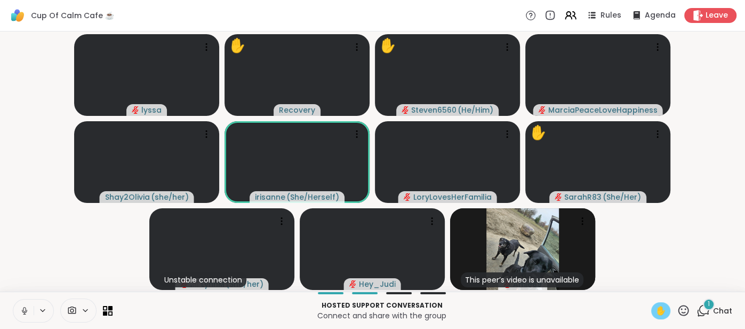
click at [17, 308] on button at bounding box center [23, 310] width 20 height 22
click at [22, 307] on icon at bounding box center [25, 311] width 10 height 10
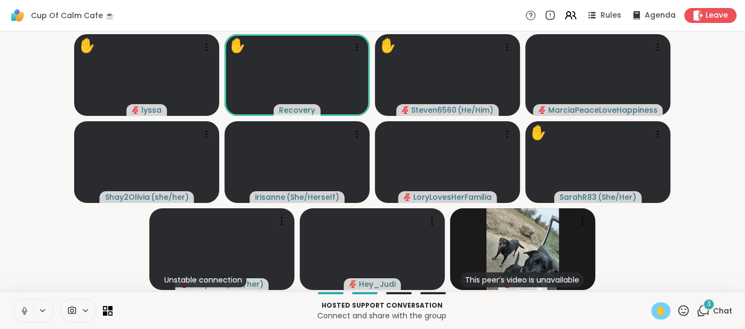
click at [18, 308] on button at bounding box center [23, 310] width 20 height 22
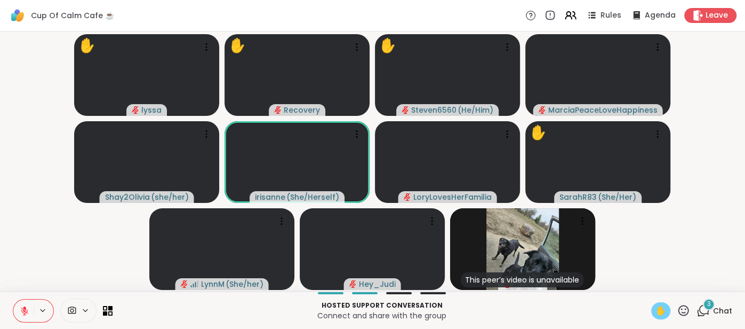
click at [652, 308] on div "✋" at bounding box center [660, 310] width 19 height 17
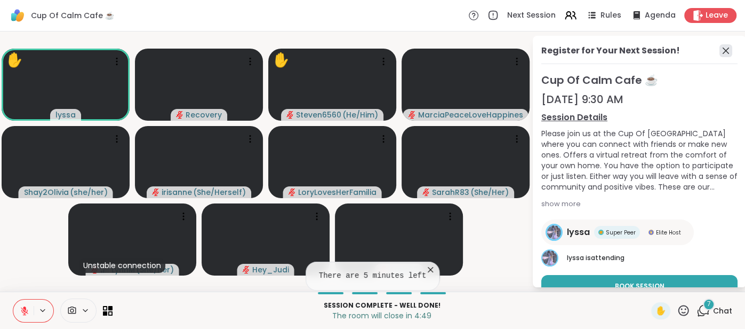
click at [724, 55] on icon at bounding box center [725, 50] width 13 height 13
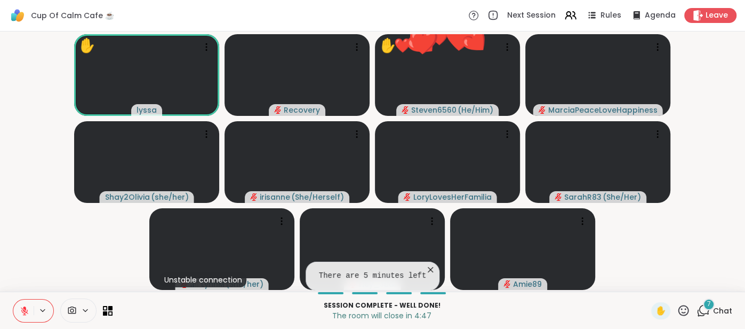
click at [718, 301] on div "Session Complete - well done! The room will close in 4:47 ✋ 7 Chat" at bounding box center [372, 309] width 745 height 37
click at [713, 315] on div "7 Chat" at bounding box center [715, 310] width 36 height 17
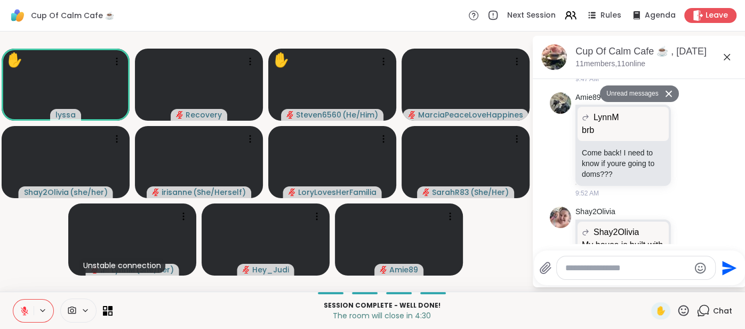
scroll to position [2955, 0]
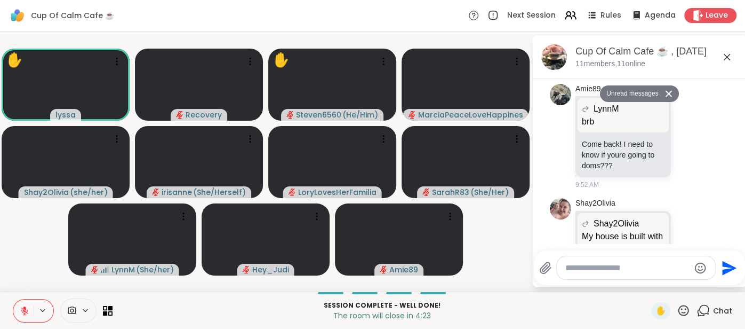
click at [726, 57] on icon at bounding box center [727, 57] width 6 height 6
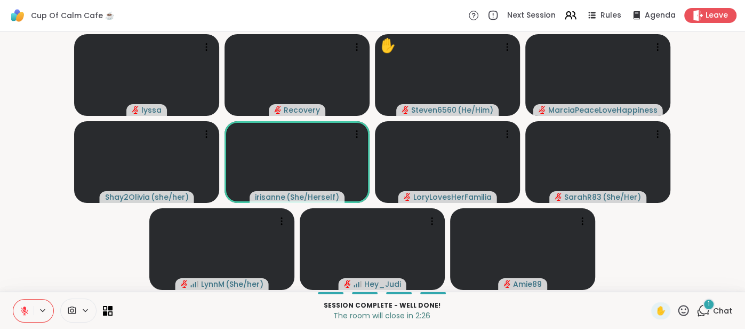
click at [684, 310] on icon at bounding box center [683, 309] width 13 height 13
click at [654, 284] on span "❤️" at bounding box center [652, 282] width 11 height 13
click at [718, 307] on span "Chat" at bounding box center [722, 310] width 19 height 11
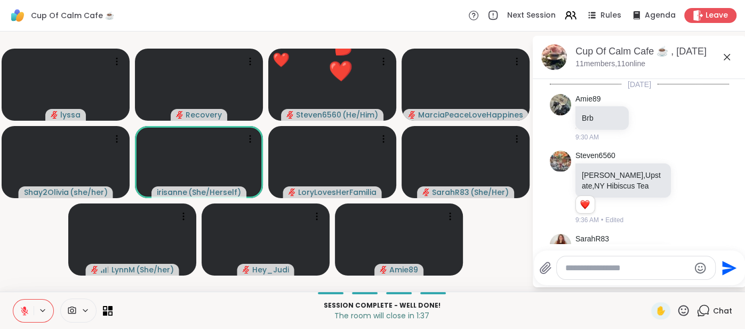
scroll to position [3120, 0]
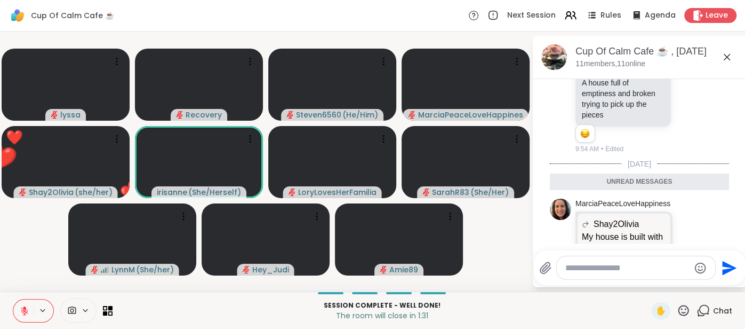
click at [722, 54] on icon at bounding box center [727, 57] width 13 height 13
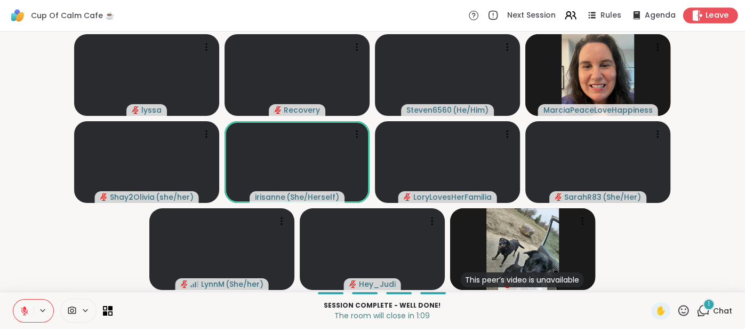
click at [711, 18] on span "Leave" at bounding box center [717, 15] width 23 height 11
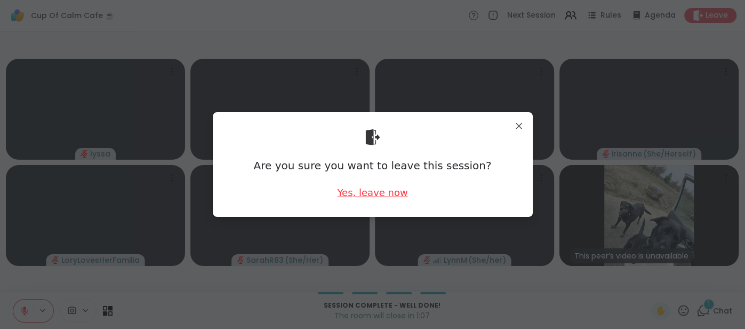
click at [393, 188] on div "Yes, leave now" at bounding box center [372, 192] width 70 height 13
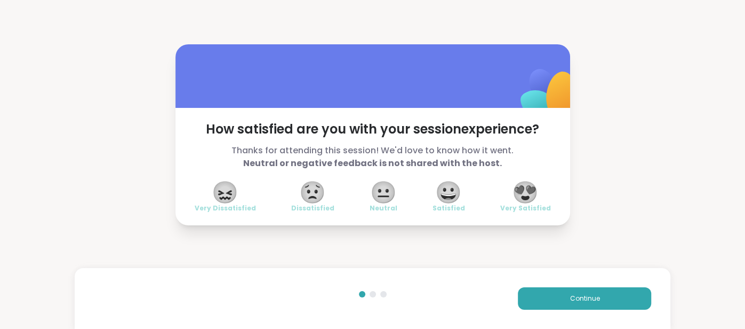
click at [524, 196] on span "😍" at bounding box center [525, 191] width 27 height 19
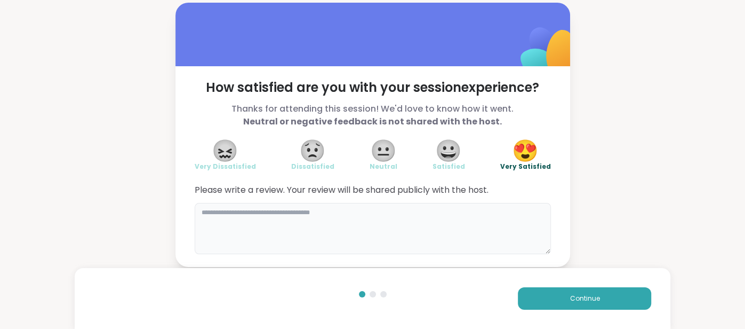
click at [458, 220] on textarea at bounding box center [373, 228] width 356 height 51
type textarea "**********"
click at [517, 294] on div "Continue" at bounding box center [521, 298] width 261 height 22
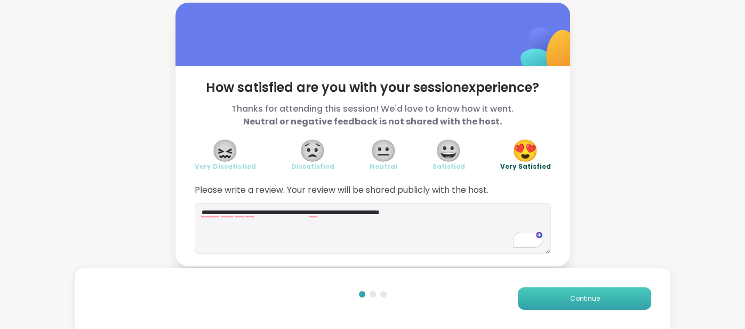
click at [519, 295] on button "Continue" at bounding box center [584, 298] width 133 height 22
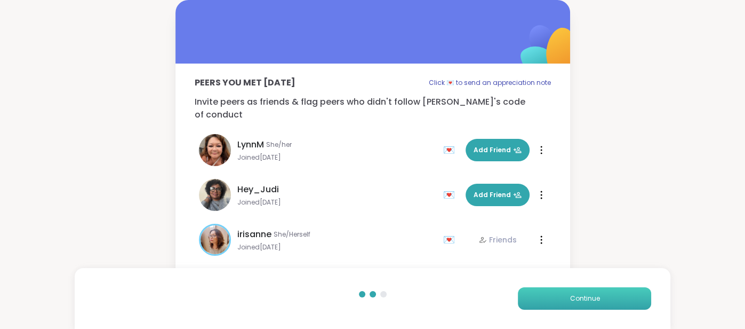
click at [519, 295] on button "Continue" at bounding box center [584, 298] width 133 height 22
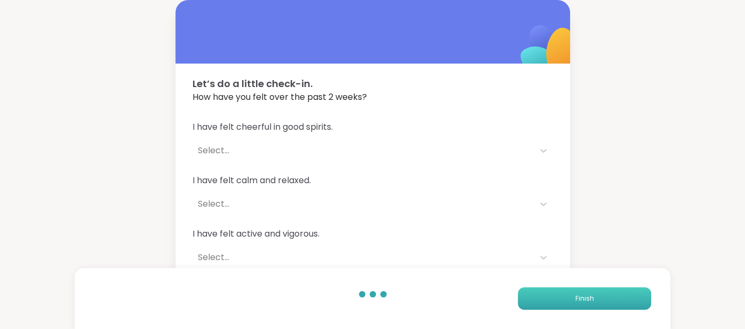
click at [519, 295] on button "Finish" at bounding box center [584, 298] width 133 height 22
